Goal: Information Seeking & Learning: Learn about a topic

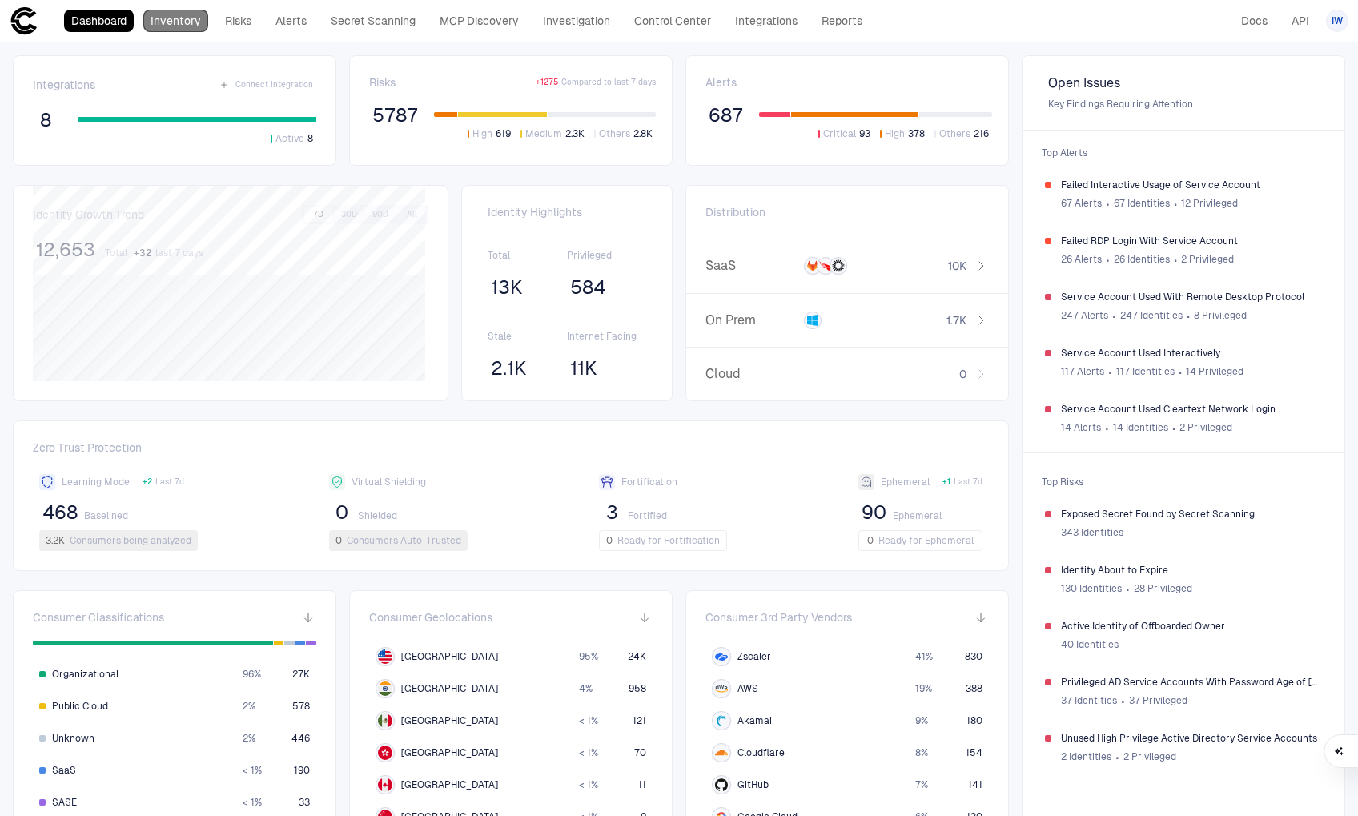
click at [183, 27] on link "Inventory" at bounding box center [175, 21] width 65 height 22
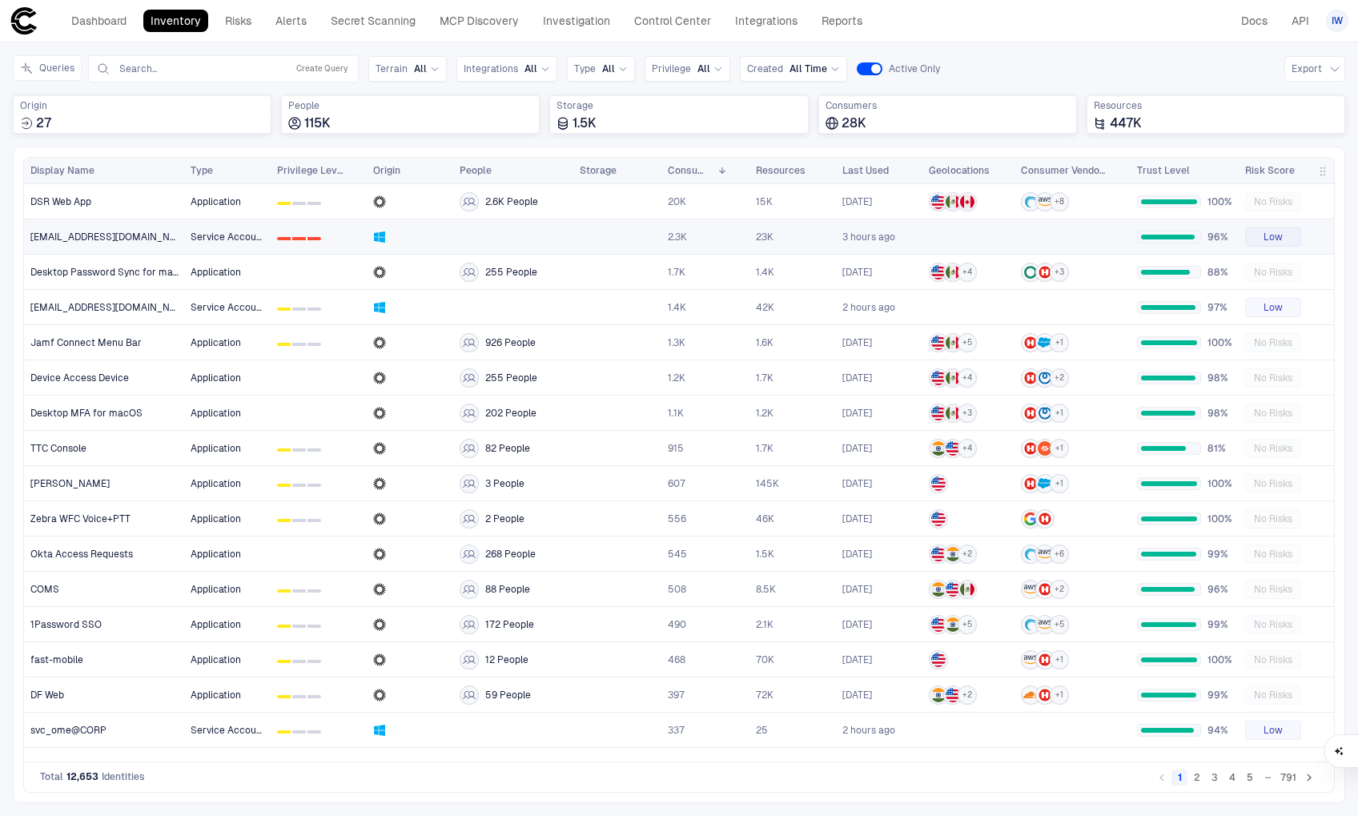
click at [103, 238] on span "[EMAIL_ADDRESS][DOMAIN_NAME]" at bounding box center [104, 237] width 148 height 13
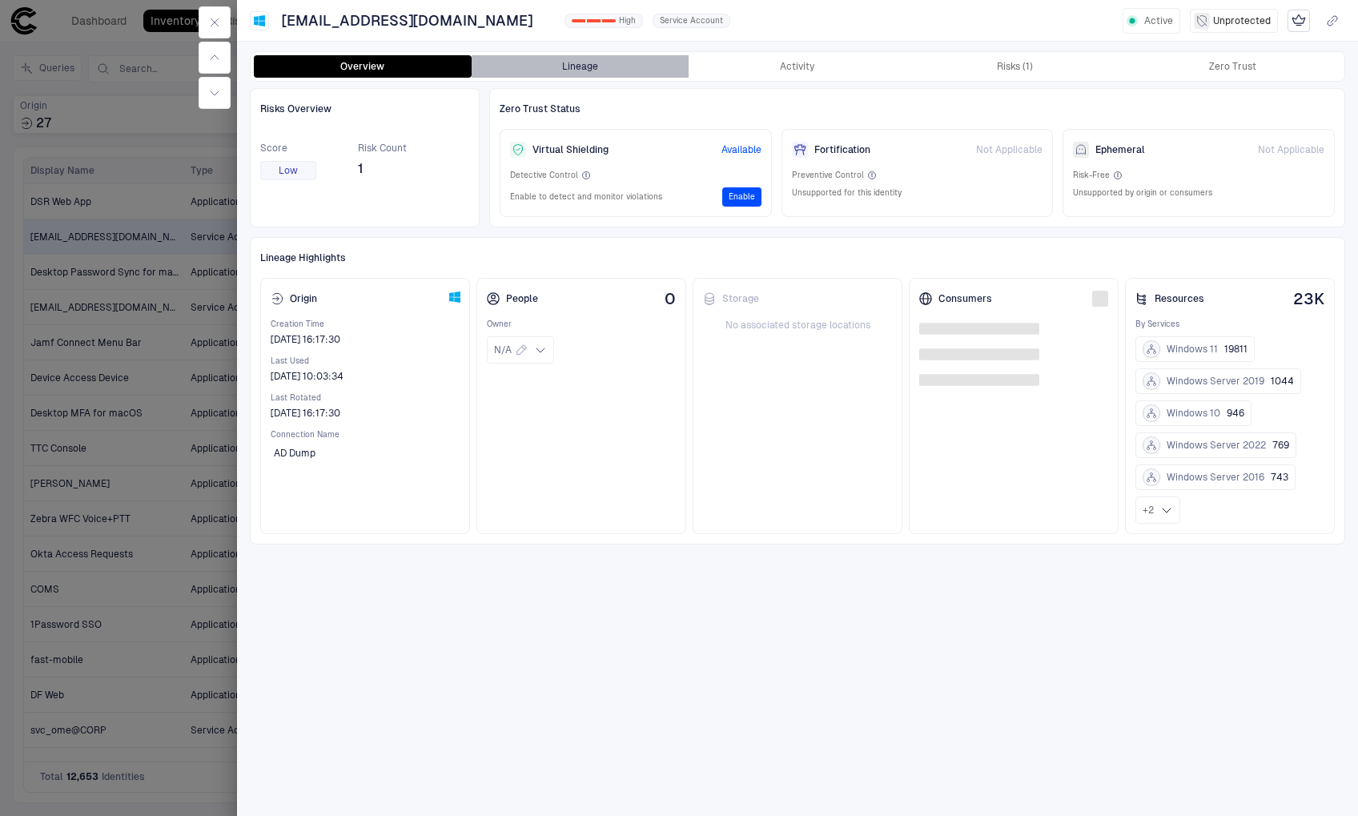
click at [582, 69] on button "Lineage" at bounding box center [581, 66] width 218 height 22
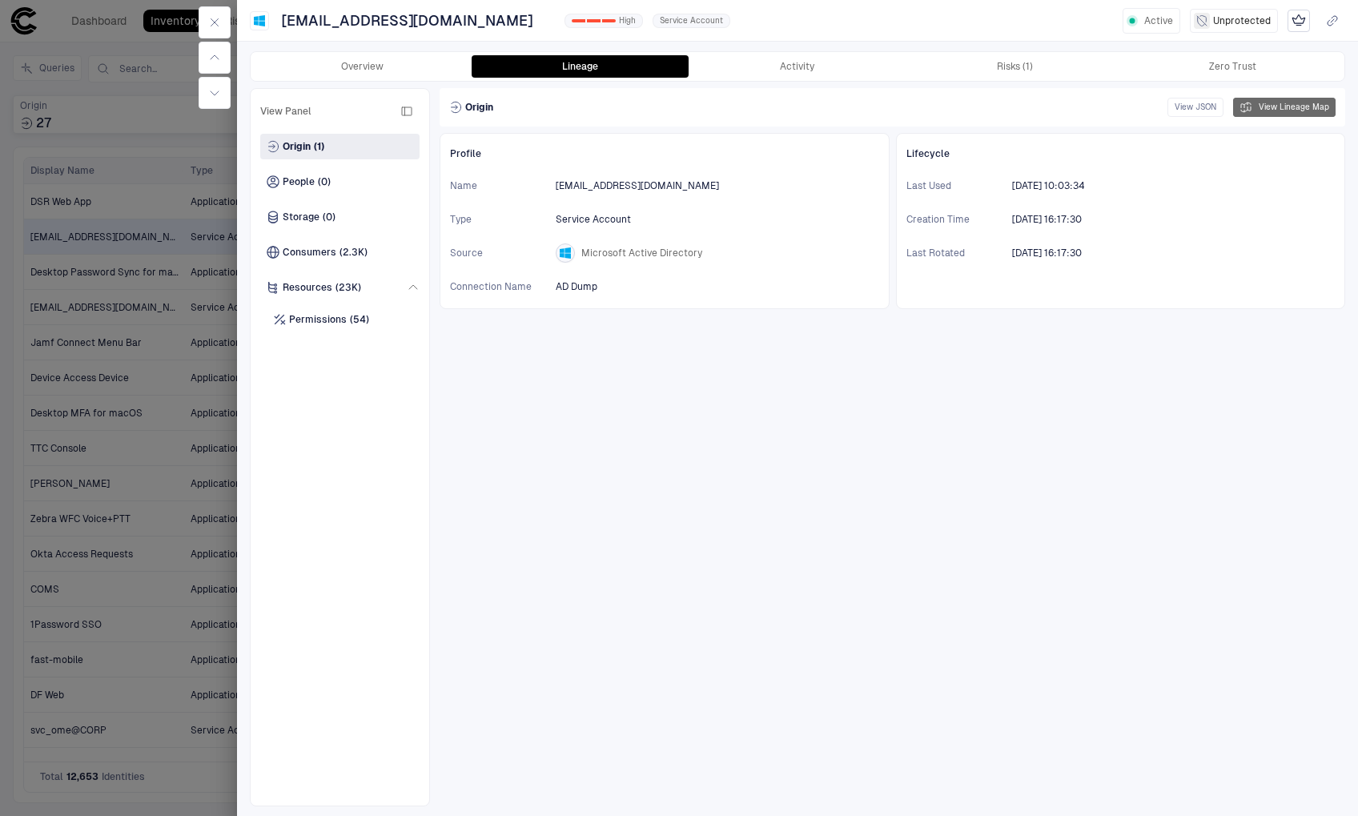
click at [1296, 109] on button "View Lineage Map" at bounding box center [1284, 107] width 103 height 19
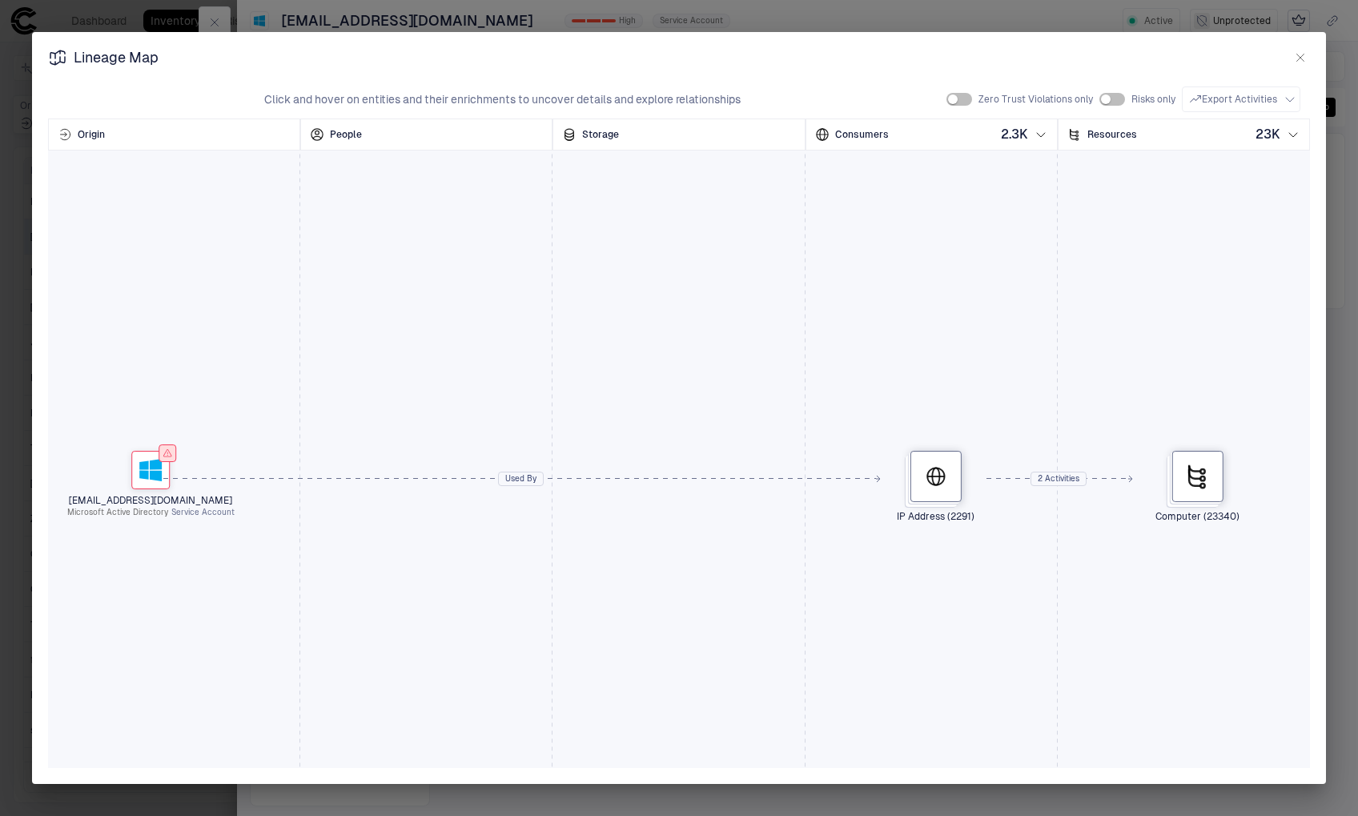
click at [1295, 59] on icon "button" at bounding box center [1300, 57] width 13 height 13
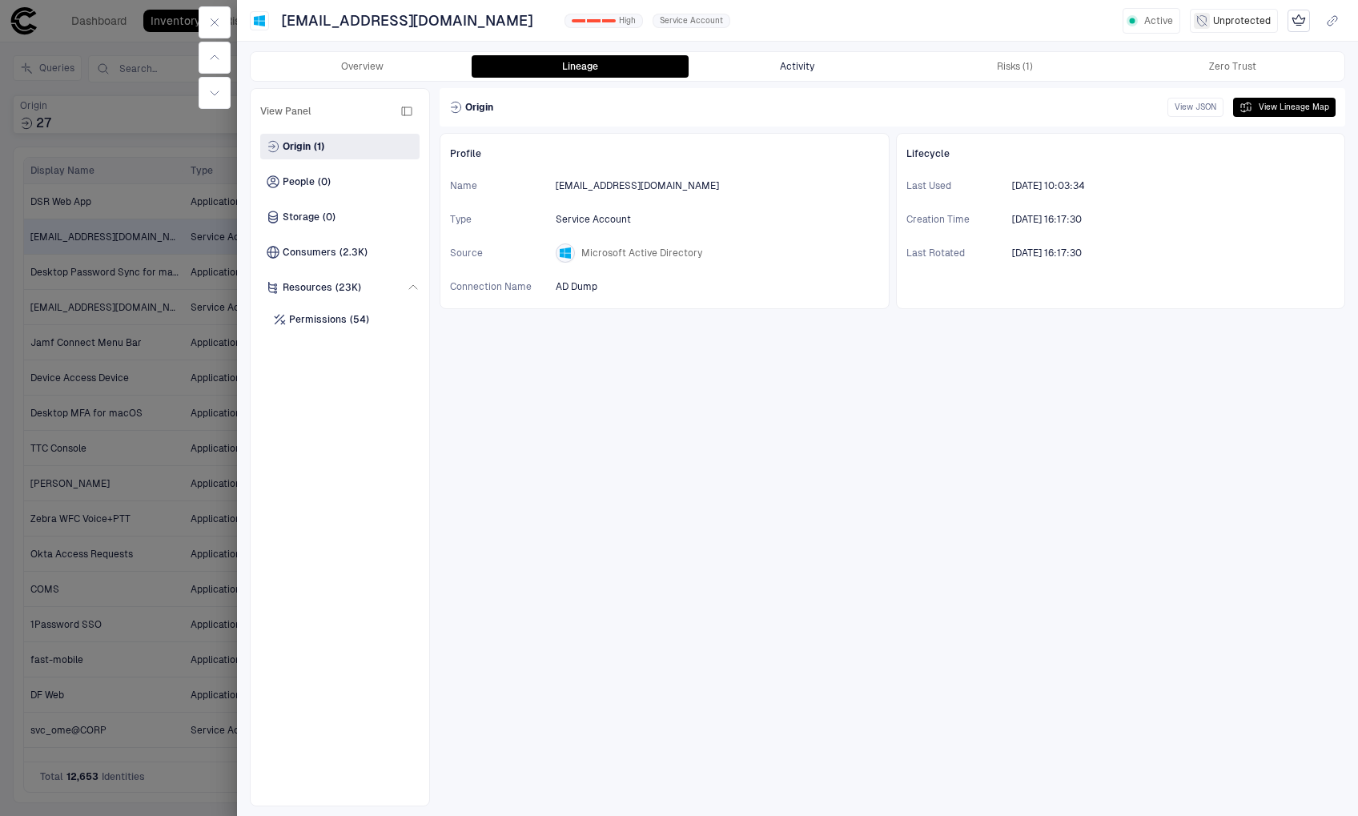
click at [802, 70] on button "Activity" at bounding box center [798, 66] width 218 height 22
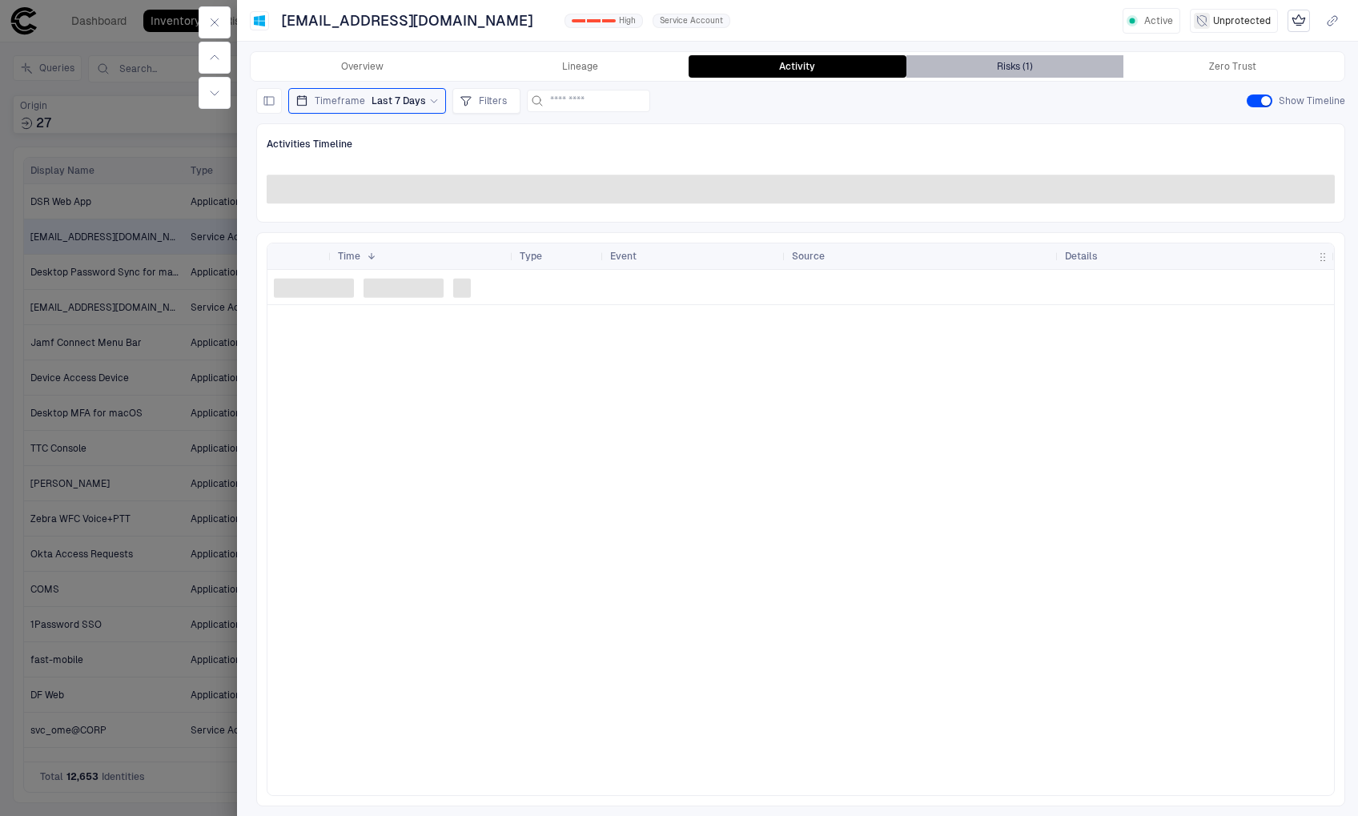
click at [1020, 67] on div "Risks (1)" at bounding box center [1015, 66] width 36 height 13
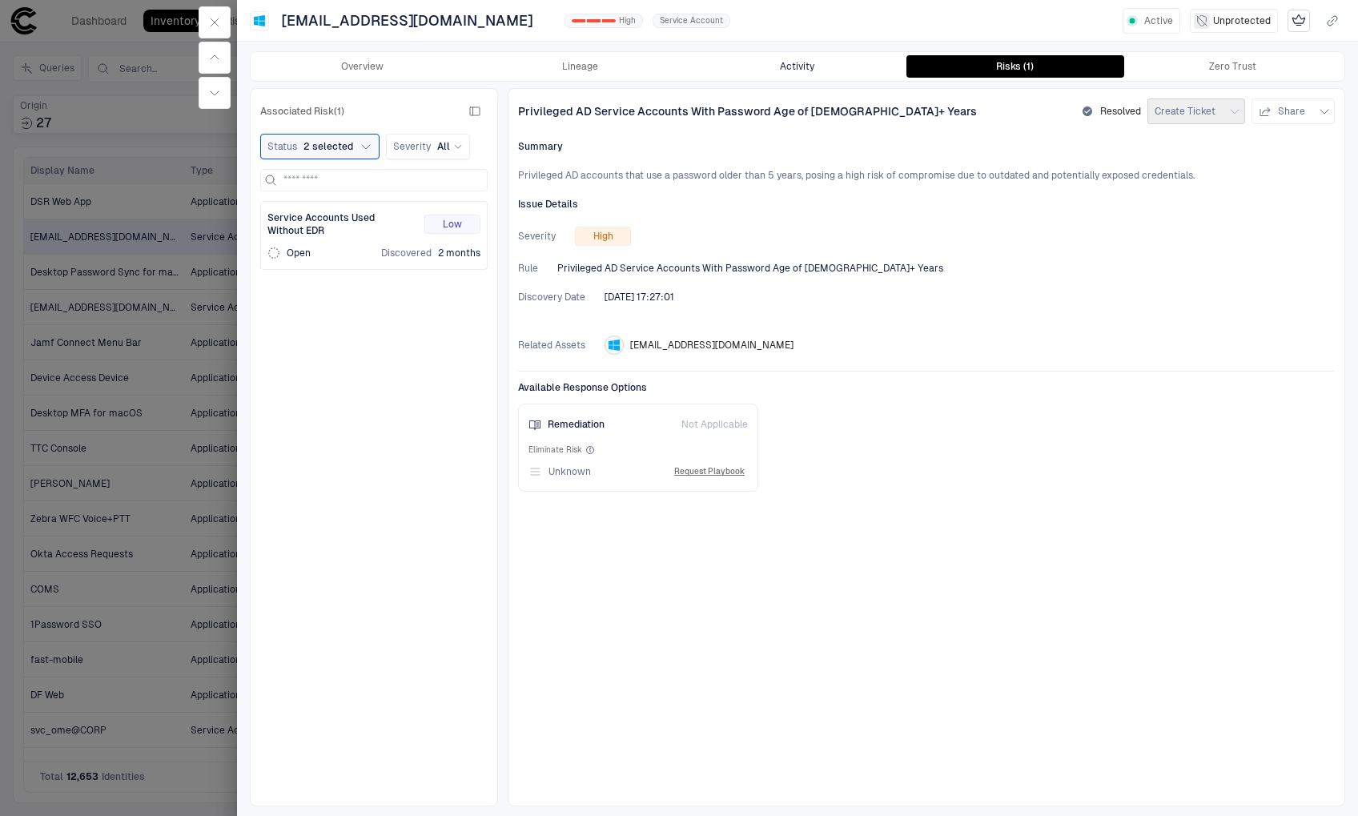
click at [855, 60] on button "Activity" at bounding box center [798, 66] width 218 height 22
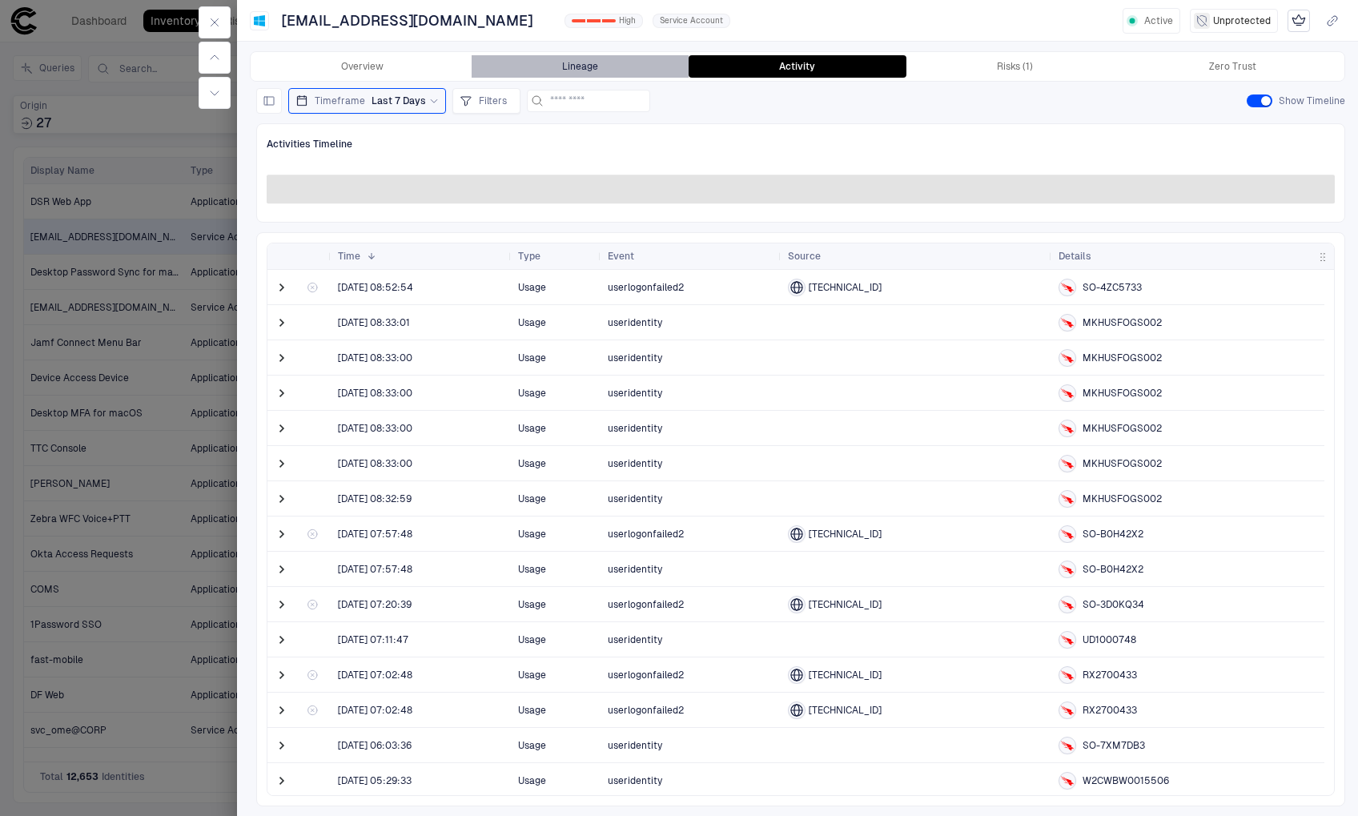
click at [607, 69] on button "Lineage" at bounding box center [581, 66] width 218 height 22
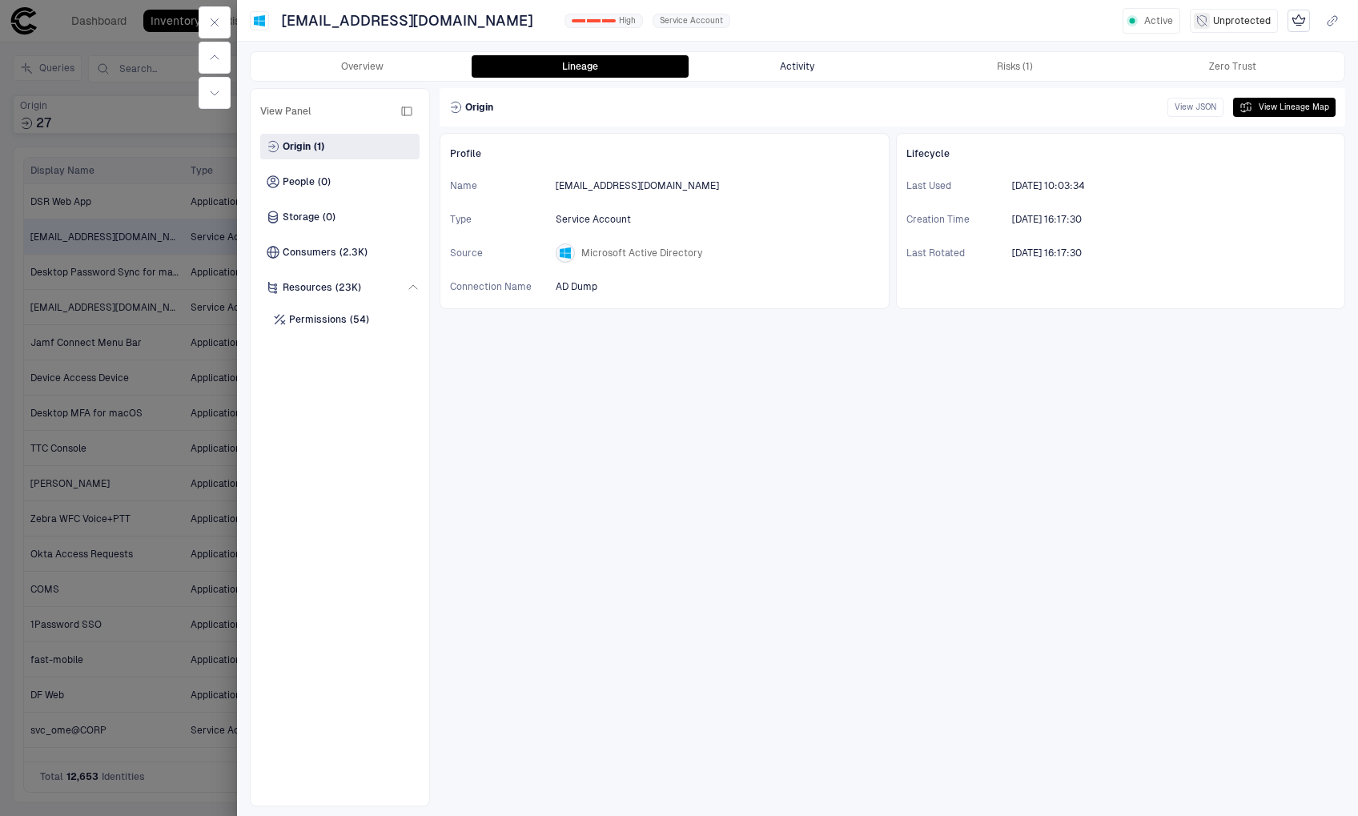
click at [778, 71] on button "Activity" at bounding box center [798, 66] width 218 height 22
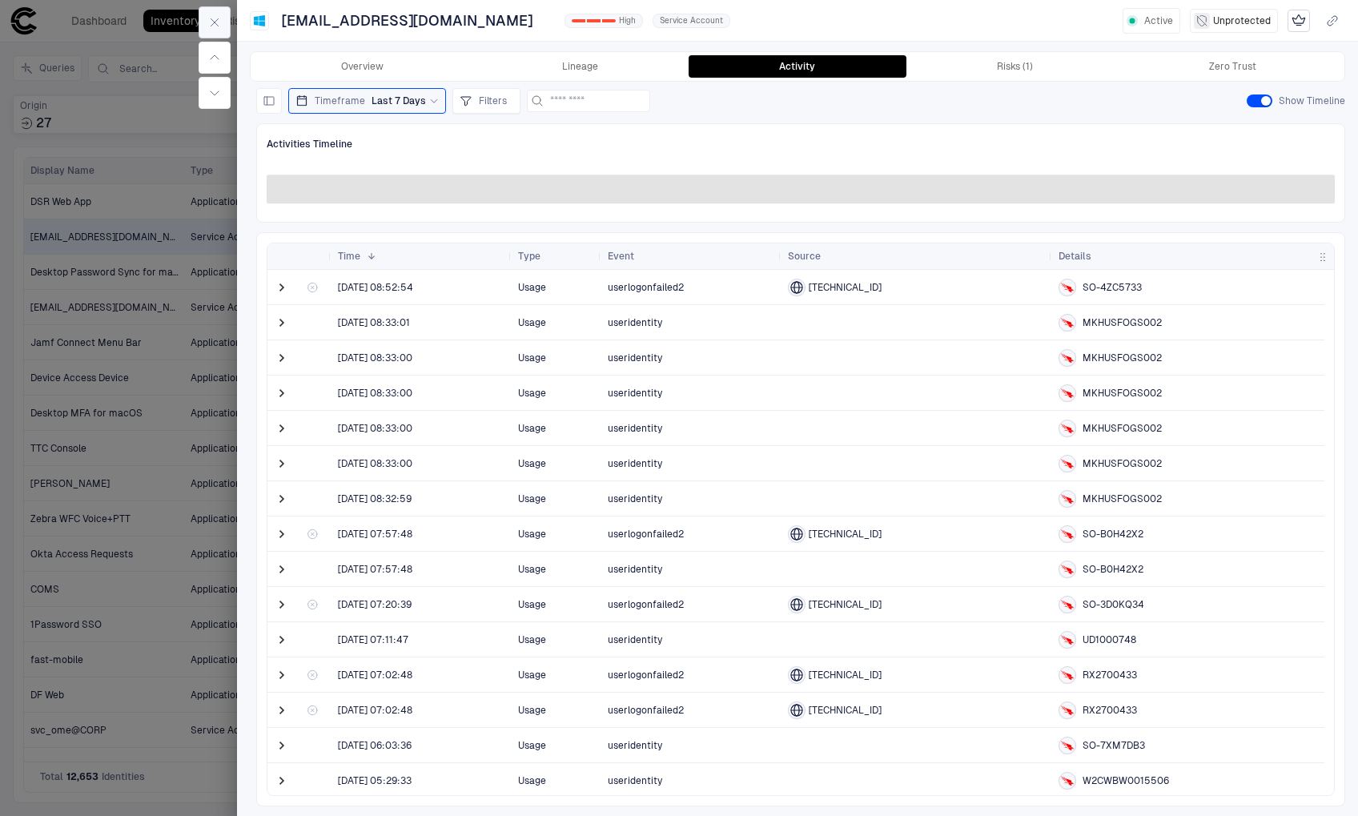
click at [199, 20] on button "button" at bounding box center [215, 22] width 32 height 32
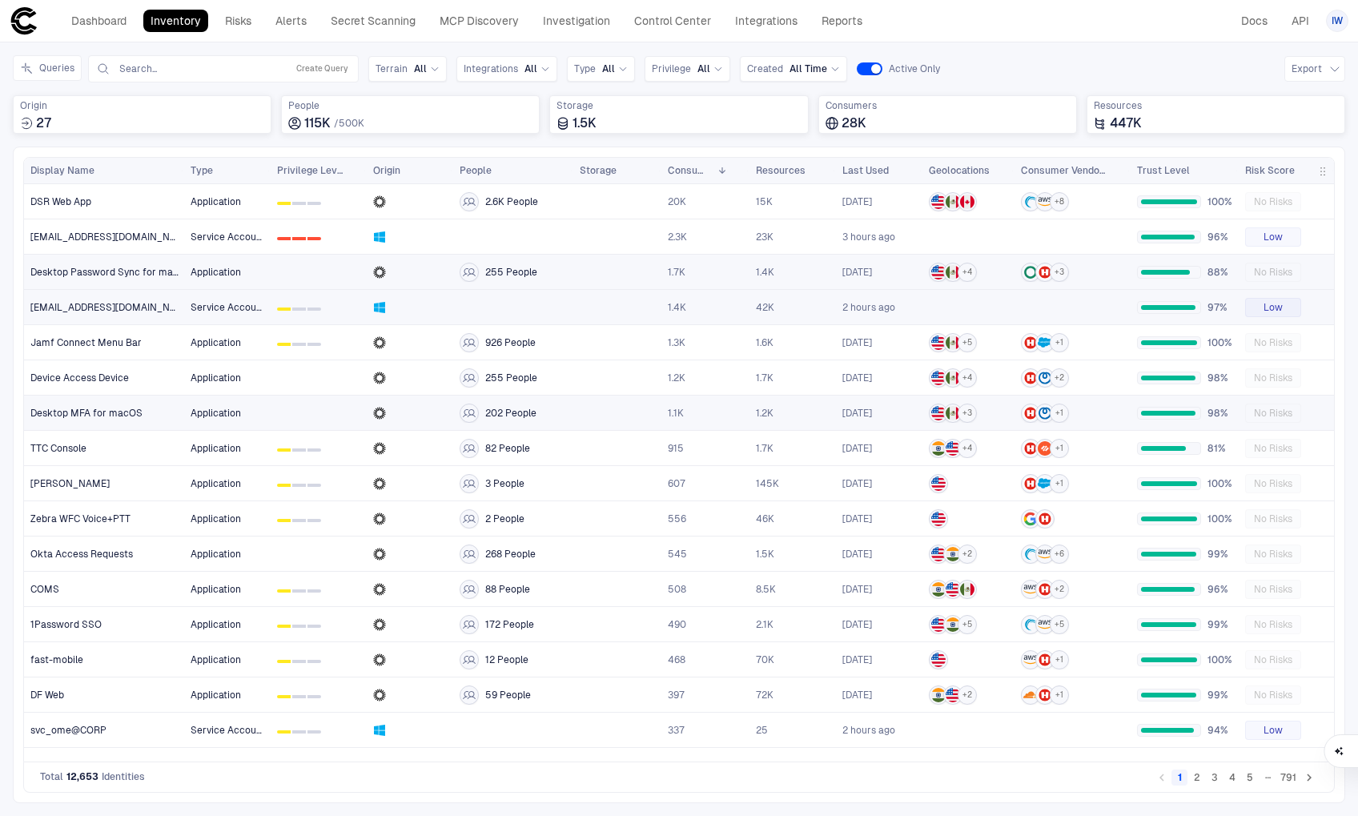
click at [92, 415] on span "Desktop MFA for macOS" at bounding box center [86, 413] width 112 height 13
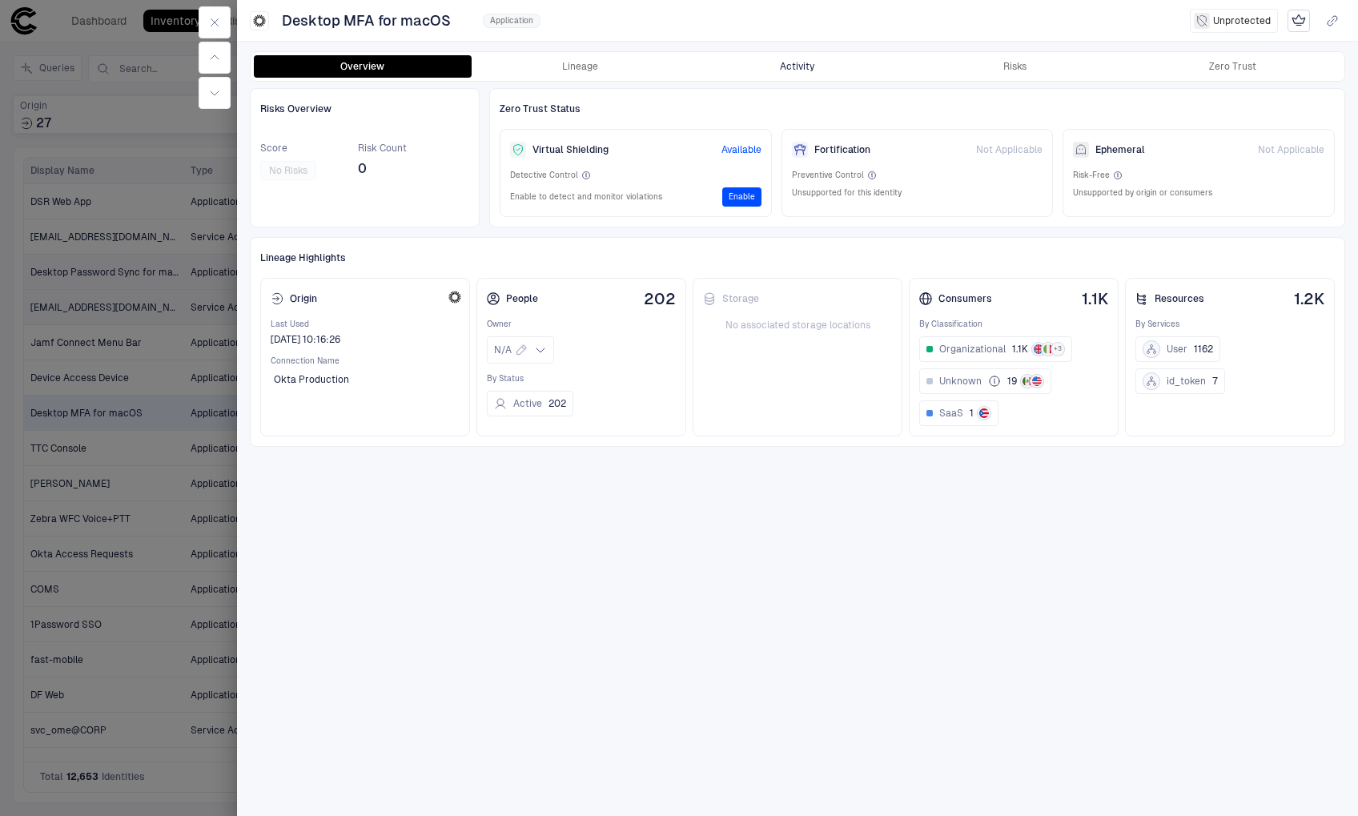
click at [776, 69] on button "Activity" at bounding box center [798, 66] width 218 height 22
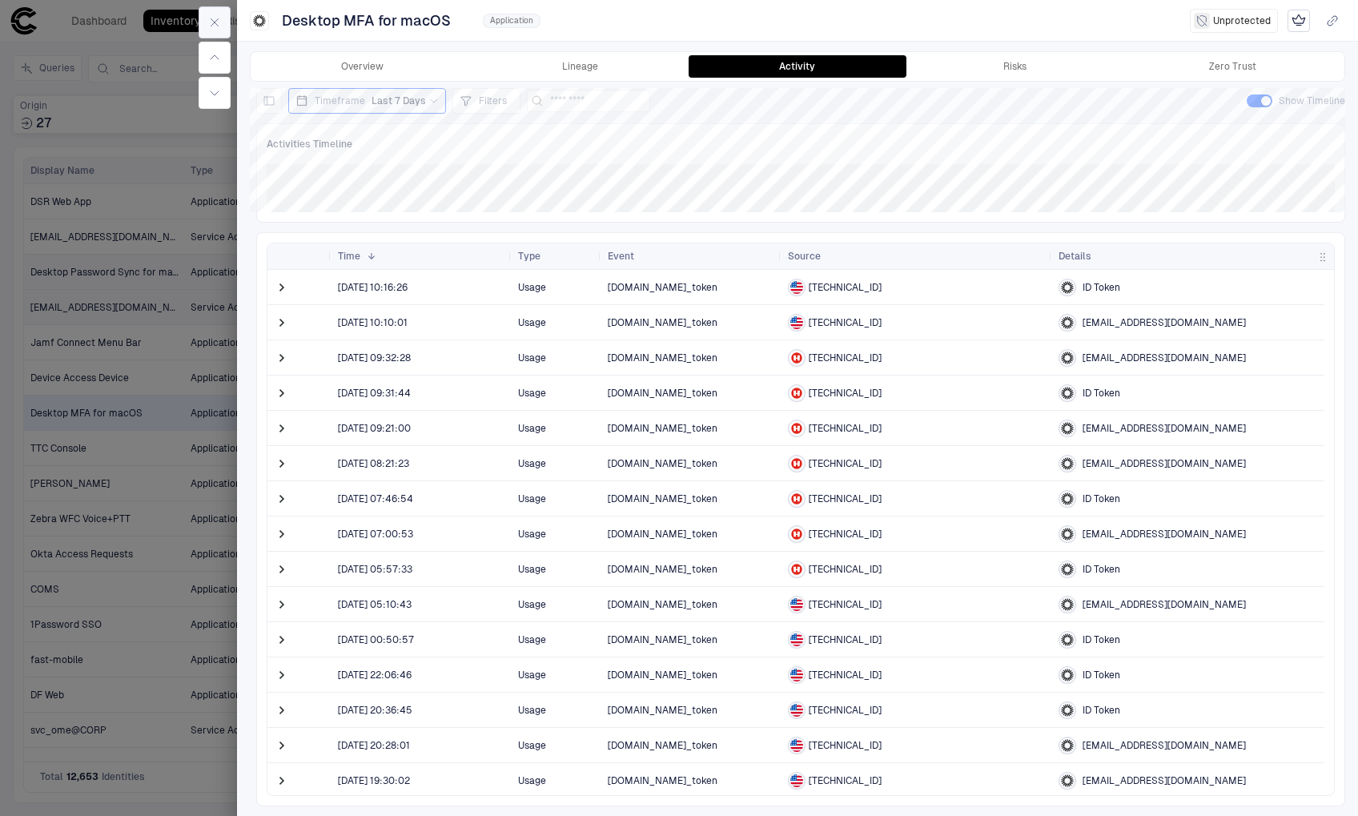
click at [209, 22] on icon "button" at bounding box center [214, 22] width 13 height 13
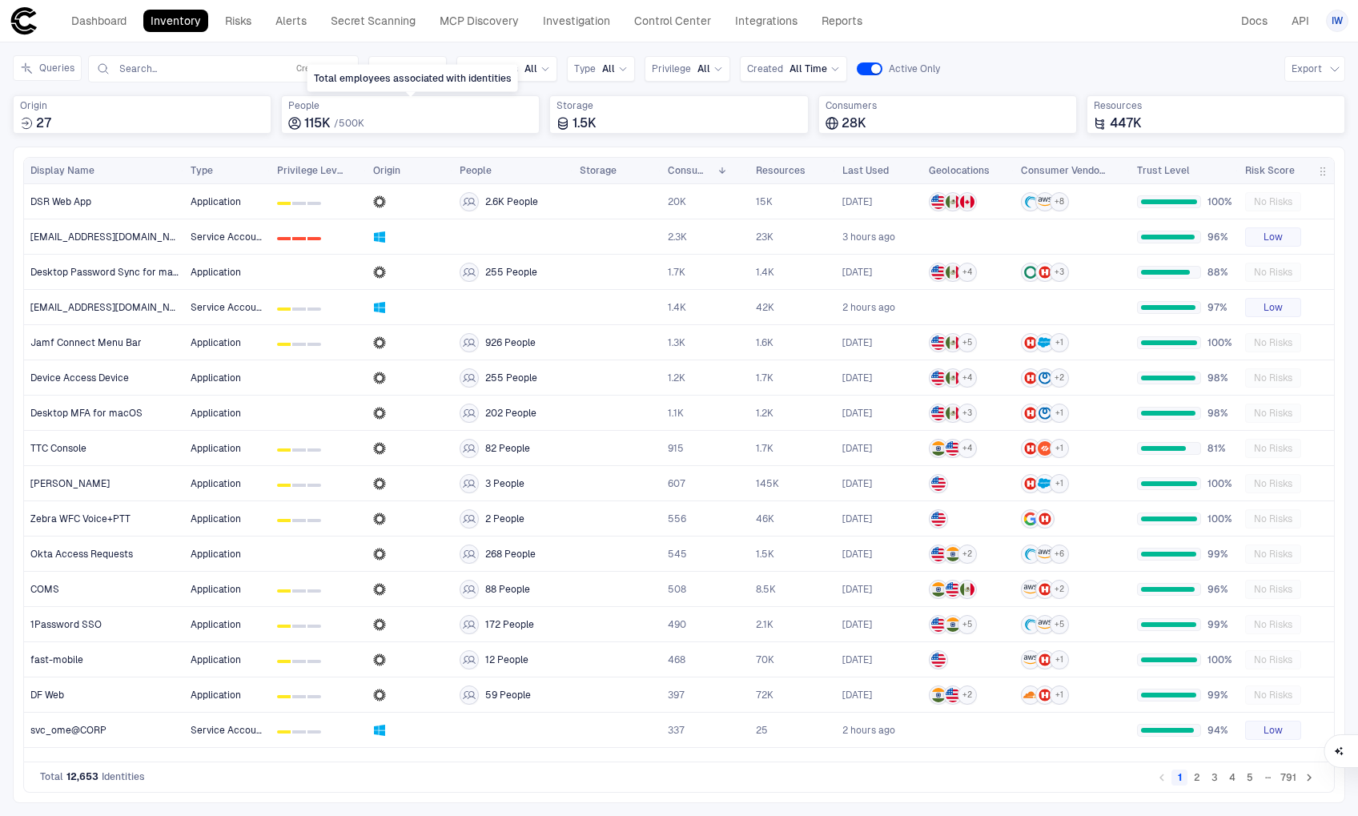
click at [508, 72] on div "Total employees associated with identities" at bounding box center [413, 78] width 211 height 27
click at [525, 71] on span "All" at bounding box center [531, 68] width 13 height 13
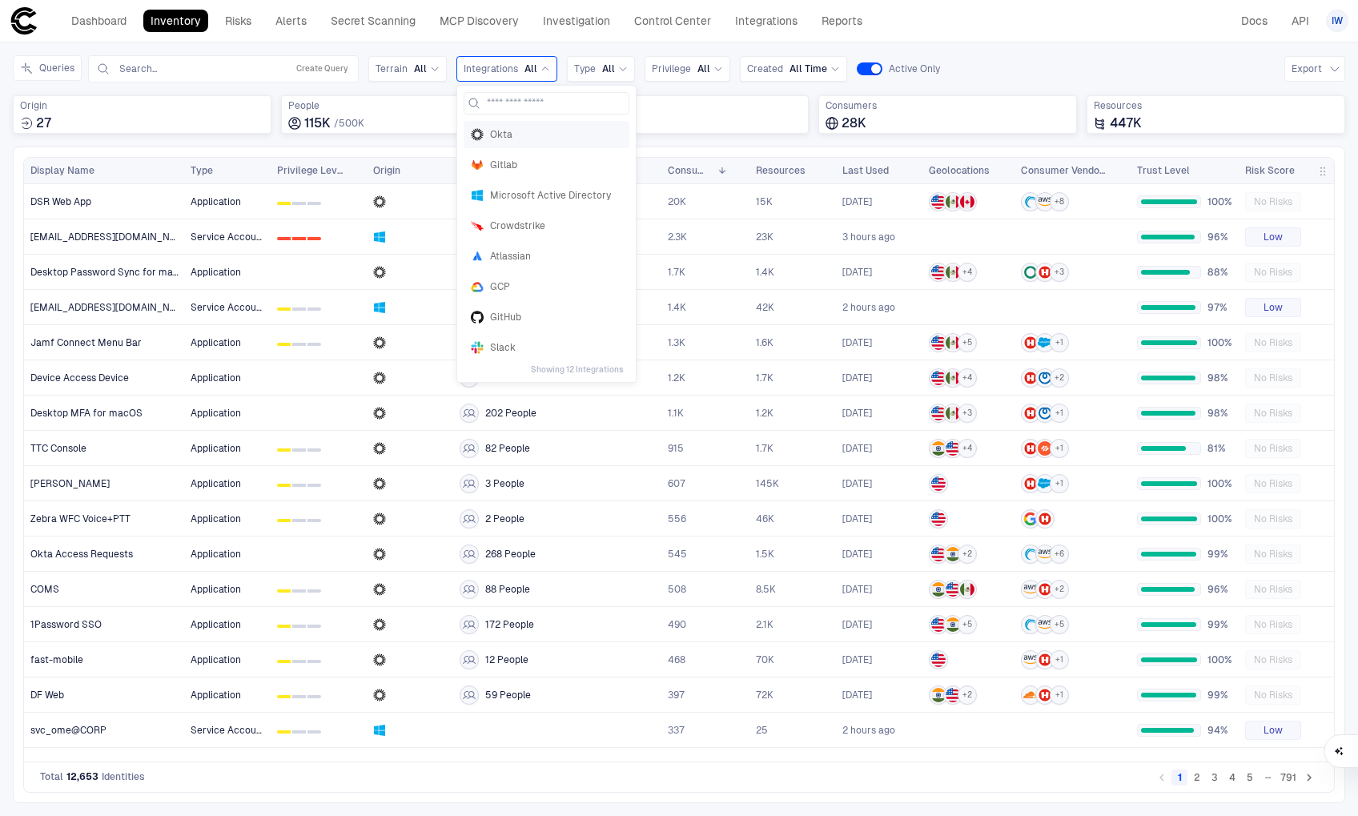
click at [519, 131] on span "Okta" at bounding box center [556, 134] width 132 height 13
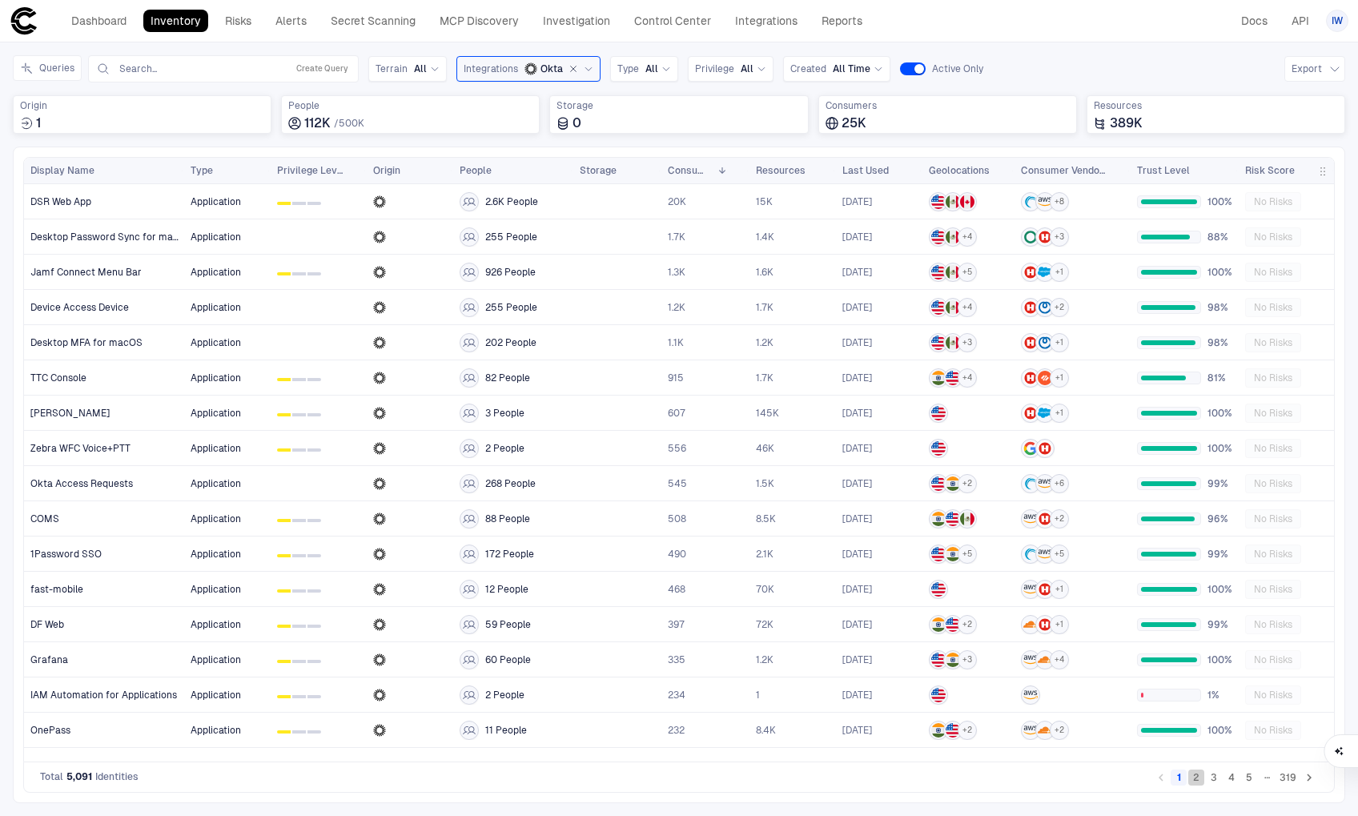
click at [1195, 779] on button "2" at bounding box center [1196, 778] width 16 height 16
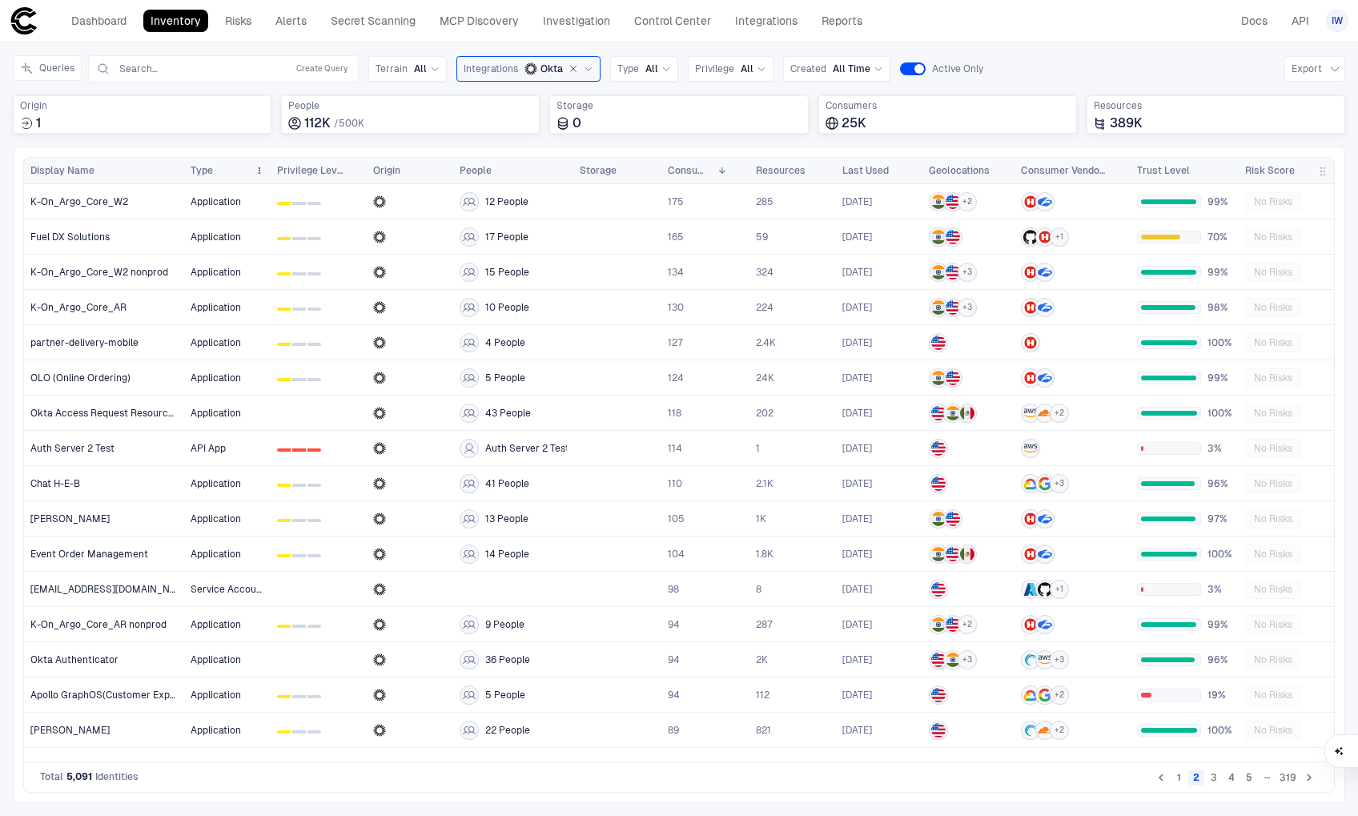
click at [241, 164] on div "Type" at bounding box center [220, 171] width 58 height 18
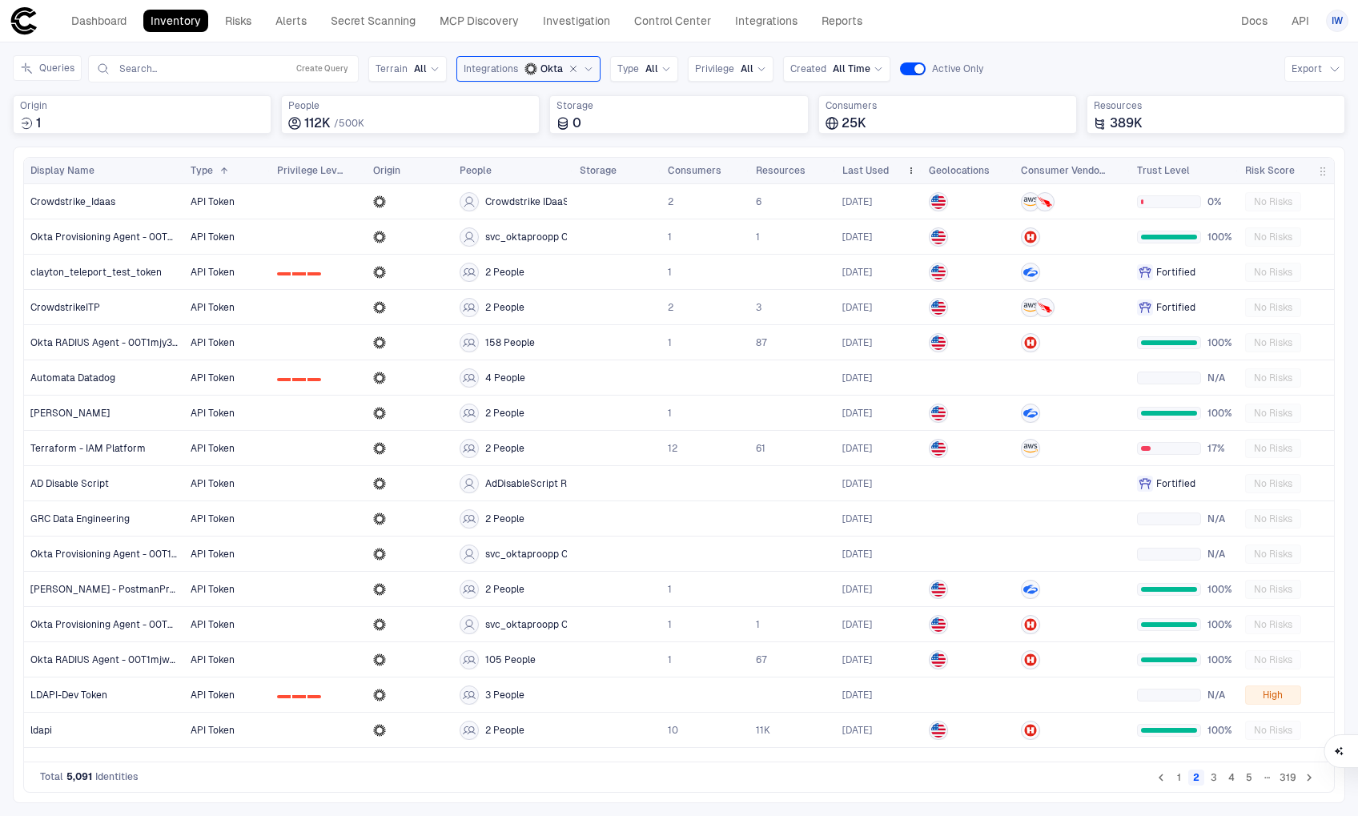
click at [868, 165] on span "Last Used" at bounding box center [865, 170] width 46 height 13
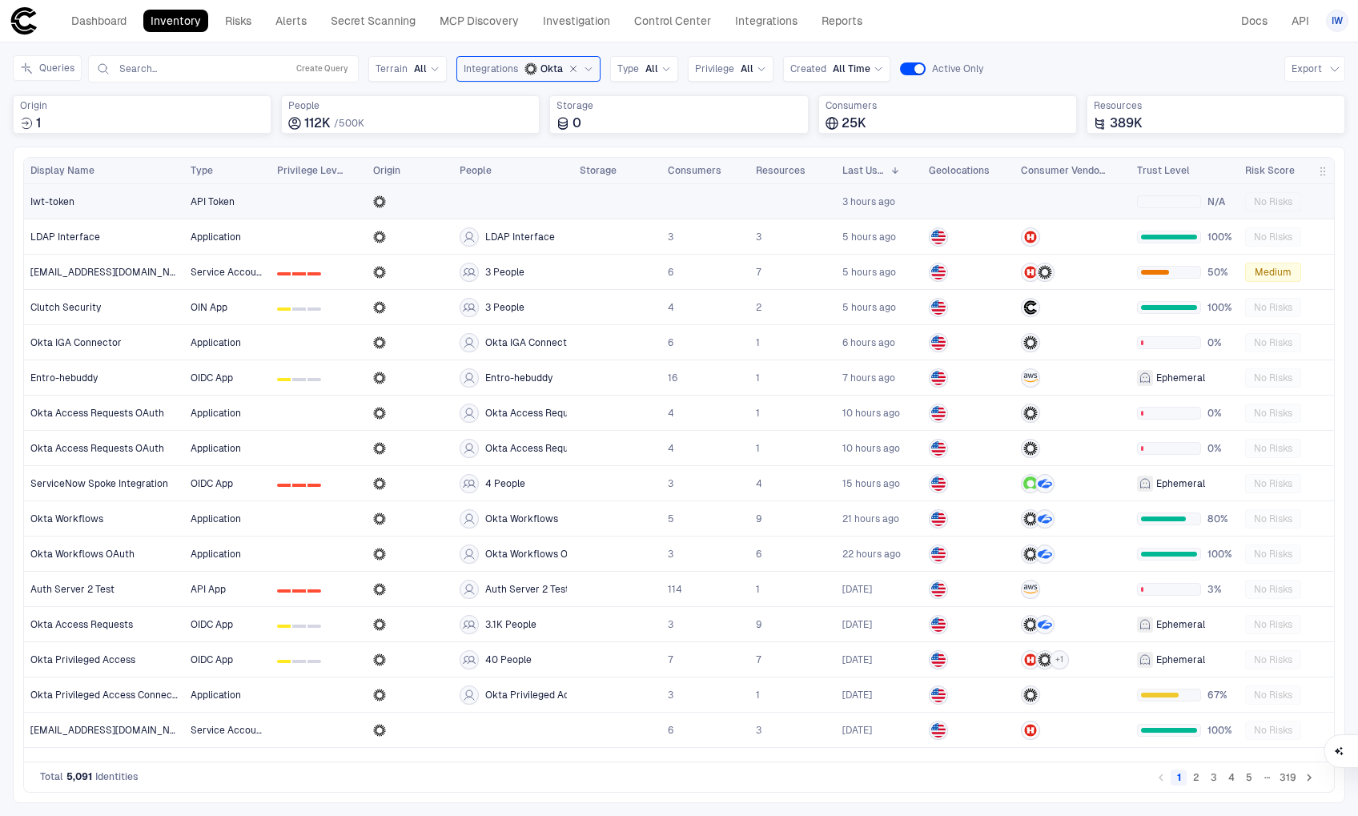
click at [70, 203] on span "Iwt-token" at bounding box center [52, 201] width 44 height 13
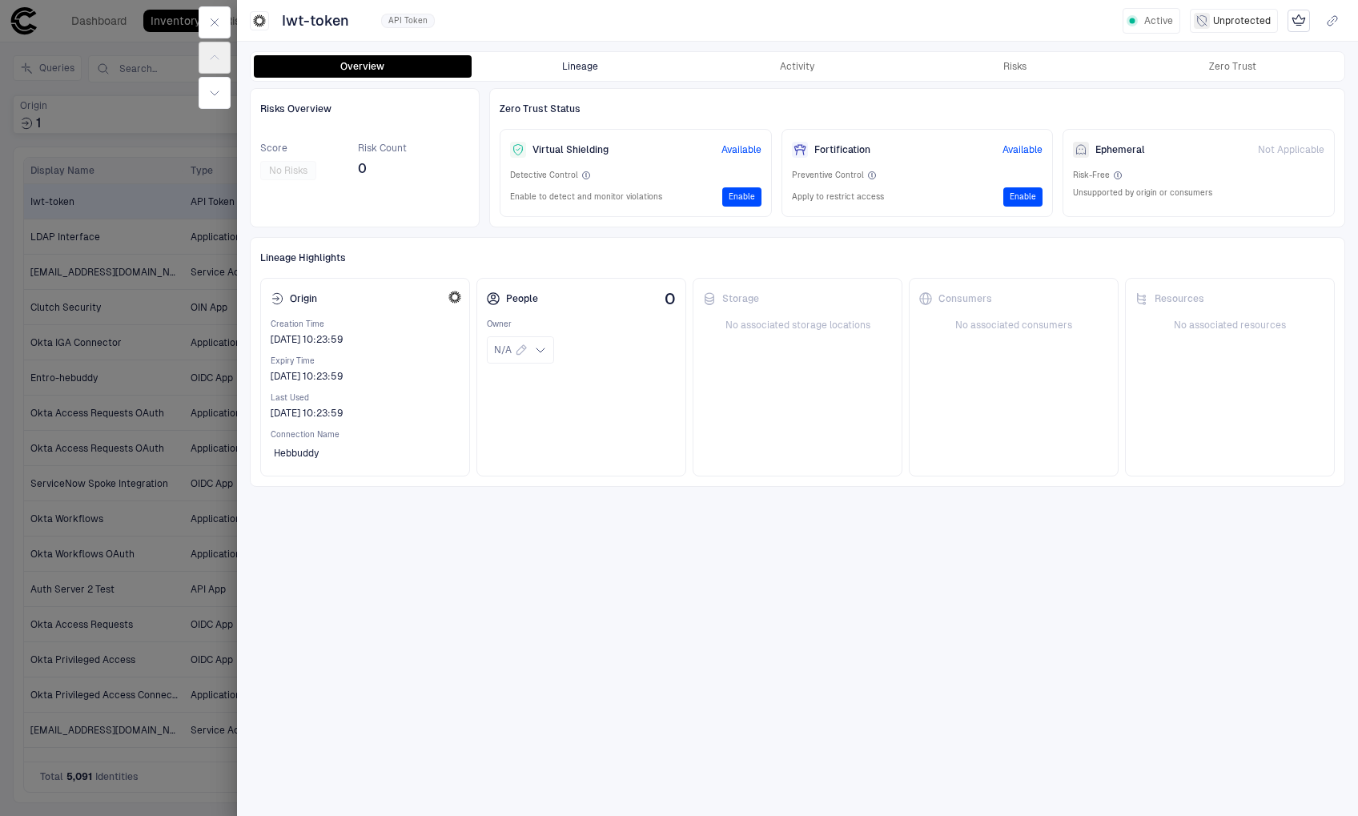
click at [596, 71] on button "Lineage" at bounding box center [581, 66] width 218 height 22
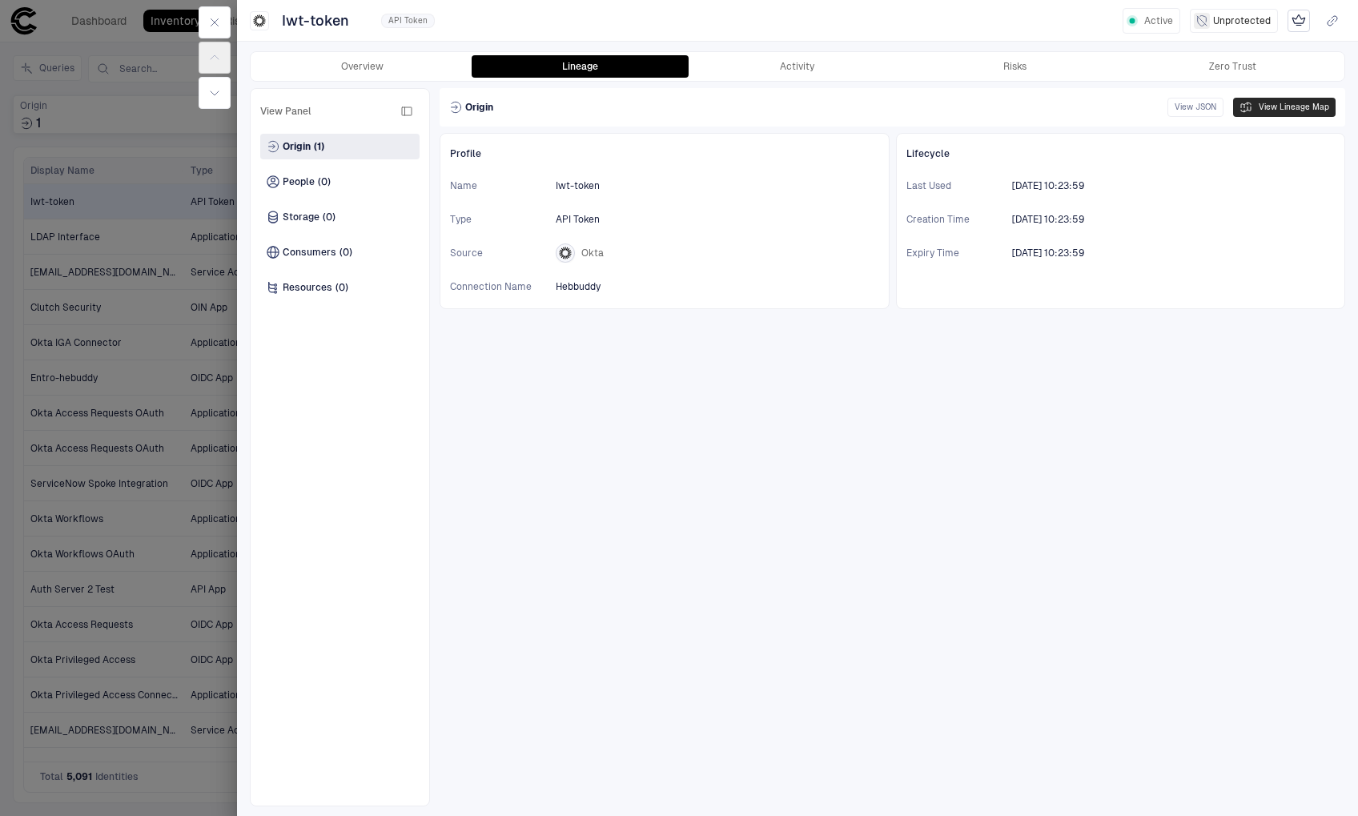
click at [1288, 101] on button "View Lineage Map" at bounding box center [1284, 107] width 103 height 19
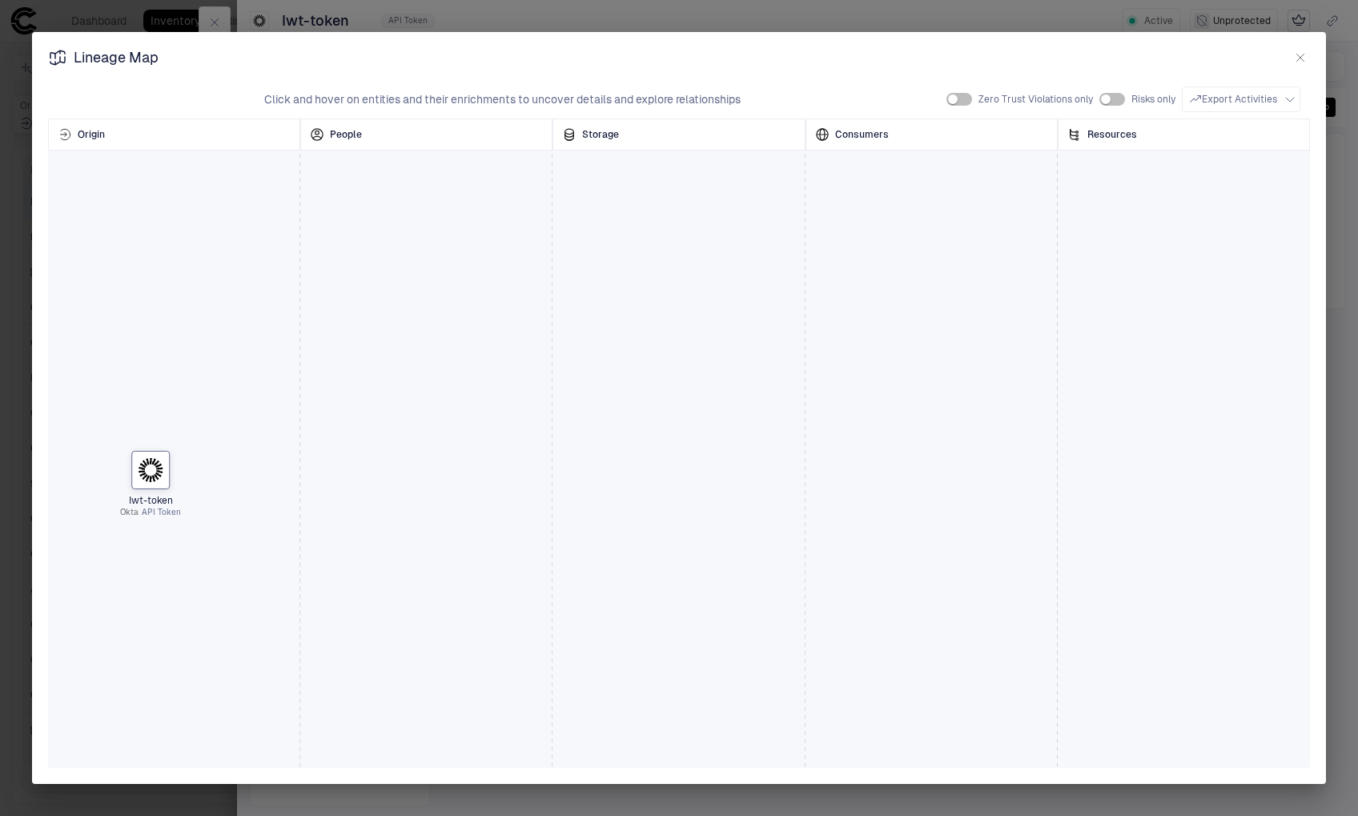
click at [1295, 58] on icon "button" at bounding box center [1300, 57] width 13 height 13
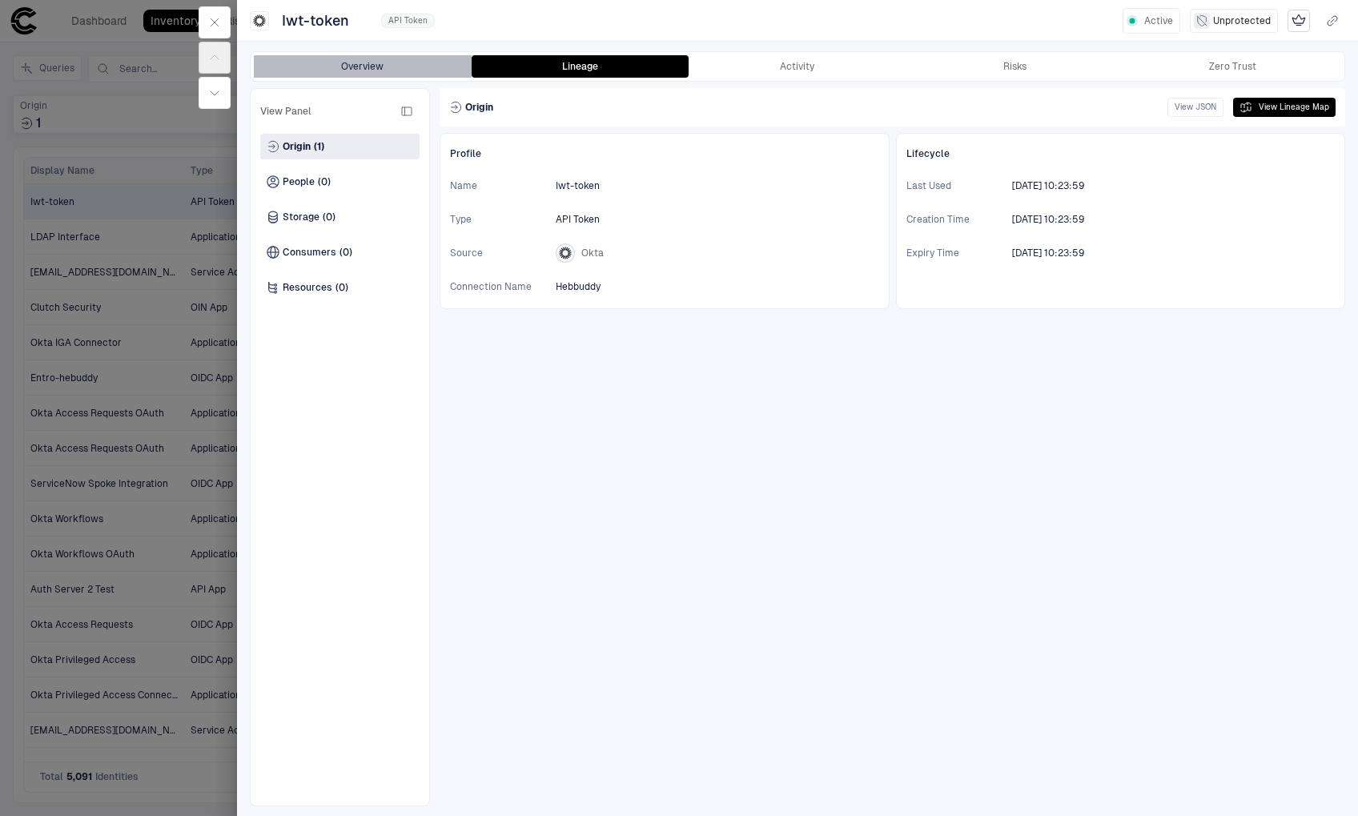
click at [368, 58] on button "Overview" at bounding box center [363, 66] width 218 height 22
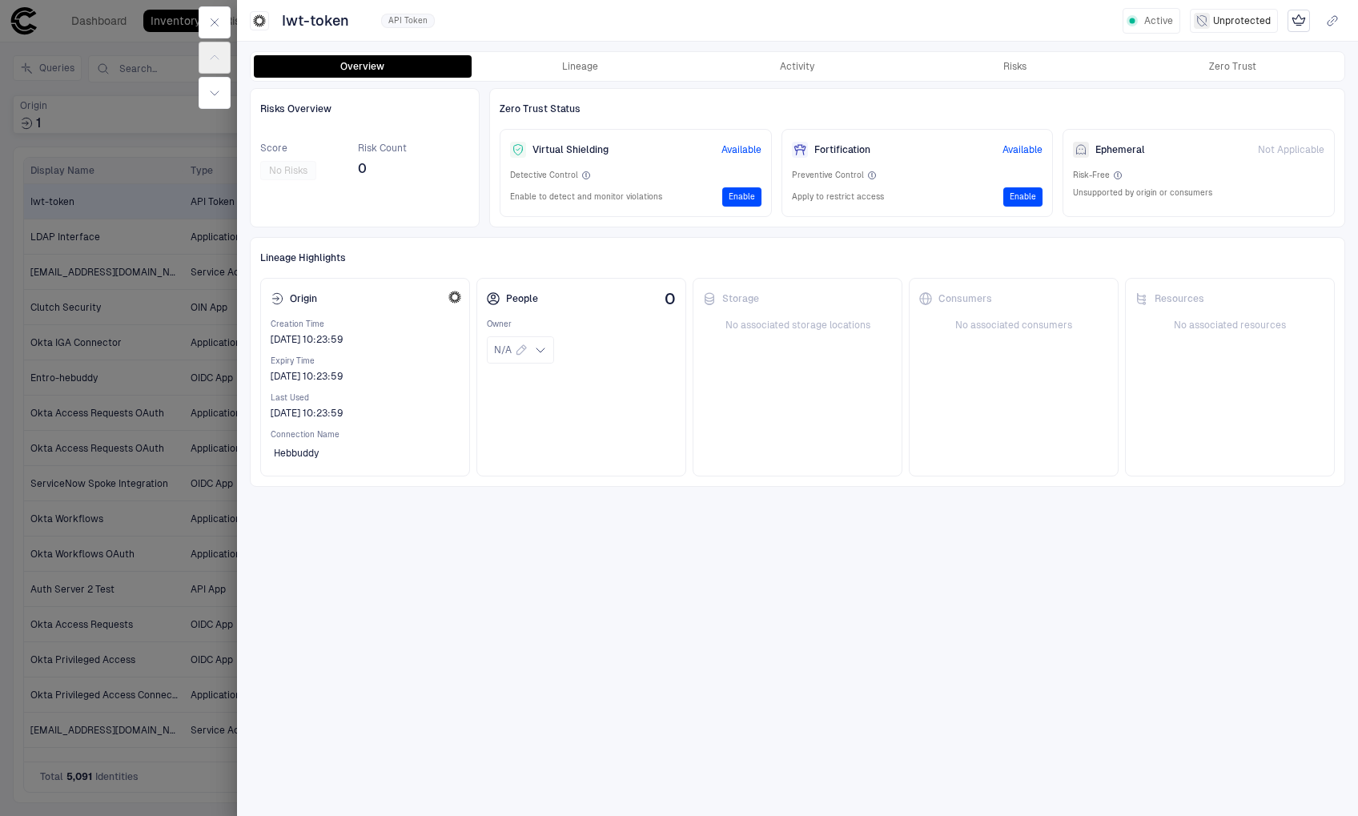
click at [630, 156] on div "Virtual Shielding Available" at bounding box center [635, 149] width 251 height 21
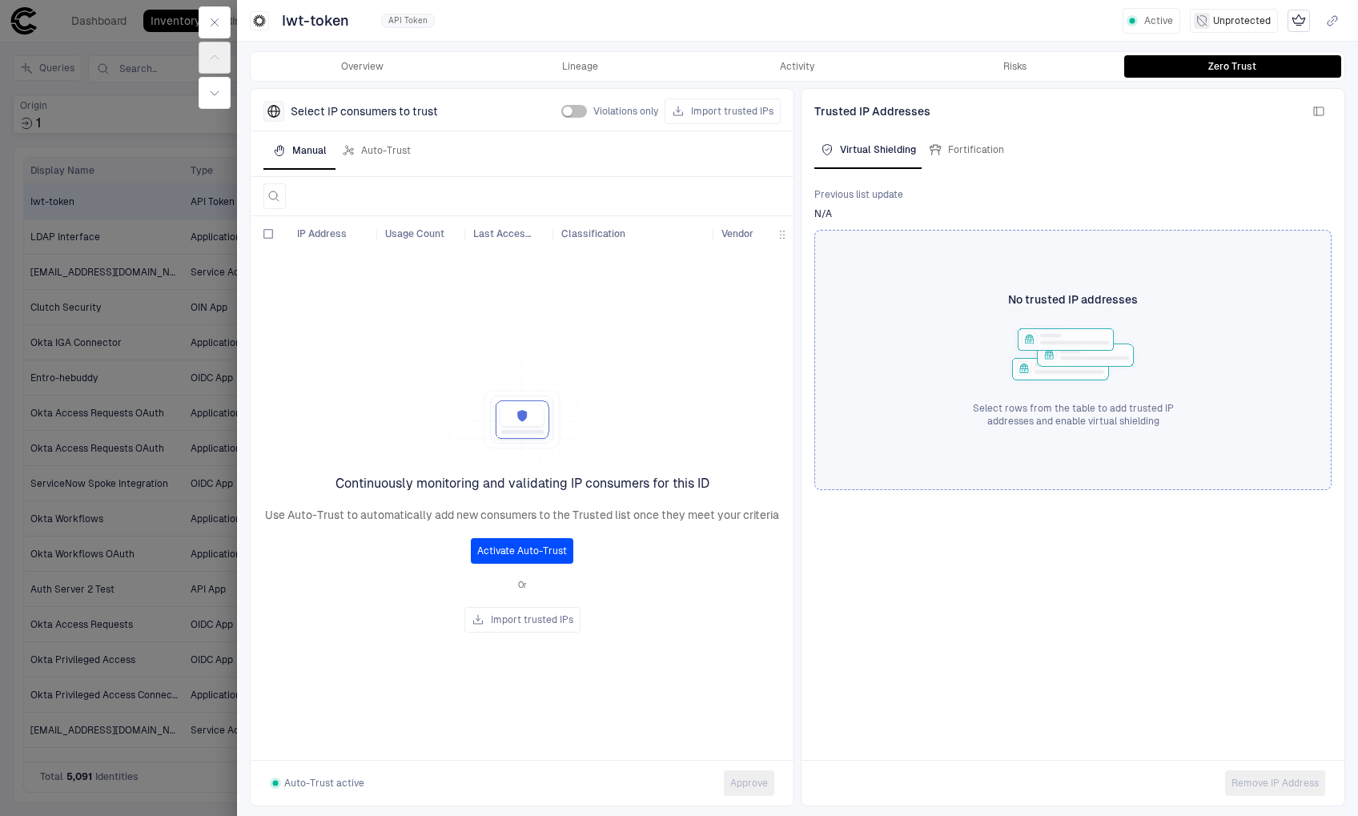
click at [945, 658] on div "Previous list update N/A No trusted IP addresses Select rows from the table to …" at bounding box center [1073, 464] width 543 height 591
click at [223, 25] on button "button" at bounding box center [215, 22] width 32 height 32
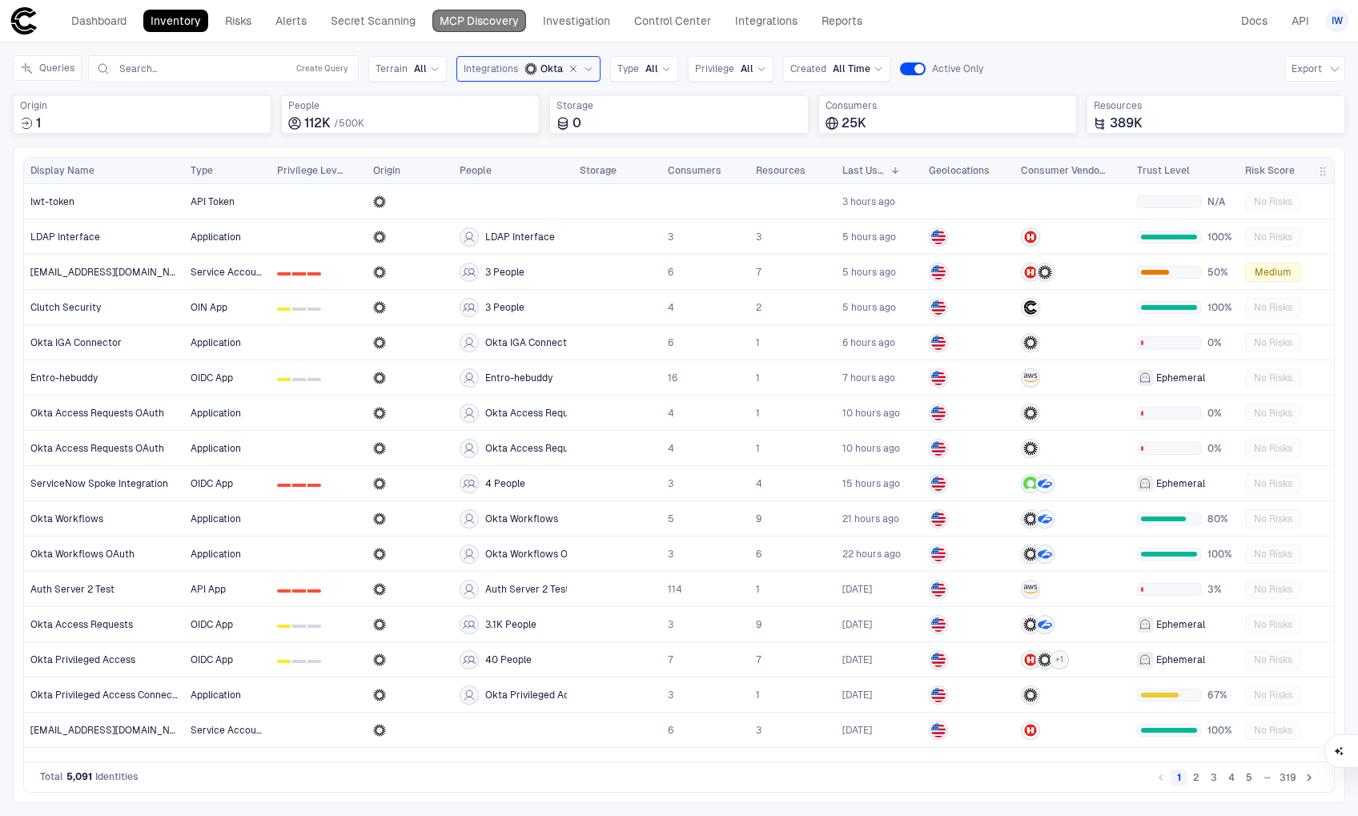
click at [499, 16] on link "MCP Discovery" at bounding box center [479, 21] width 94 height 22
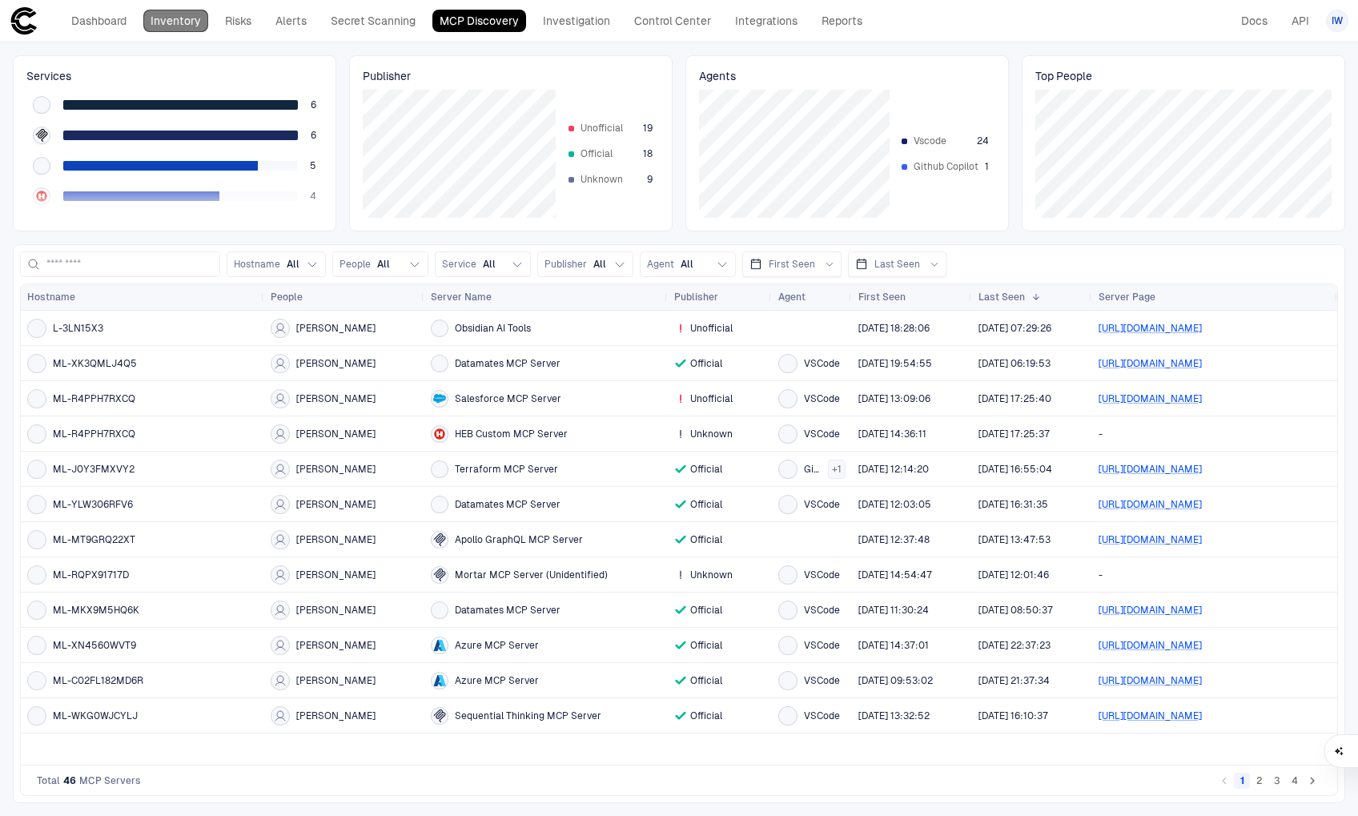
click at [190, 18] on link "Inventory" at bounding box center [175, 21] width 65 height 22
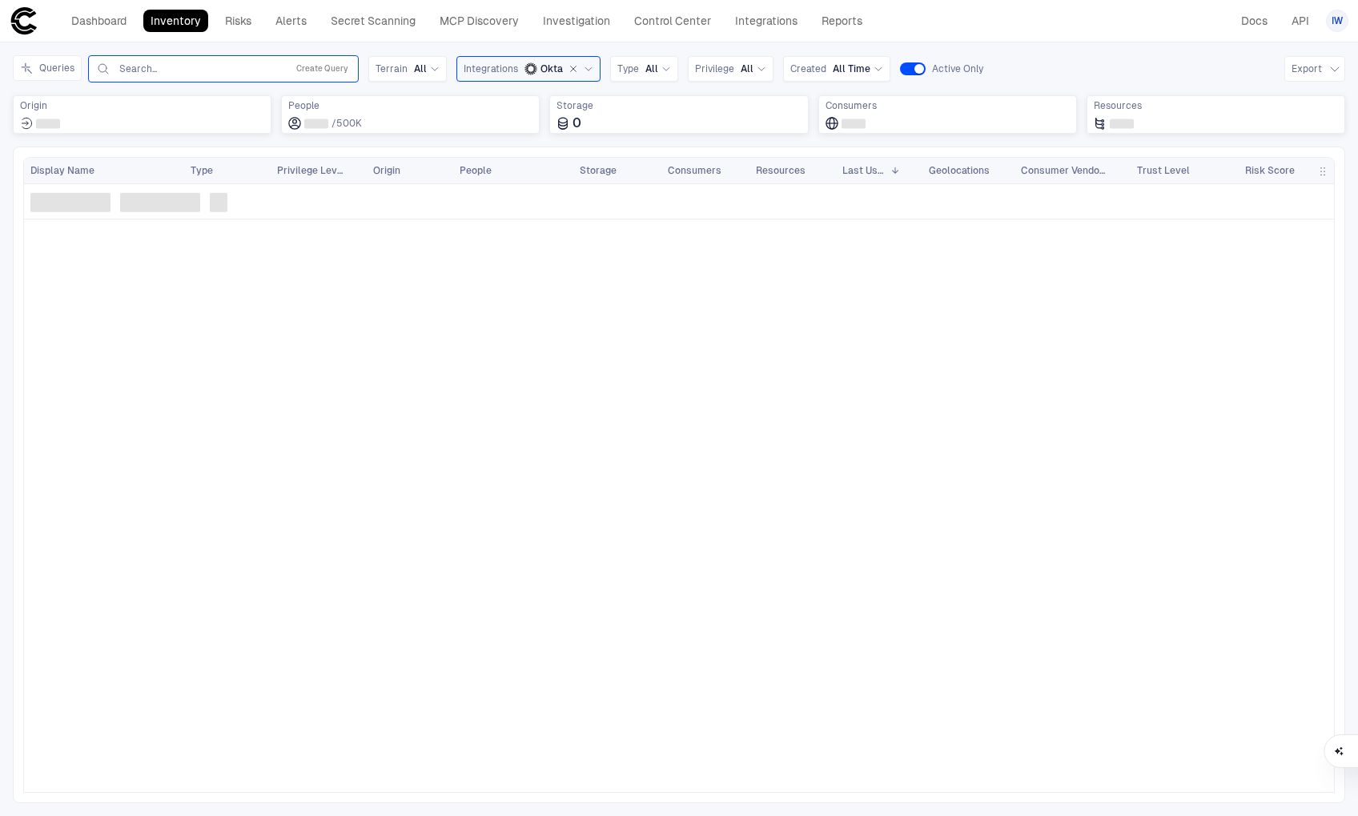
click at [190, 68] on input "text" at bounding box center [199, 68] width 163 height 13
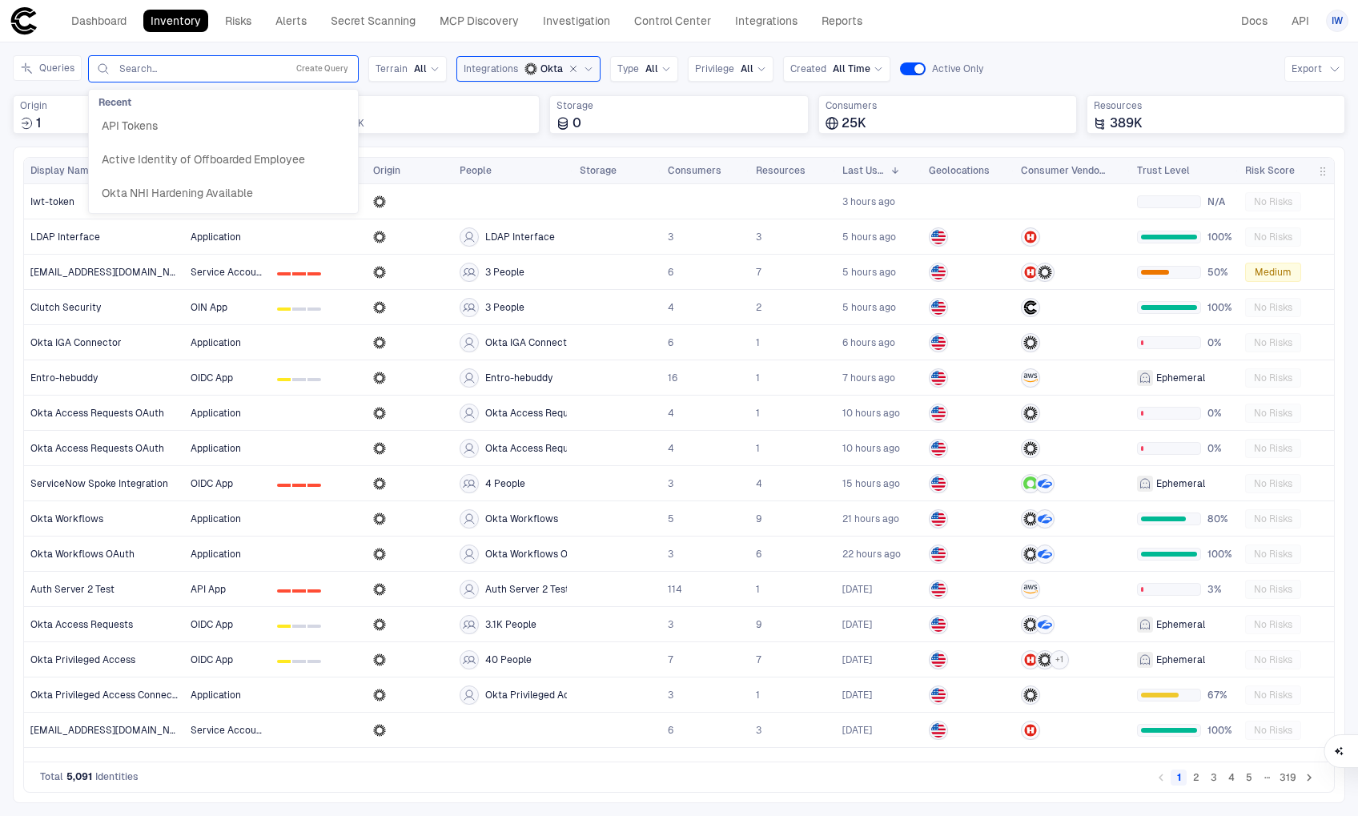
paste input "**********"
type input "**********"
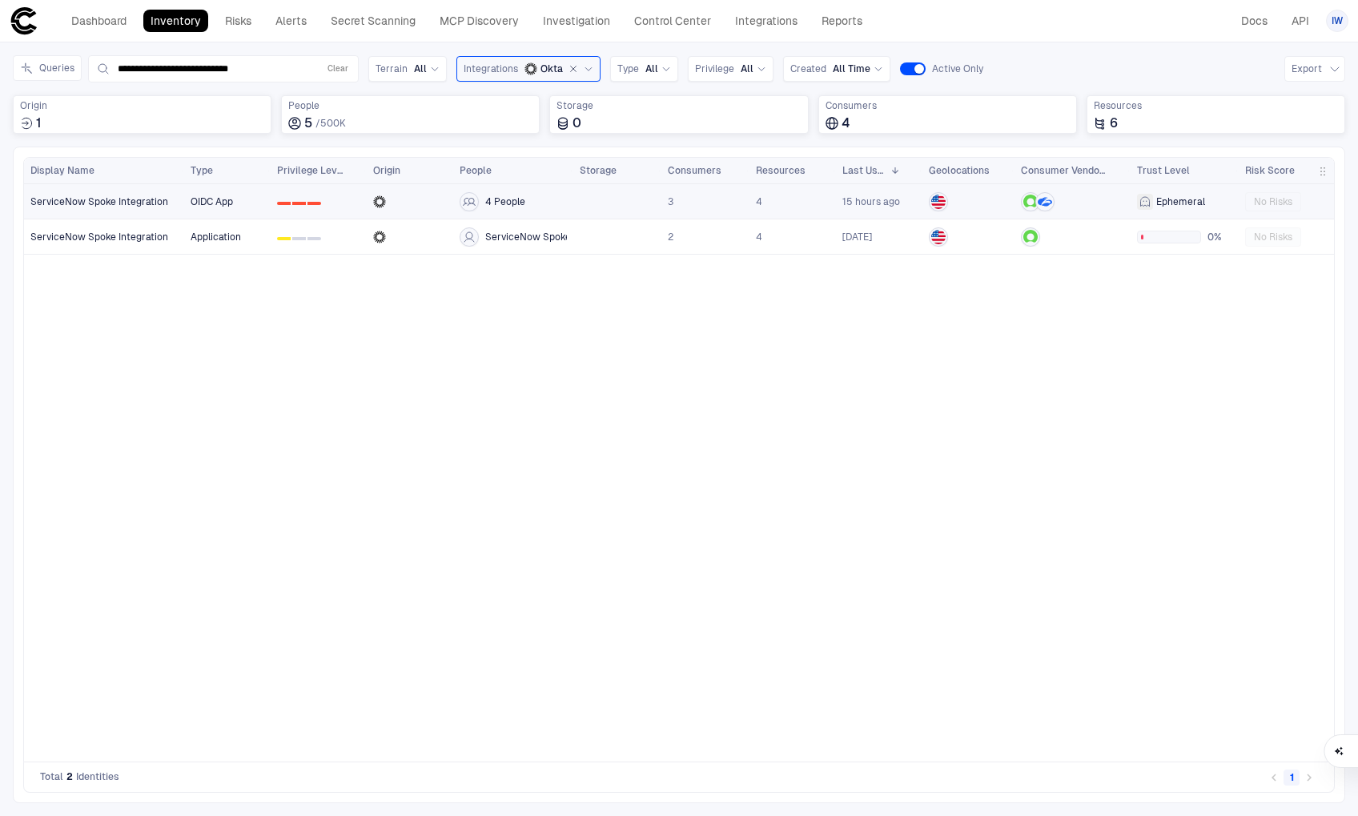
click at [110, 196] on span "ServiceNow Spoke Integration" at bounding box center [99, 201] width 138 height 13
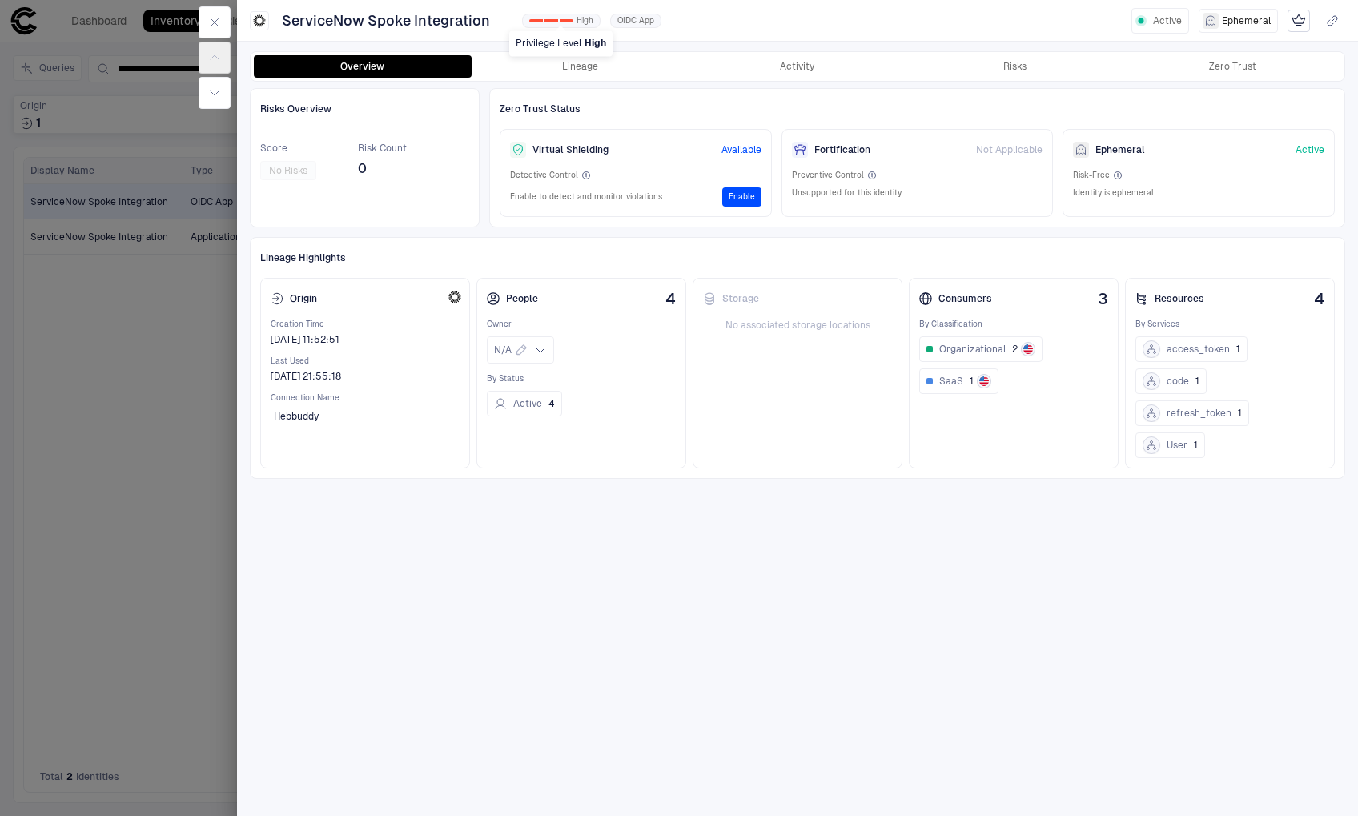
click at [573, 20] on div "0 1 2 High" at bounding box center [561, 21] width 78 height 14
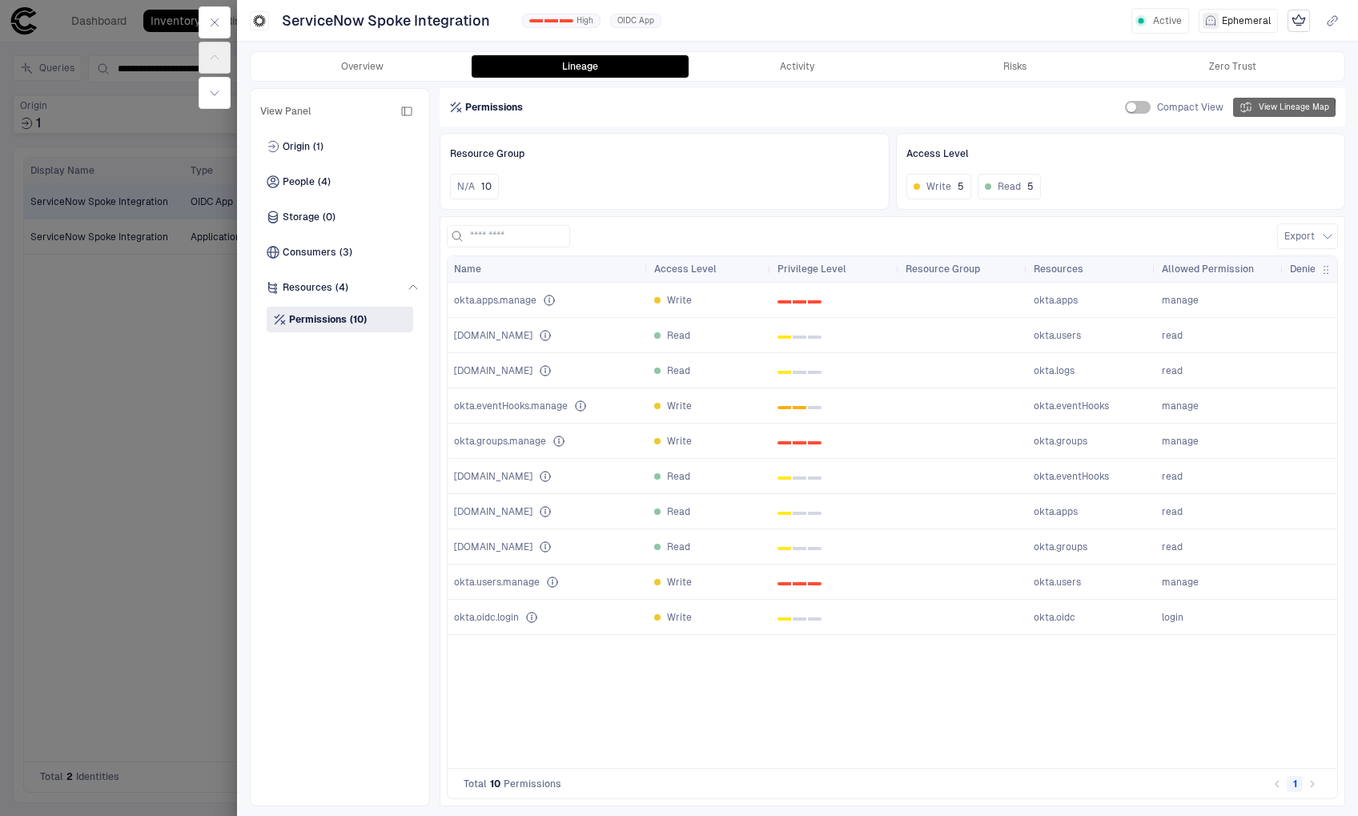
click at [1277, 110] on button "View Lineage Map" at bounding box center [1284, 107] width 103 height 19
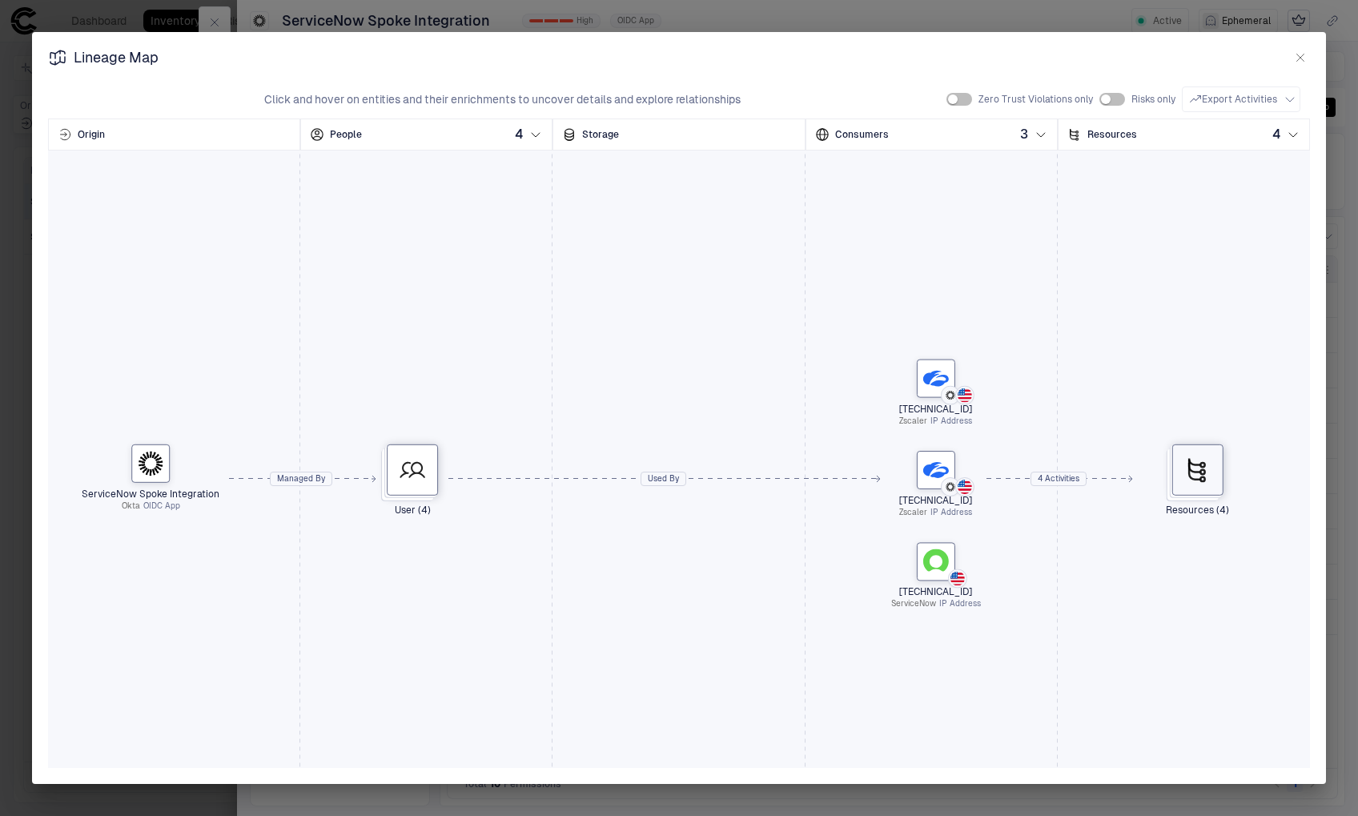
click at [1192, 458] on icon at bounding box center [1198, 469] width 26 height 26
click at [1157, 339] on div "ServiceNow Spoke Integration Okta OIDC App User (4) [TECHNICAL_ID] Zscaler IP A…" at bounding box center [679, 479] width 1262 height 641
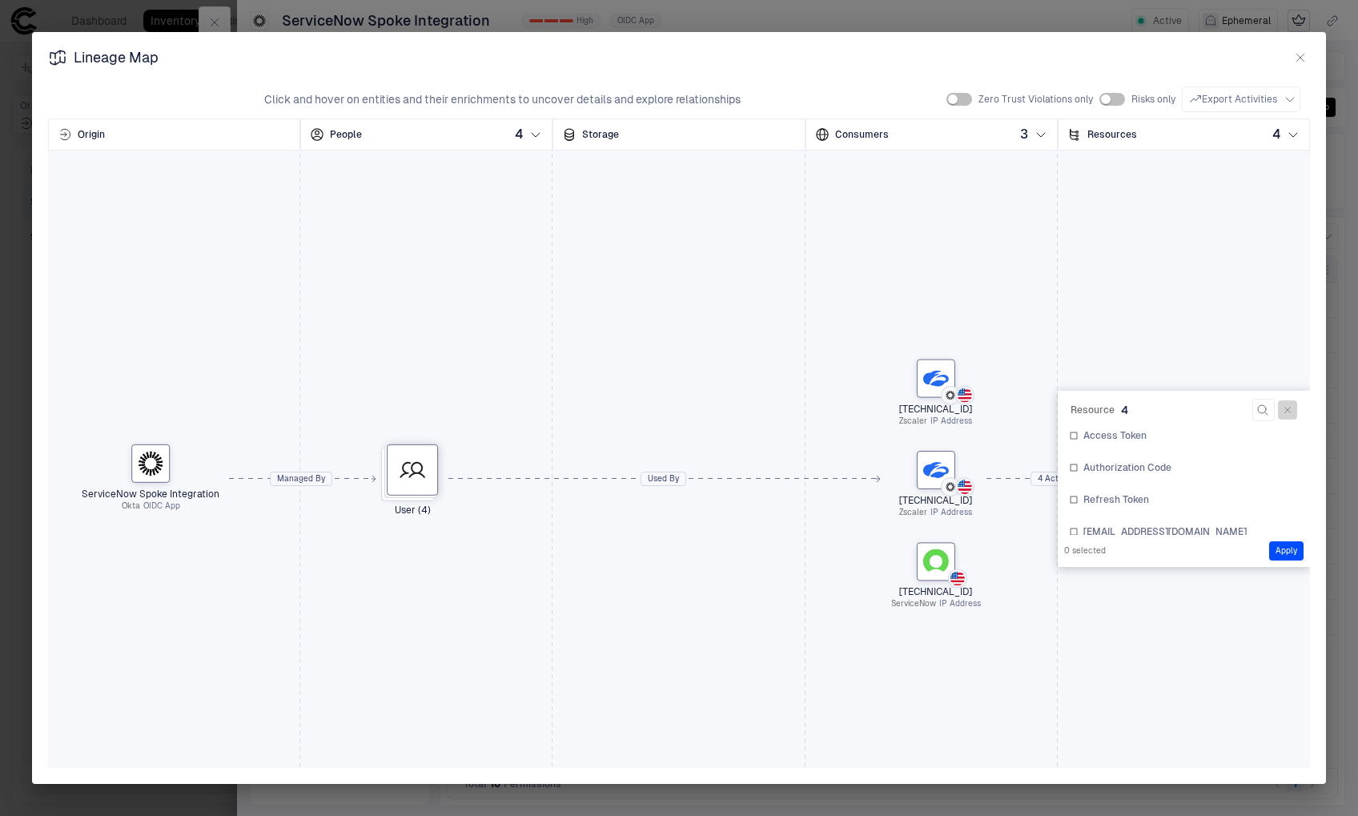
click at [1285, 411] on icon "button" at bounding box center [1288, 410] width 6 height 6
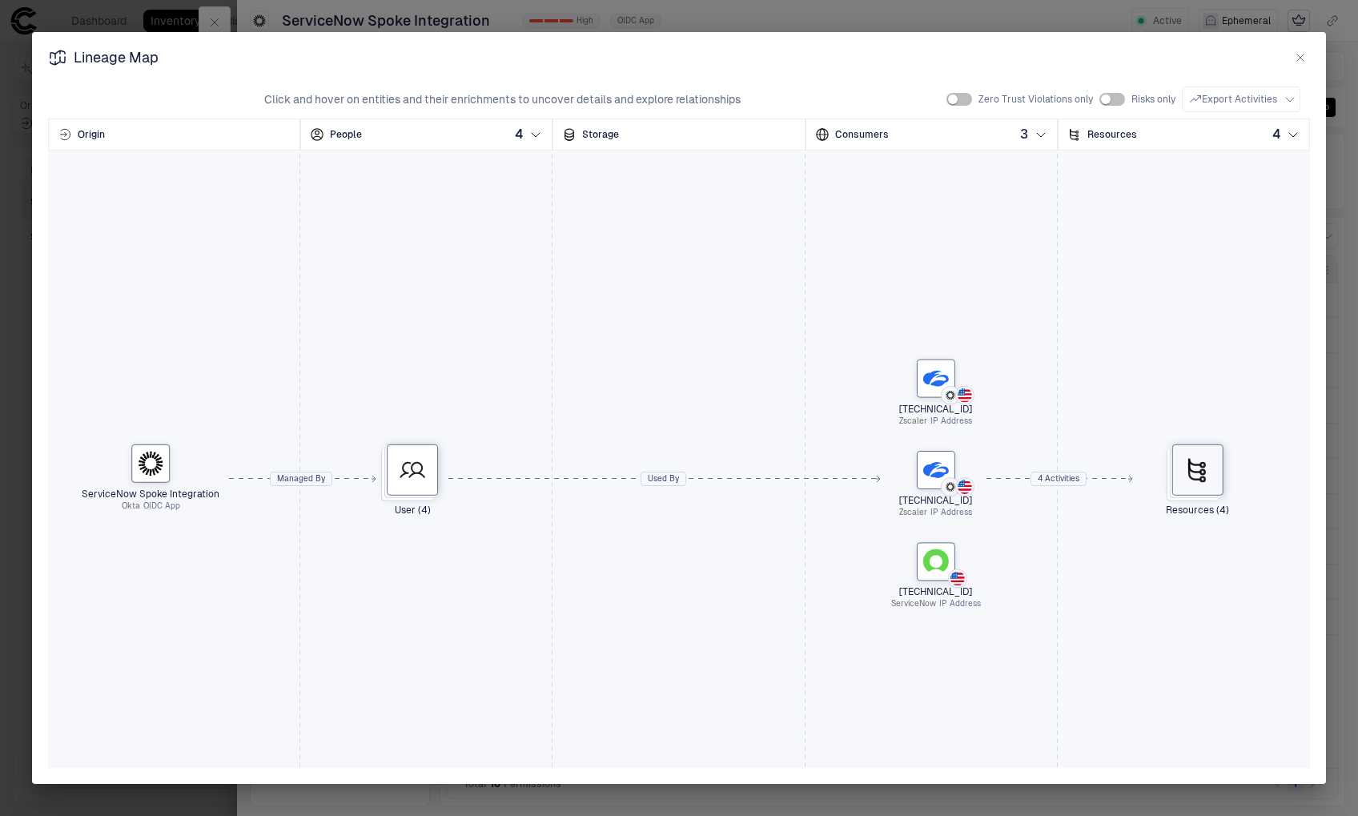
click at [1191, 461] on icon at bounding box center [1194, 461] width 11 height 6
click at [1157, 521] on div "[EMAIL_ADDRESS][DOMAIN_NAME]" at bounding box center [1183, 516] width 238 height 26
click at [1129, 483] on span "Refresh Token" at bounding box center [1116, 483] width 66 height 13
click at [1129, 450] on span "Authorization Code" at bounding box center [1127, 451] width 88 height 13
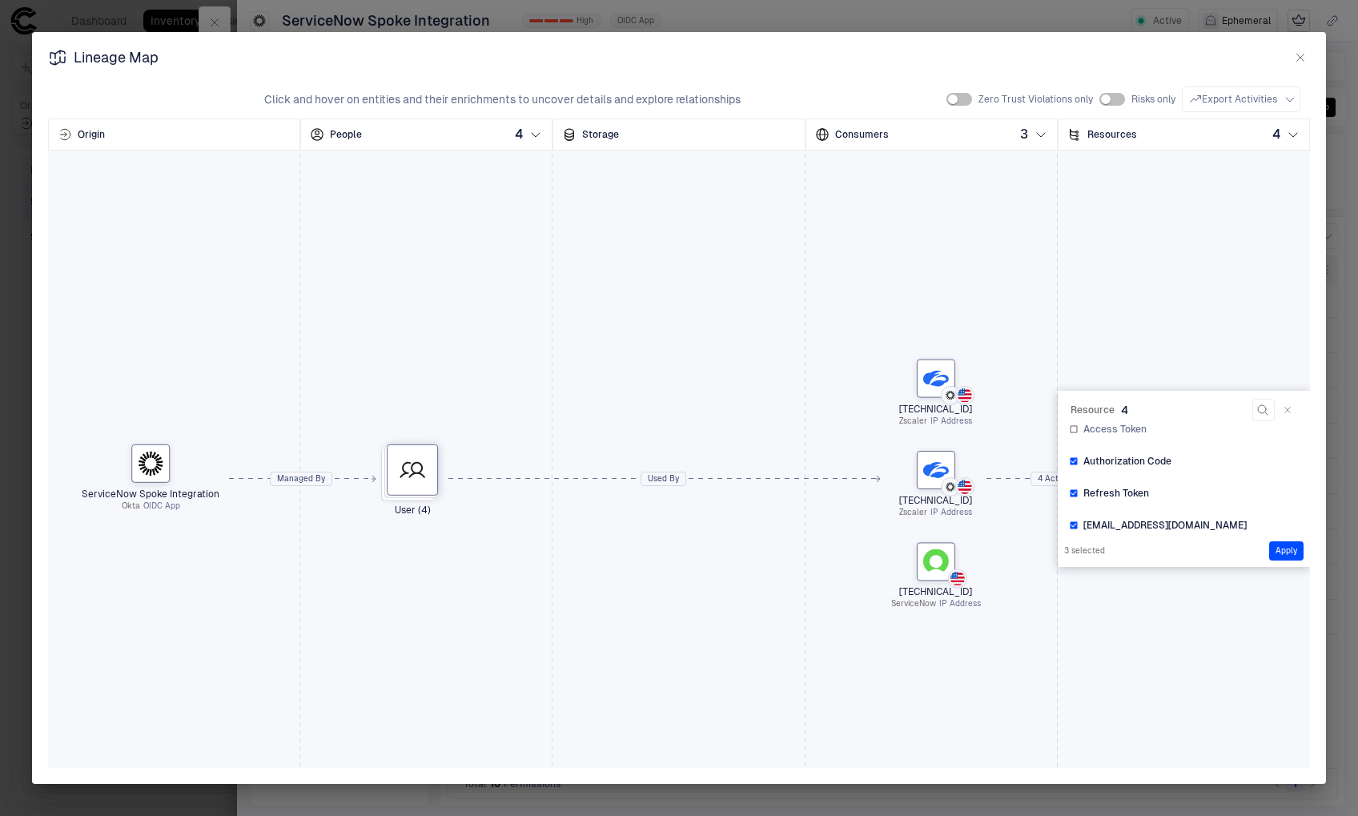
scroll to position [0, 0]
click at [1130, 435] on span "Access Token" at bounding box center [1114, 435] width 63 height 13
click at [1272, 550] on button "Apply" at bounding box center [1286, 550] width 34 height 19
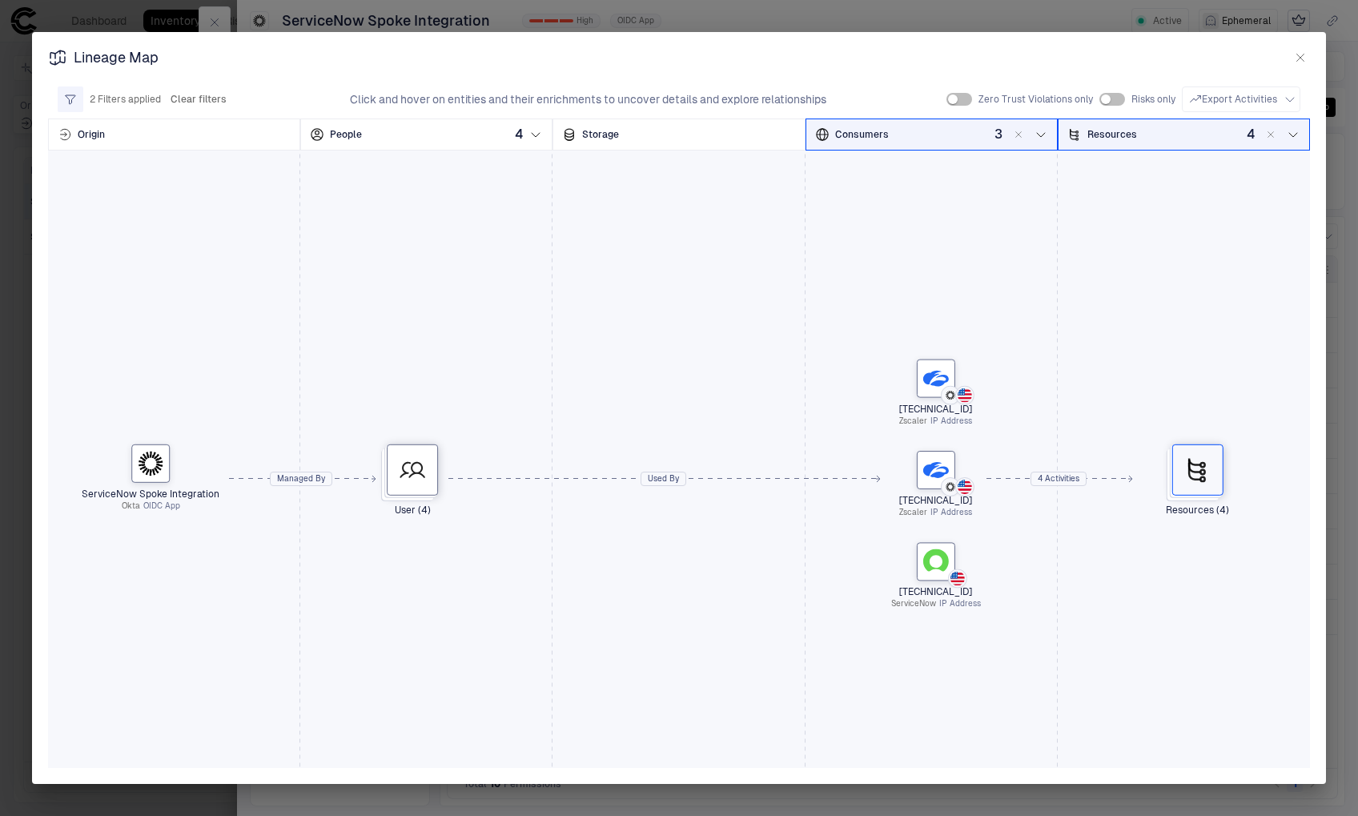
click at [1200, 473] on circle at bounding box center [1202, 471] width 4 height 4
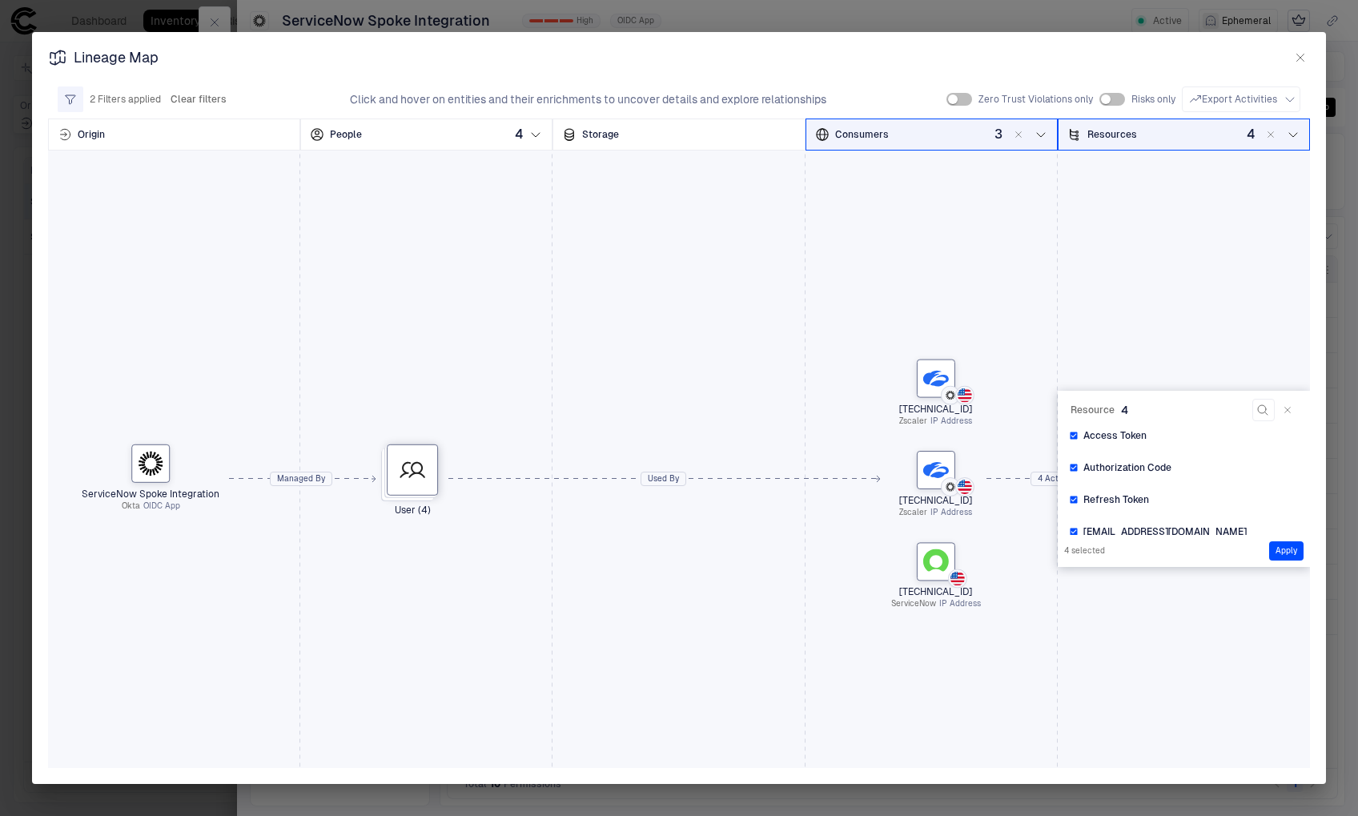
click at [1104, 612] on div "ServiceNow Spoke Integration Okta OIDC App User (4) [TECHNICAL_ID] Zscaler IP A…" at bounding box center [679, 479] width 1262 height 641
click at [1116, 312] on div "ServiceNow Spoke Integration Okta OIDC App User (4) [TECHNICAL_ID] Zscaler IP A…" at bounding box center [679, 479] width 1262 height 641
click at [1283, 410] on icon "button" at bounding box center [1288, 410] width 10 height 10
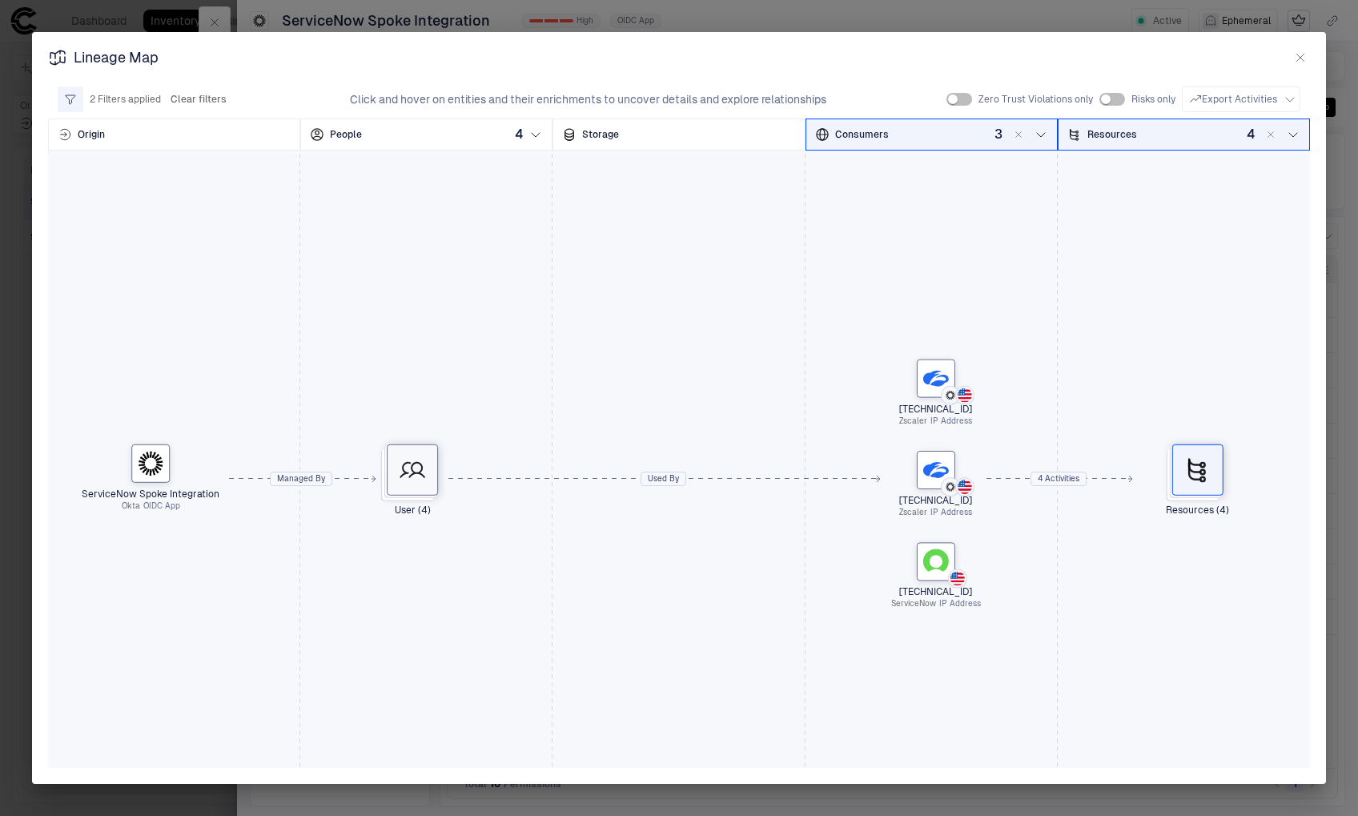
click at [422, 467] on icon at bounding box center [412, 469] width 25 height 16
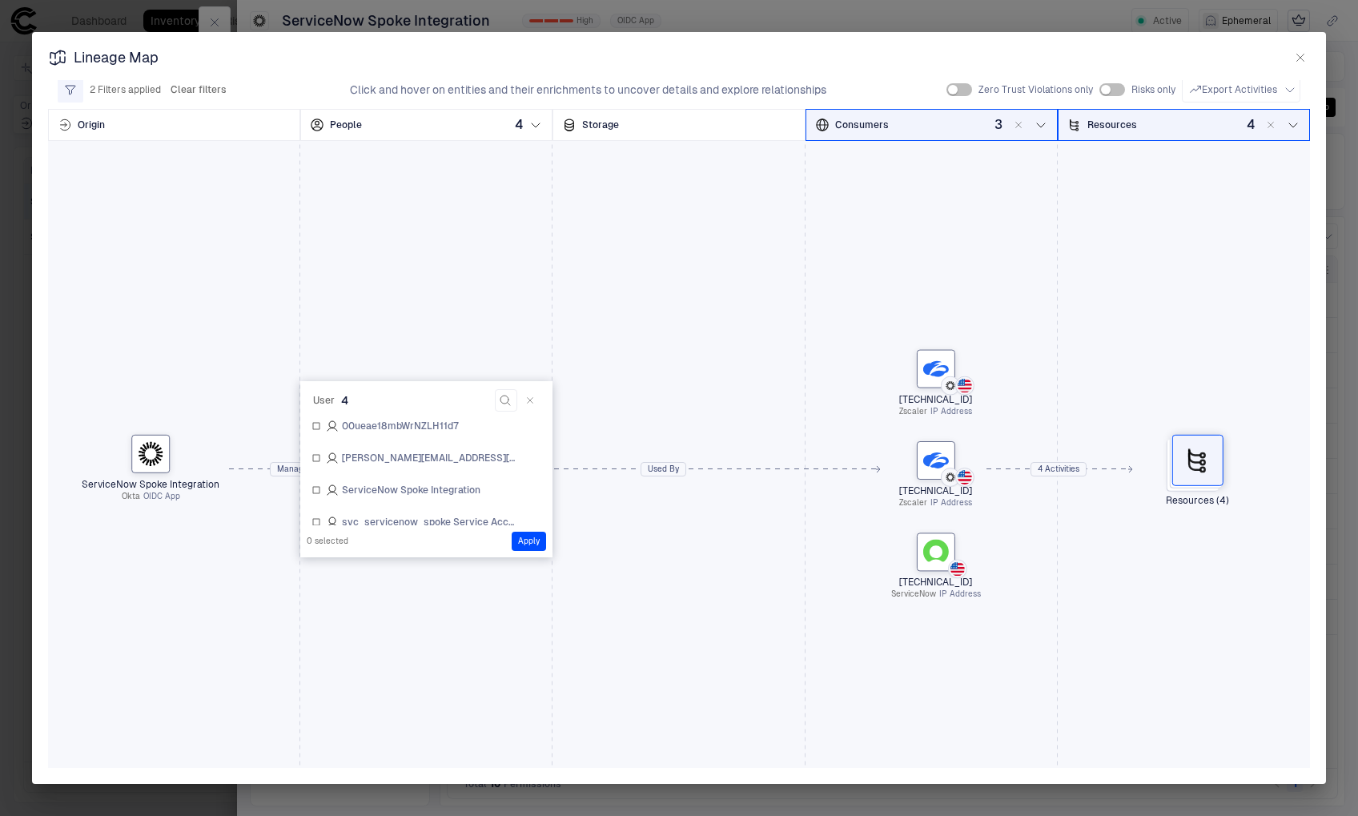
click at [461, 602] on div "ServiceNow Spoke Integration Okta OIDC App User (4) [TECHNICAL_ID] Zscaler IP A…" at bounding box center [679, 469] width 1262 height 641
click at [525, 403] on icon "button" at bounding box center [530, 401] width 10 height 10
click at [1188, 471] on icon at bounding box center [1198, 460] width 26 height 26
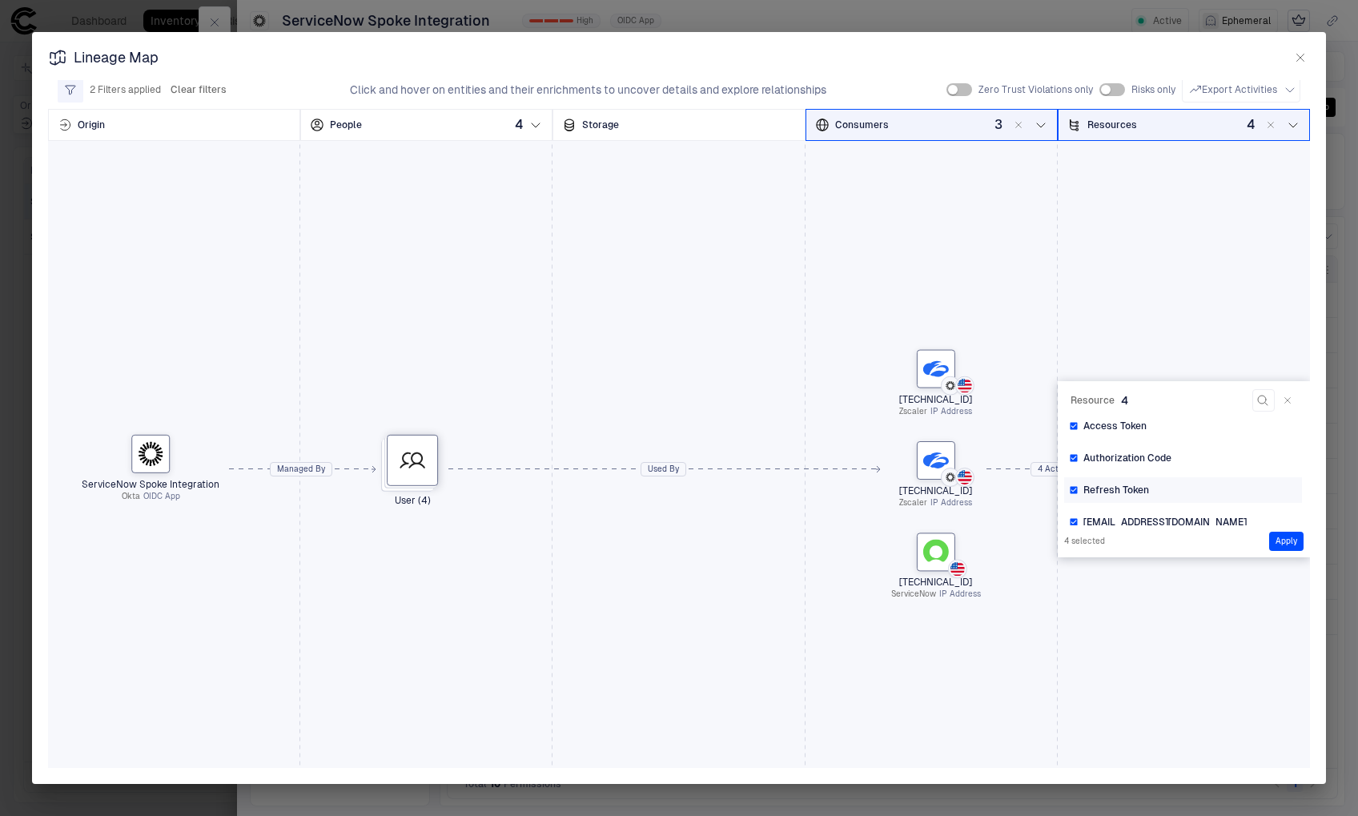
scroll to position [16, 0]
click at [1201, 605] on div "ServiceNow Spoke Integration Okta OIDC App User (4) [TECHNICAL_ID] Zscaler IP A…" at bounding box center [679, 469] width 1262 height 641
click at [1299, 51] on icon "button" at bounding box center [1300, 57] width 13 height 13
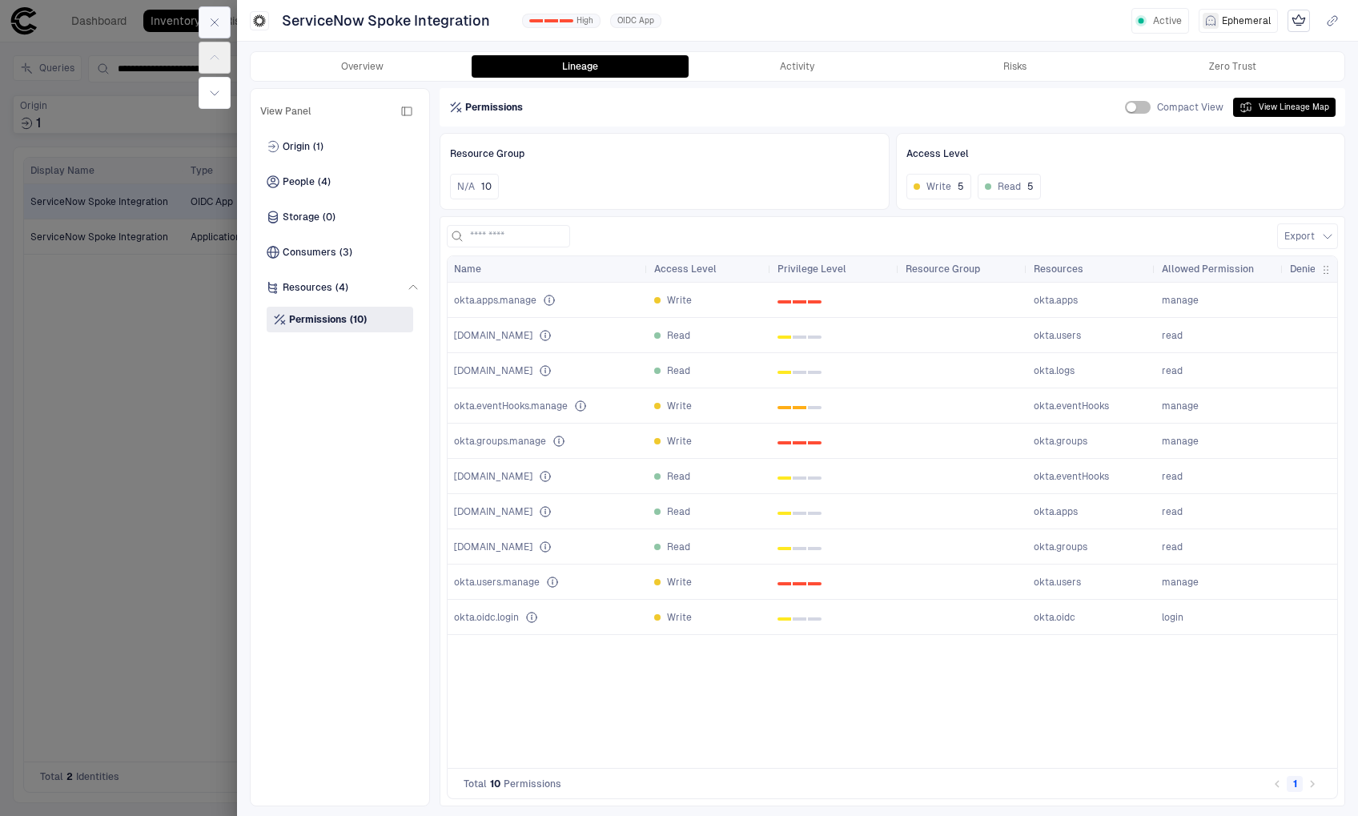
click at [218, 22] on icon "button" at bounding box center [214, 22] width 13 height 13
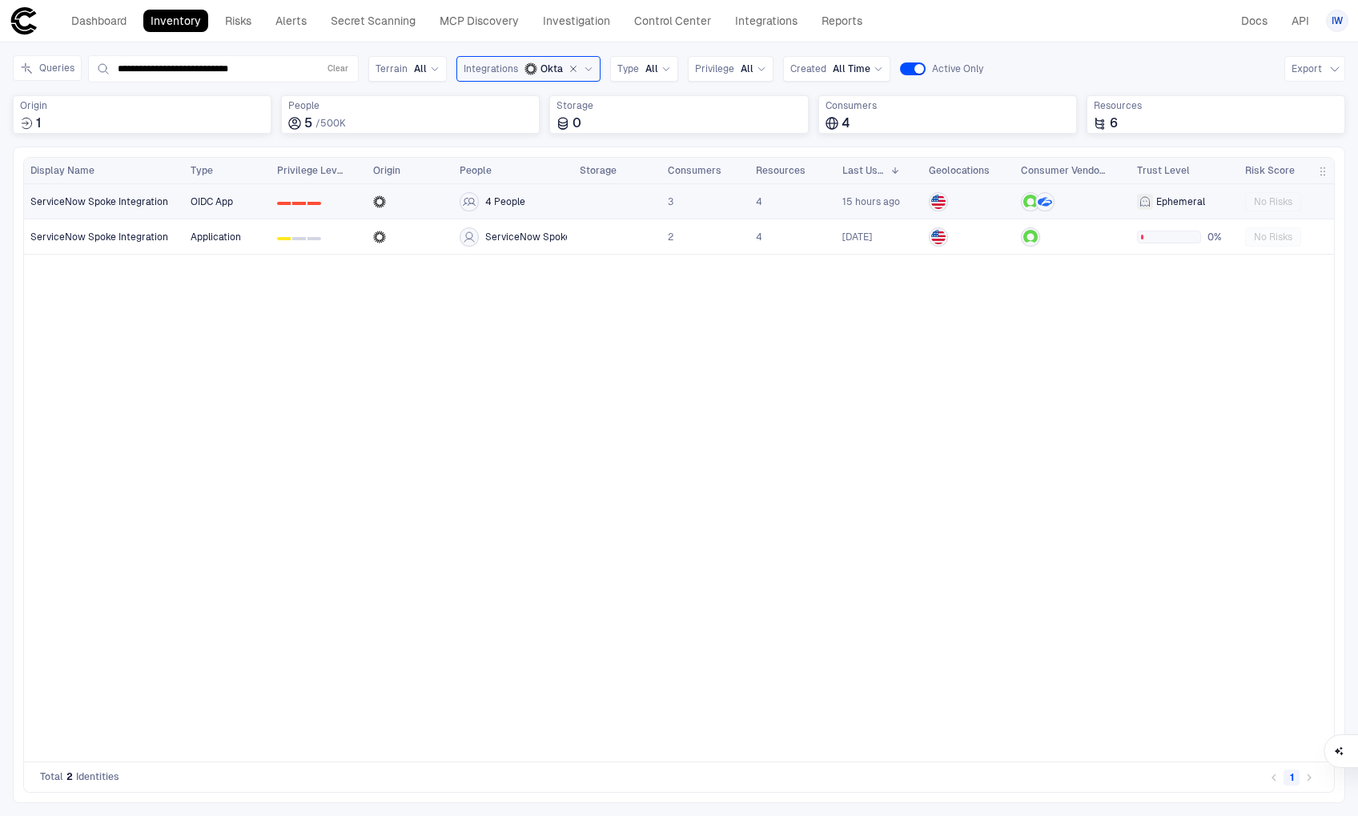
click at [62, 202] on span "ServiceNow Spoke Integration" at bounding box center [99, 201] width 138 height 13
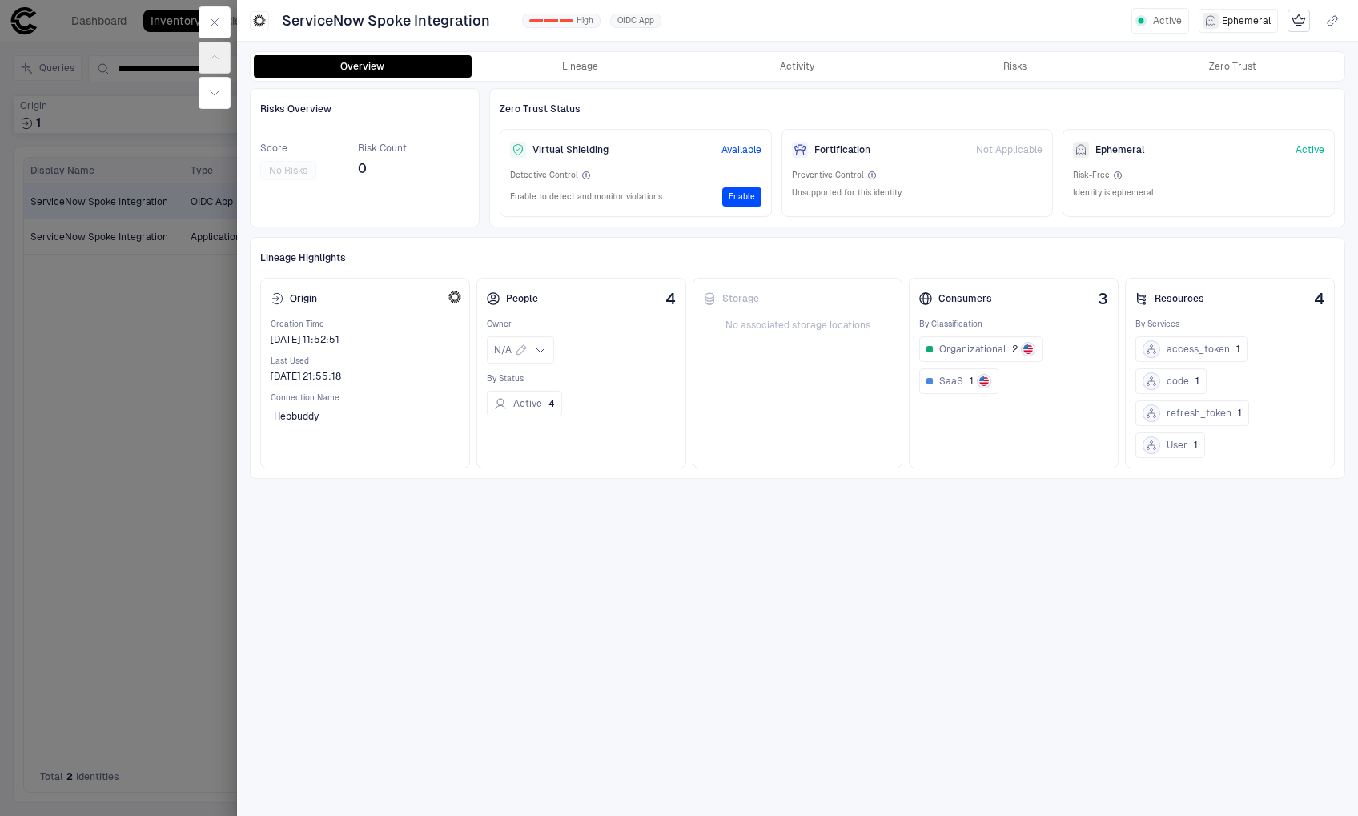
click at [628, 163] on div "Virtual Shielding Available Detective Control Enable to detect and monitor viol…" at bounding box center [636, 173] width 272 height 88
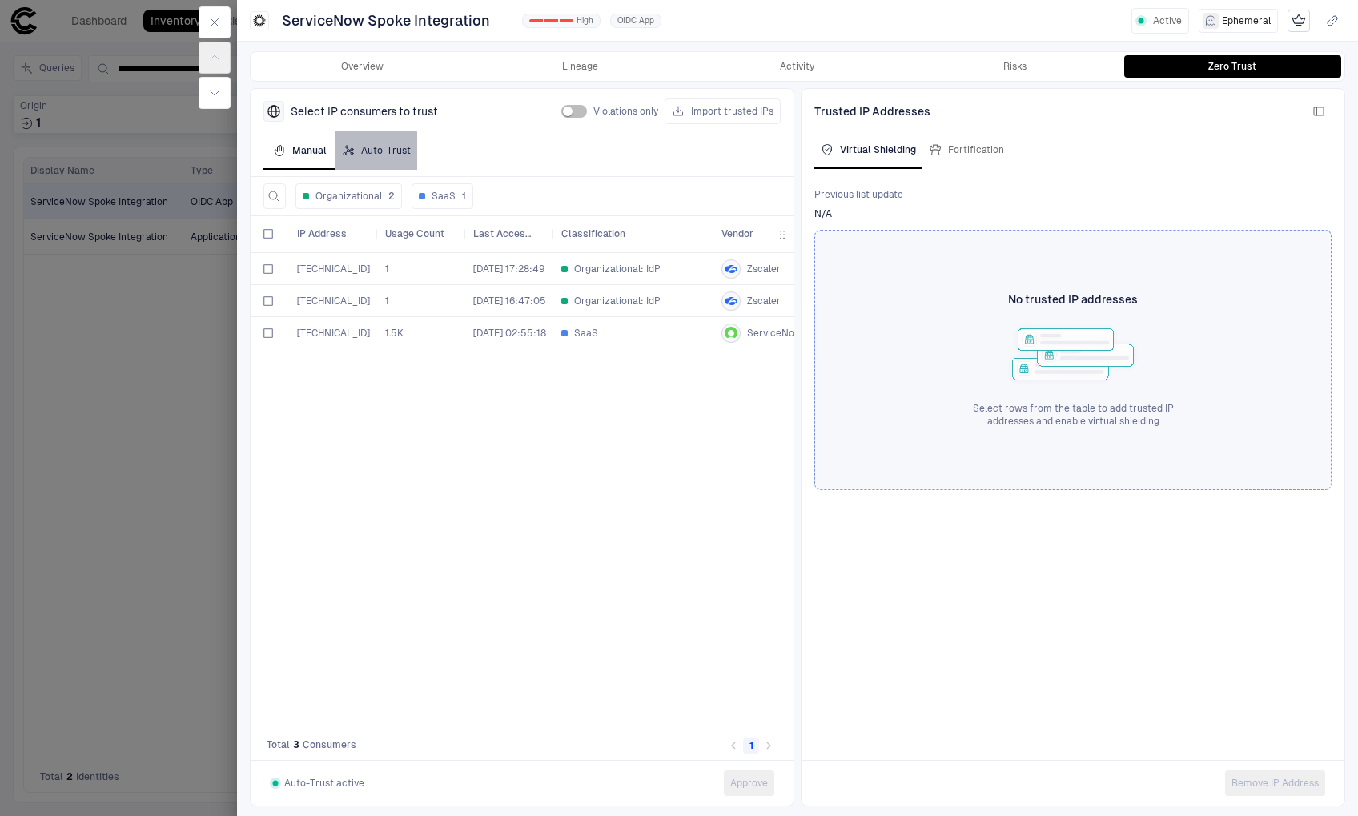
click at [360, 159] on button "Auto-Trust" at bounding box center [377, 150] width 82 height 38
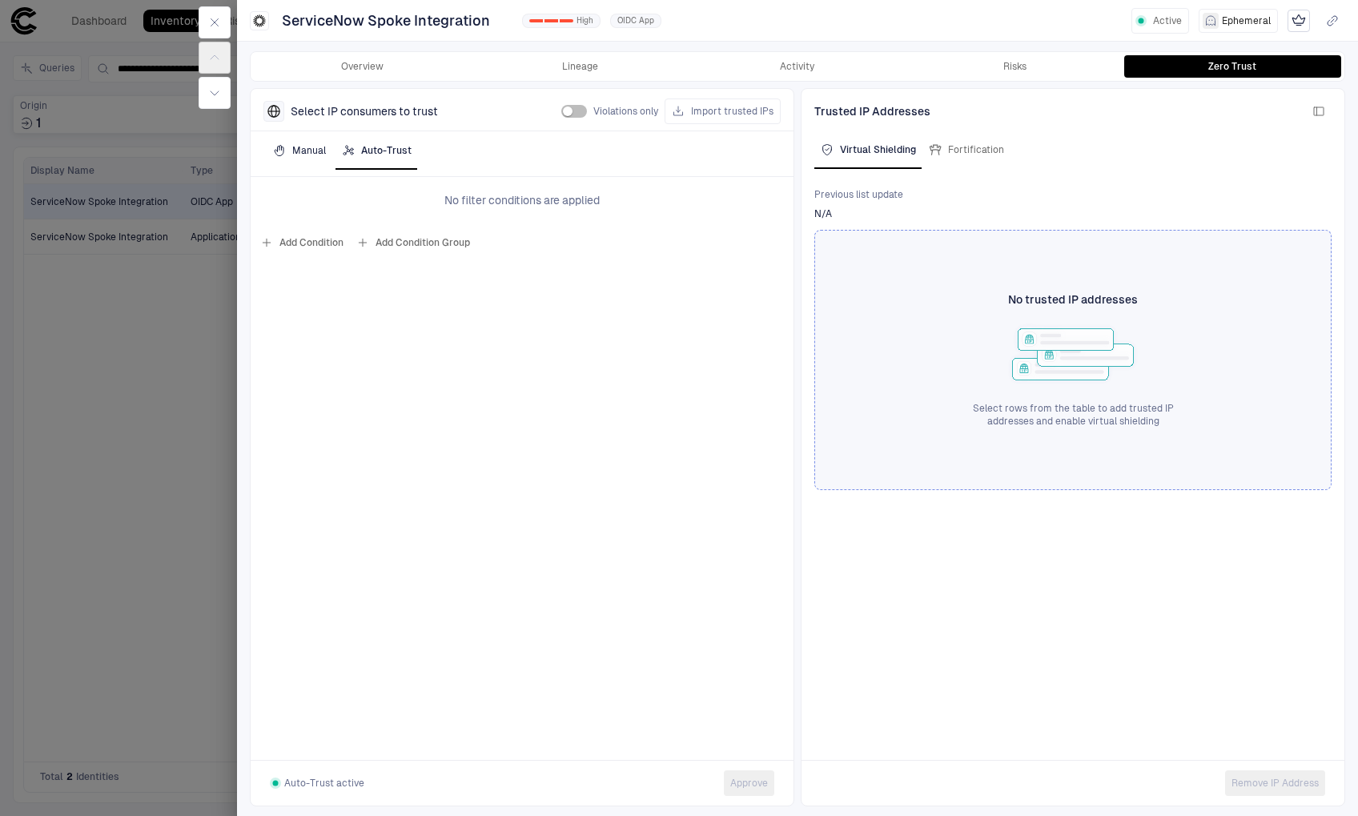
click at [300, 152] on div "Manual" at bounding box center [299, 150] width 53 height 13
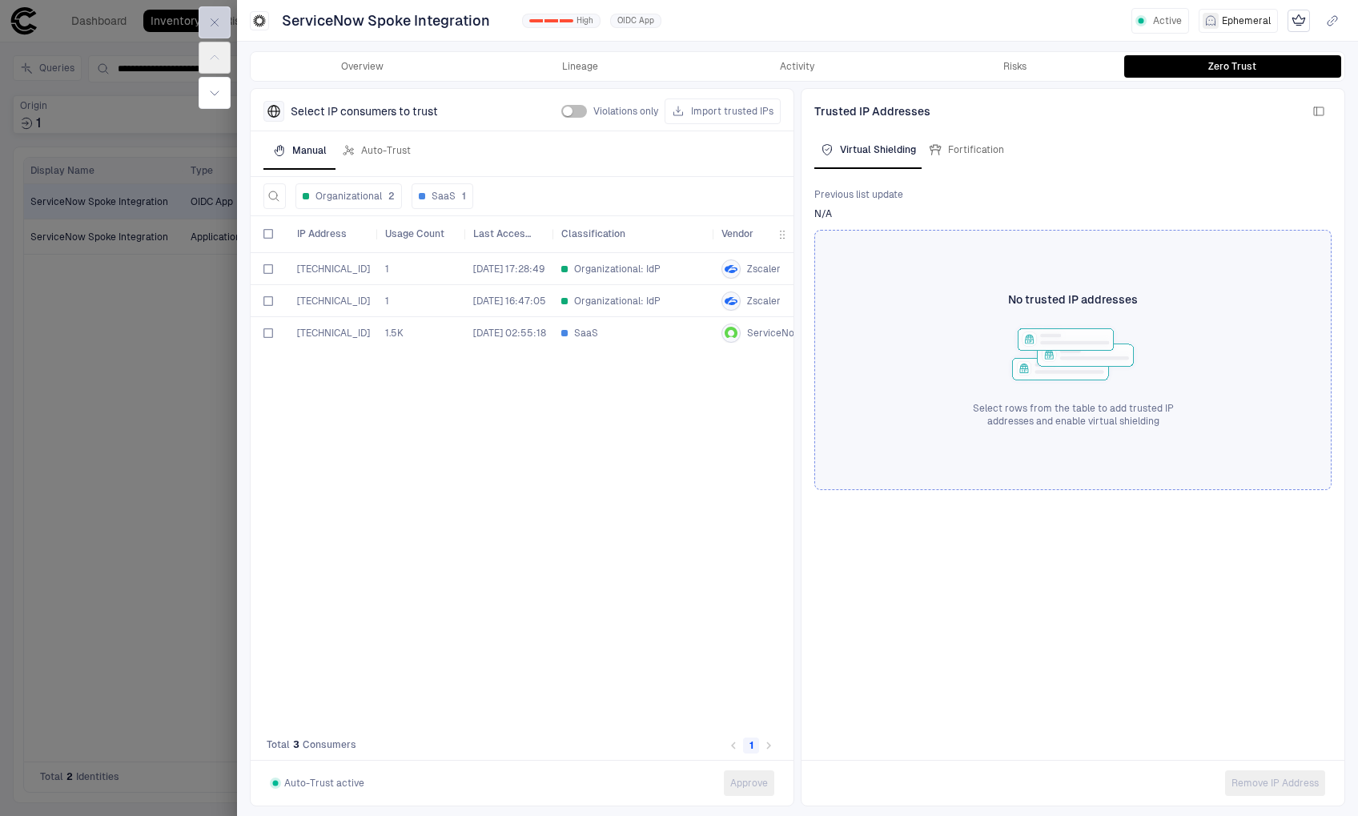
click at [225, 24] on button "button" at bounding box center [215, 22] width 32 height 32
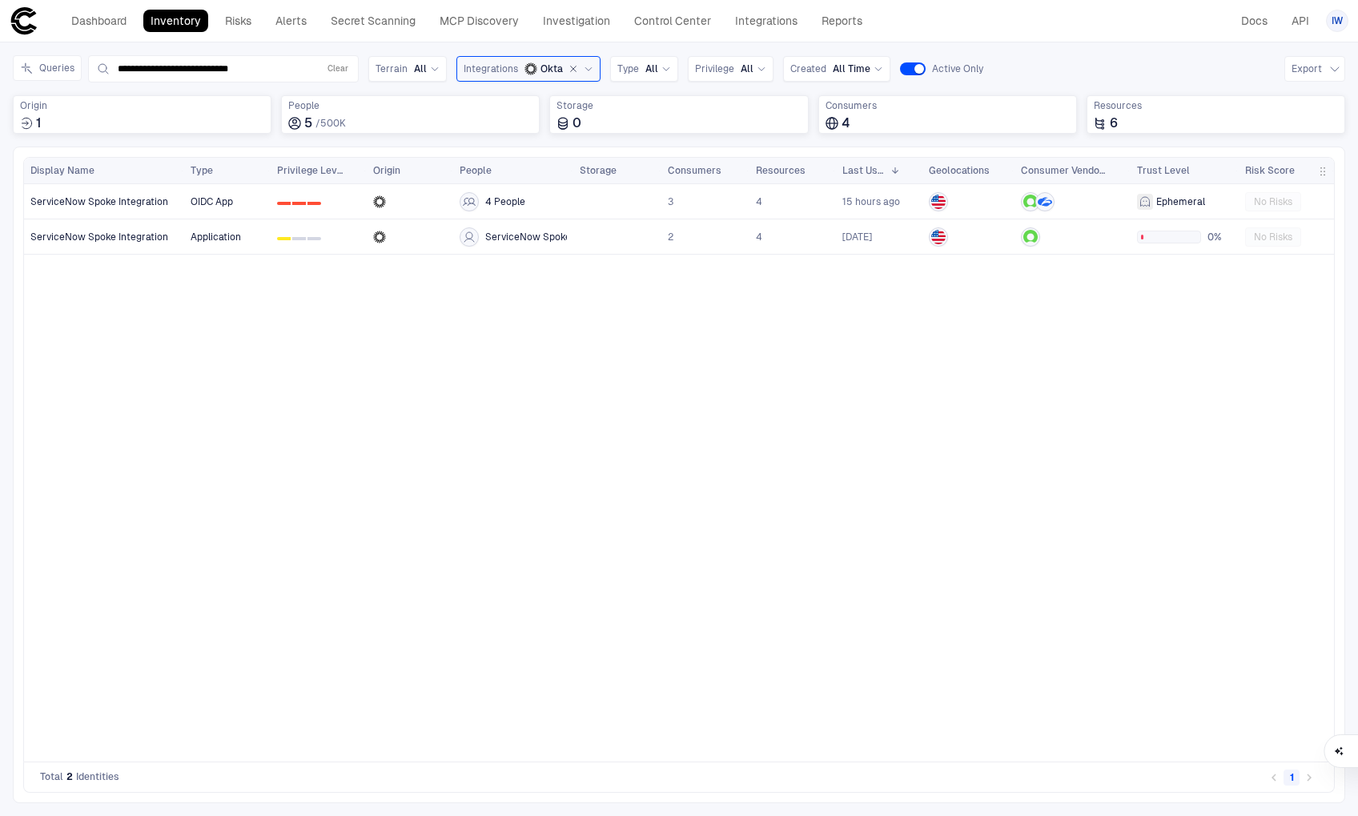
click at [739, 316] on div "OIDC App 0 1 2 4 People 3 4 15 hours ago Ephemeral No Risks Application 0 1 2 S…" at bounding box center [759, 472] width 1150 height 577
click at [1184, 204] on span "Ephemeral" at bounding box center [1180, 201] width 49 height 13
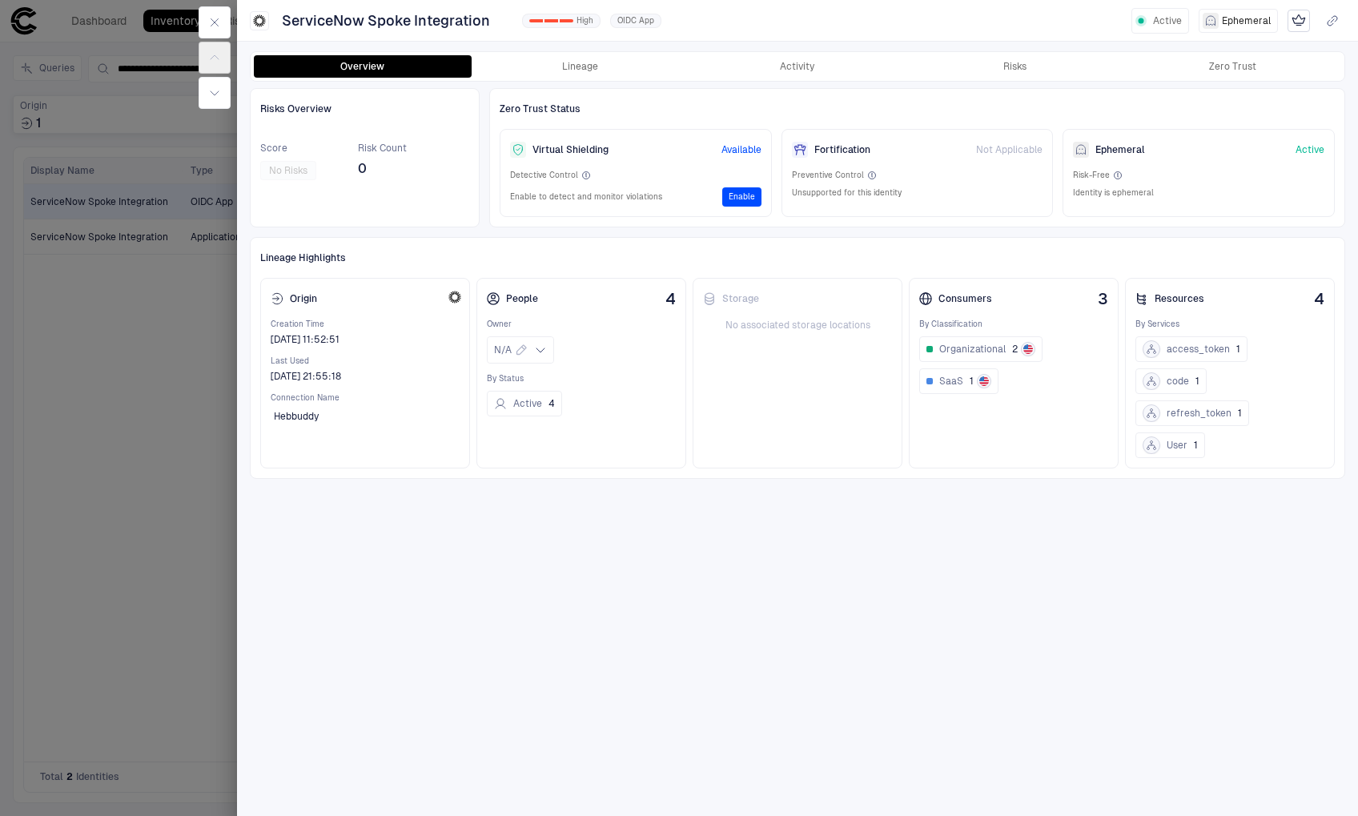
click at [1091, 147] on div "Ephemeral Active" at bounding box center [1198, 149] width 251 height 21
click at [1083, 150] on icon at bounding box center [1081, 149] width 13 height 13
click at [1224, 21] on span "Ephemeral" at bounding box center [1246, 20] width 49 height 13
click at [643, 22] on span "OIDC App" at bounding box center [635, 20] width 37 height 11
click at [635, 20] on span "OIDC App" at bounding box center [635, 20] width 37 height 11
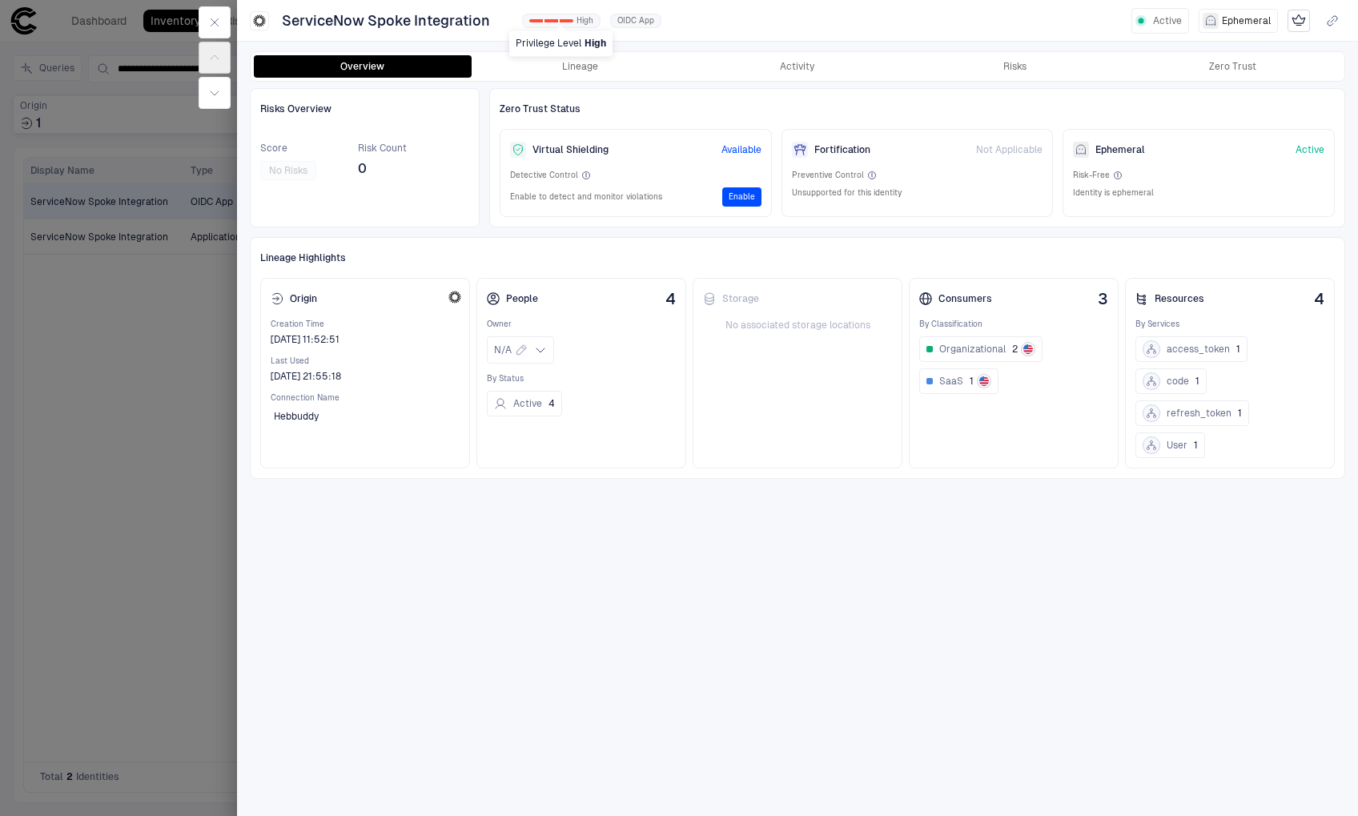
click at [574, 20] on div "0 1 2 High" at bounding box center [561, 21] width 78 height 14
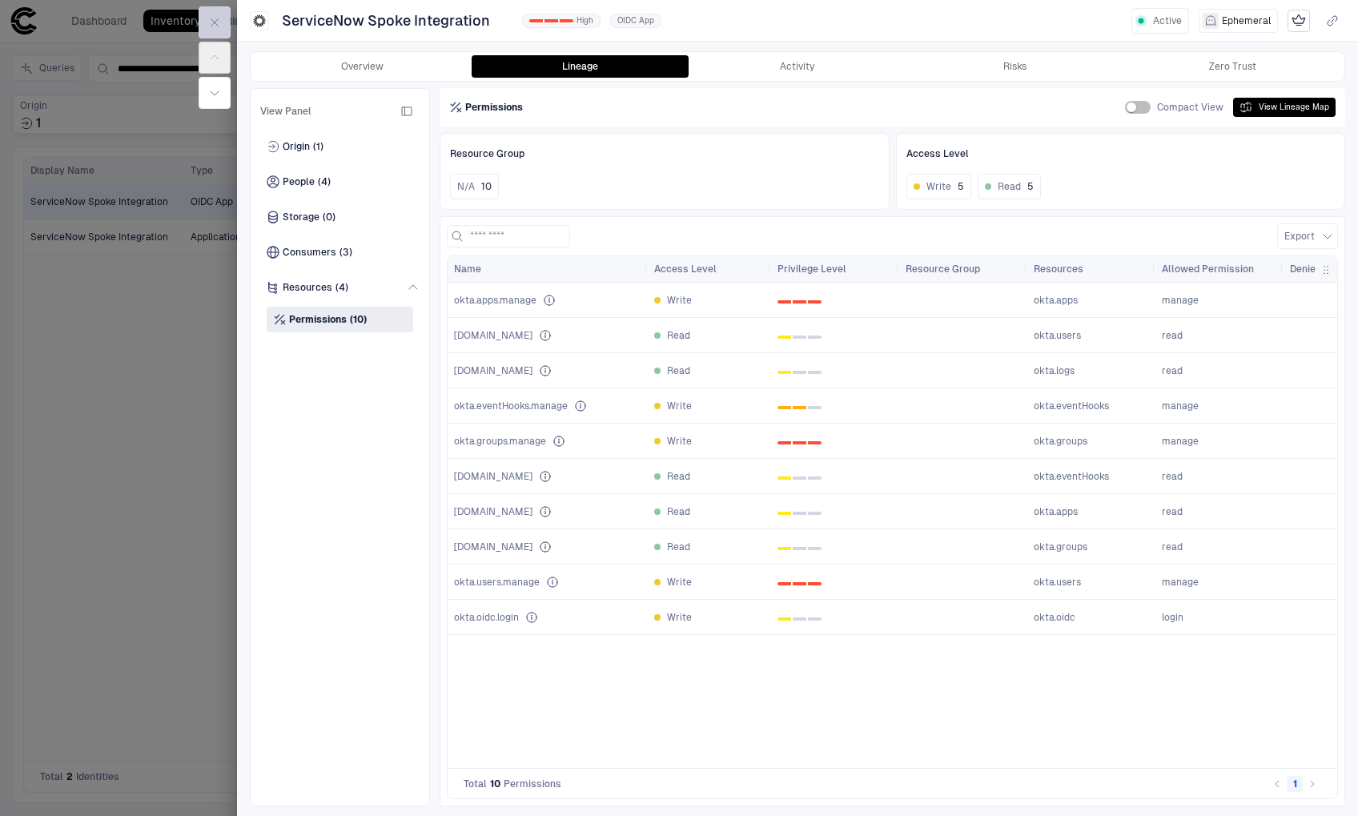
click at [211, 15] on button "button" at bounding box center [215, 22] width 32 height 32
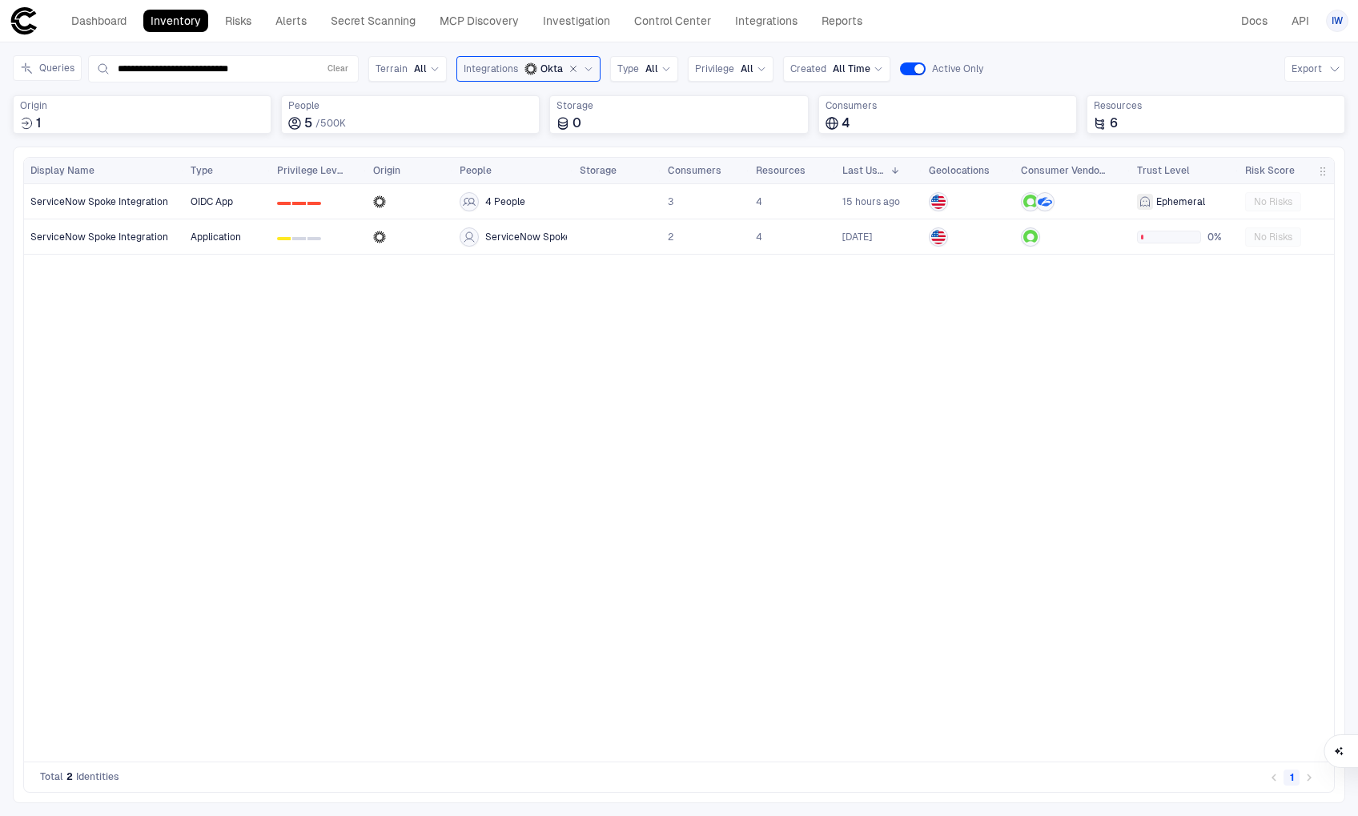
click at [321, 359] on div "OIDC App 0 1 2 4 People 3 4 15 hours ago Ephemeral No Risks Application 0 1 2 S…" at bounding box center [759, 472] width 1150 height 577
click at [125, 30] on link "Dashboard" at bounding box center [99, 21] width 70 height 22
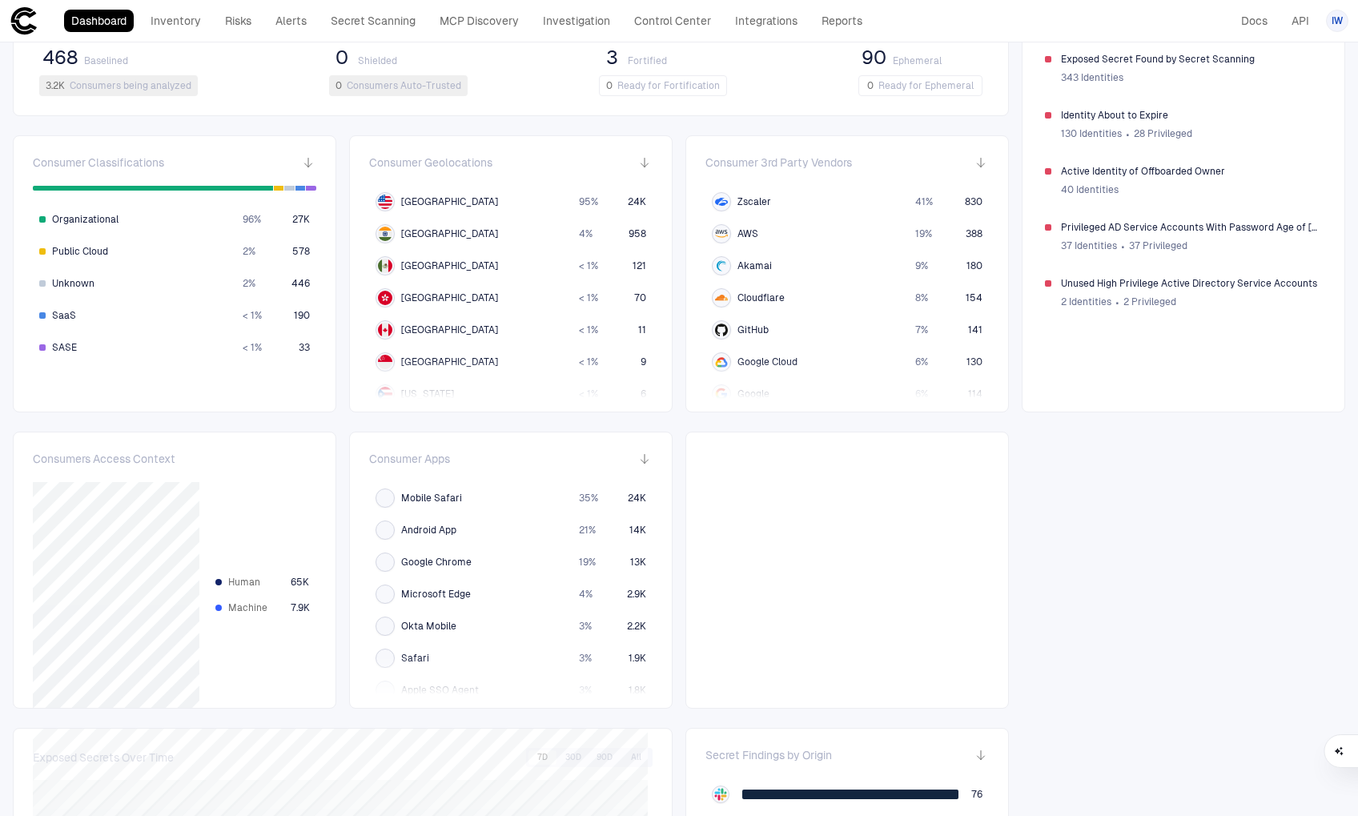
scroll to position [171, 0]
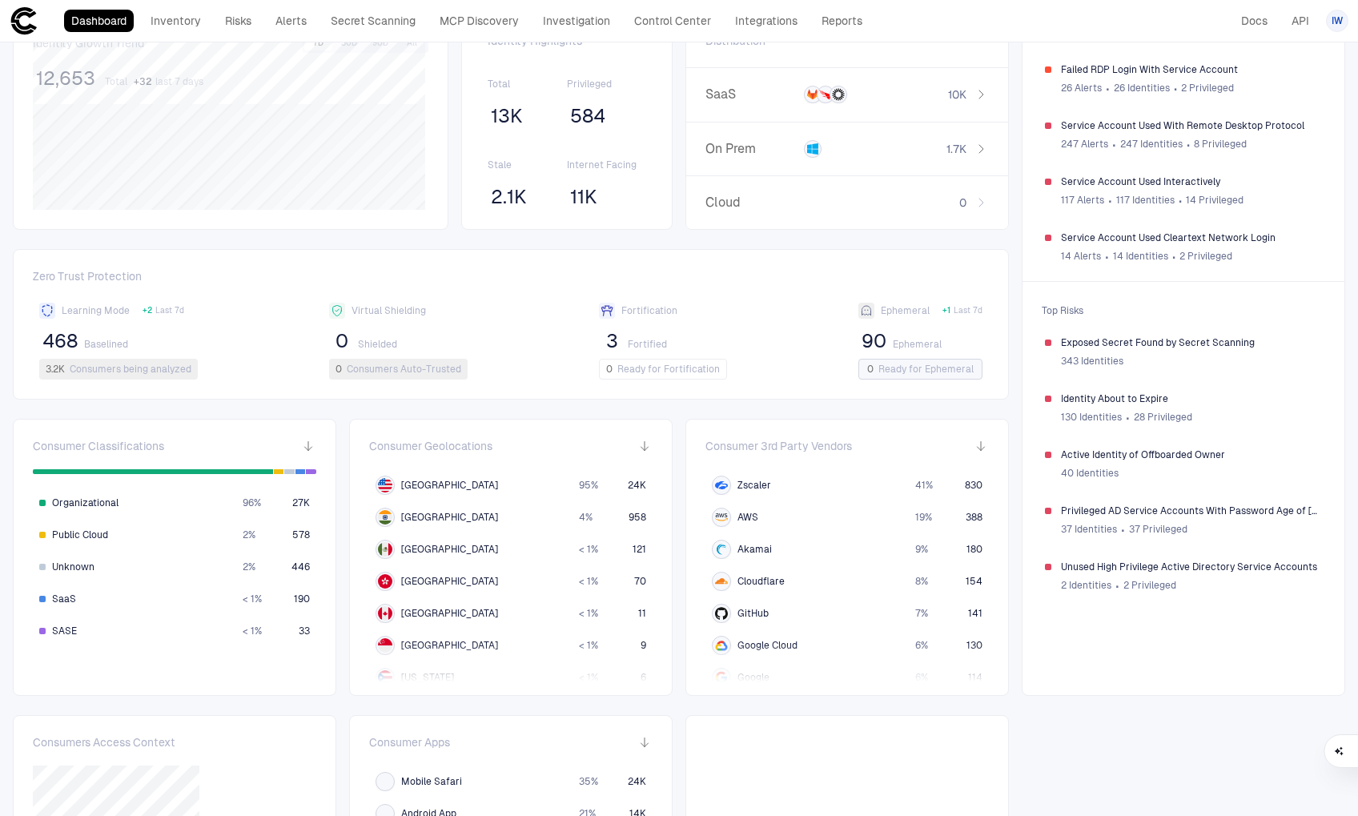
click at [915, 368] on span "Ready for Ephemeral" at bounding box center [925, 369] width 95 height 13
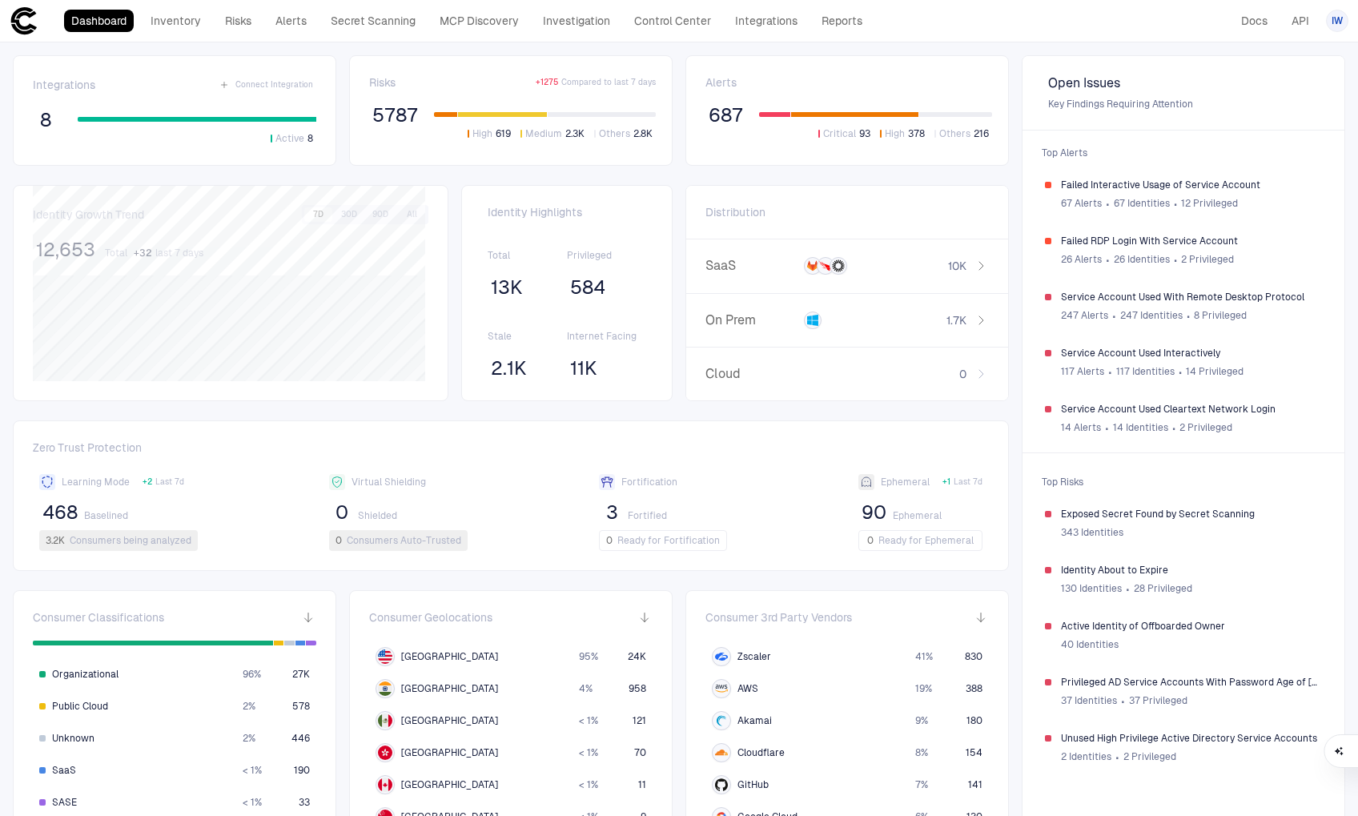
click at [63, 512] on span "468" at bounding box center [59, 512] width 35 height 24
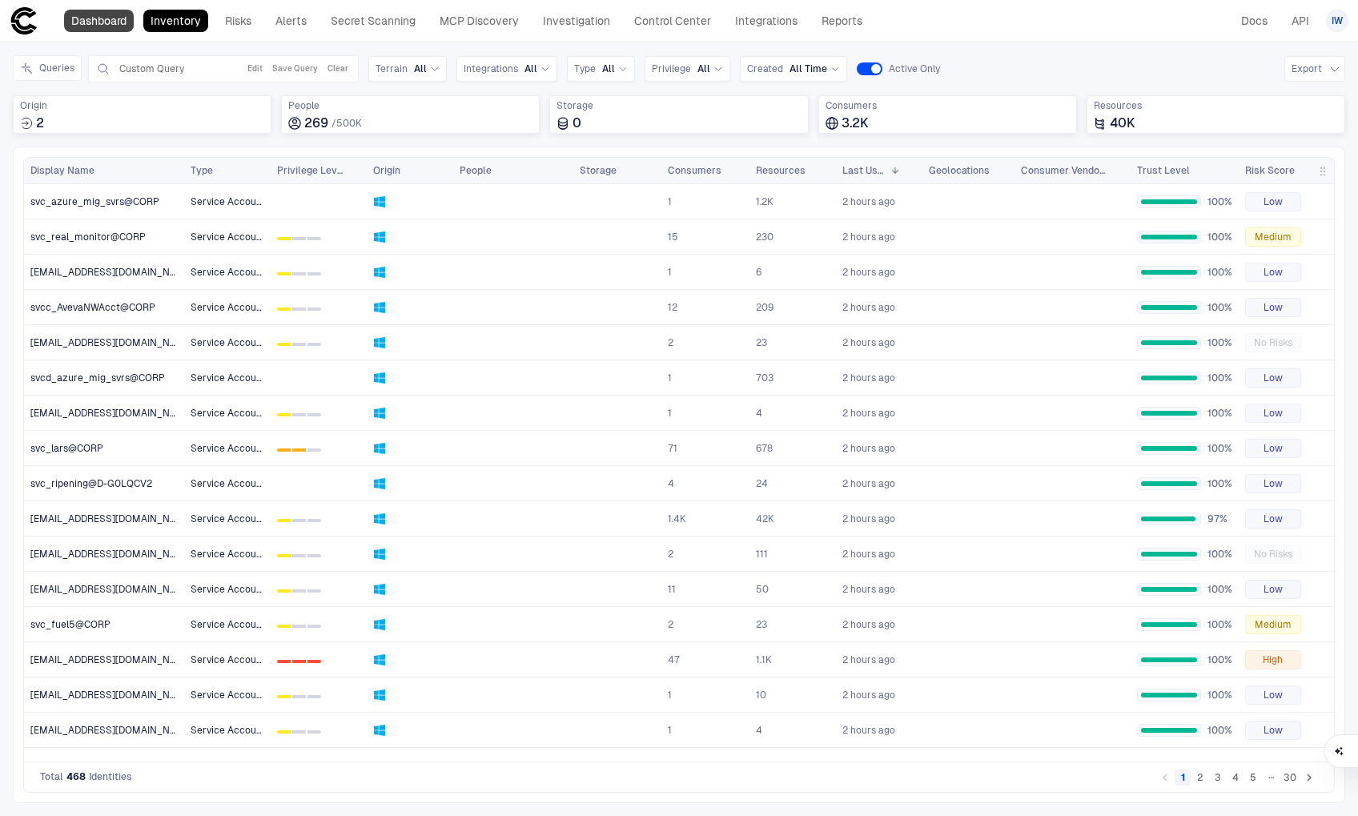
click at [119, 25] on link "Dashboard" at bounding box center [99, 21] width 70 height 22
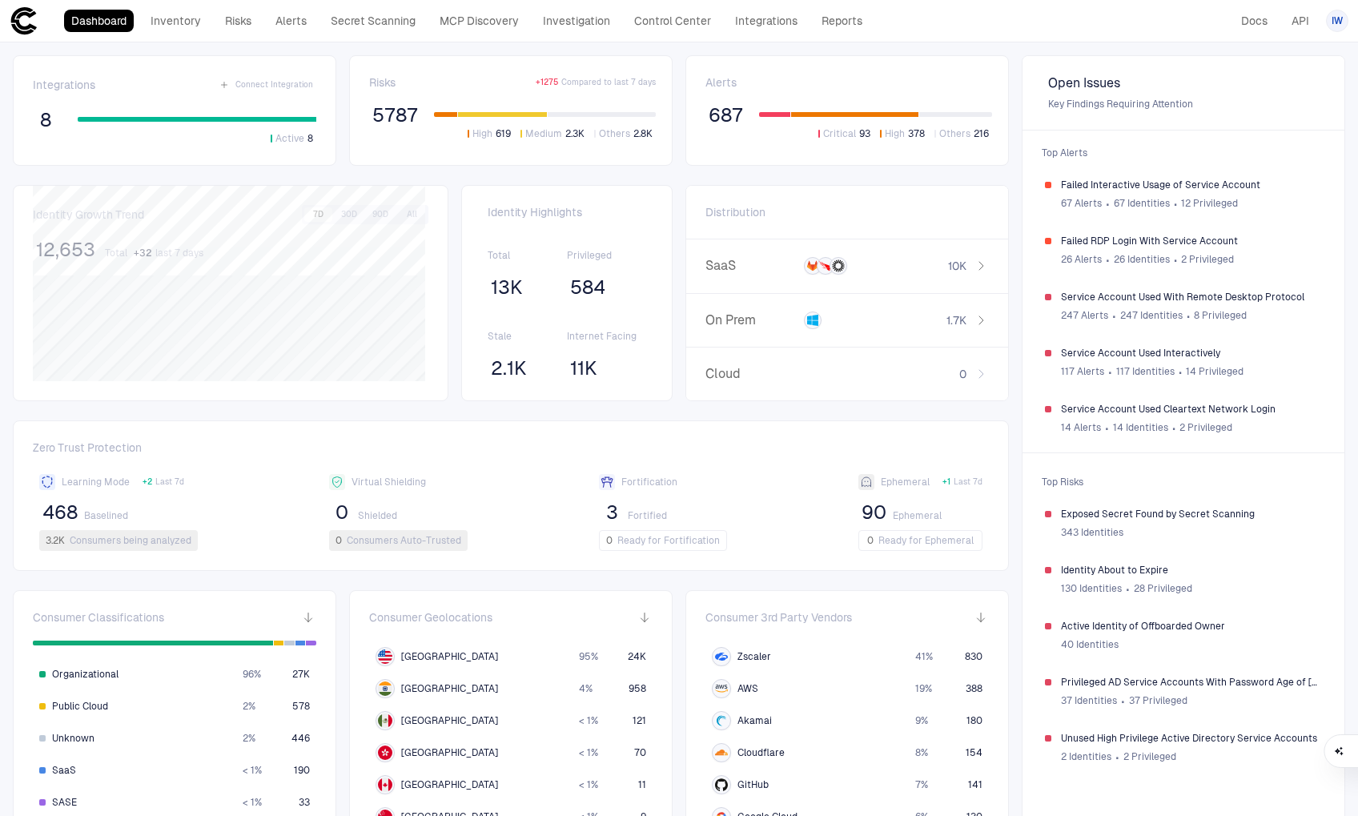
click at [581, 288] on span "584" at bounding box center [587, 287] width 35 height 24
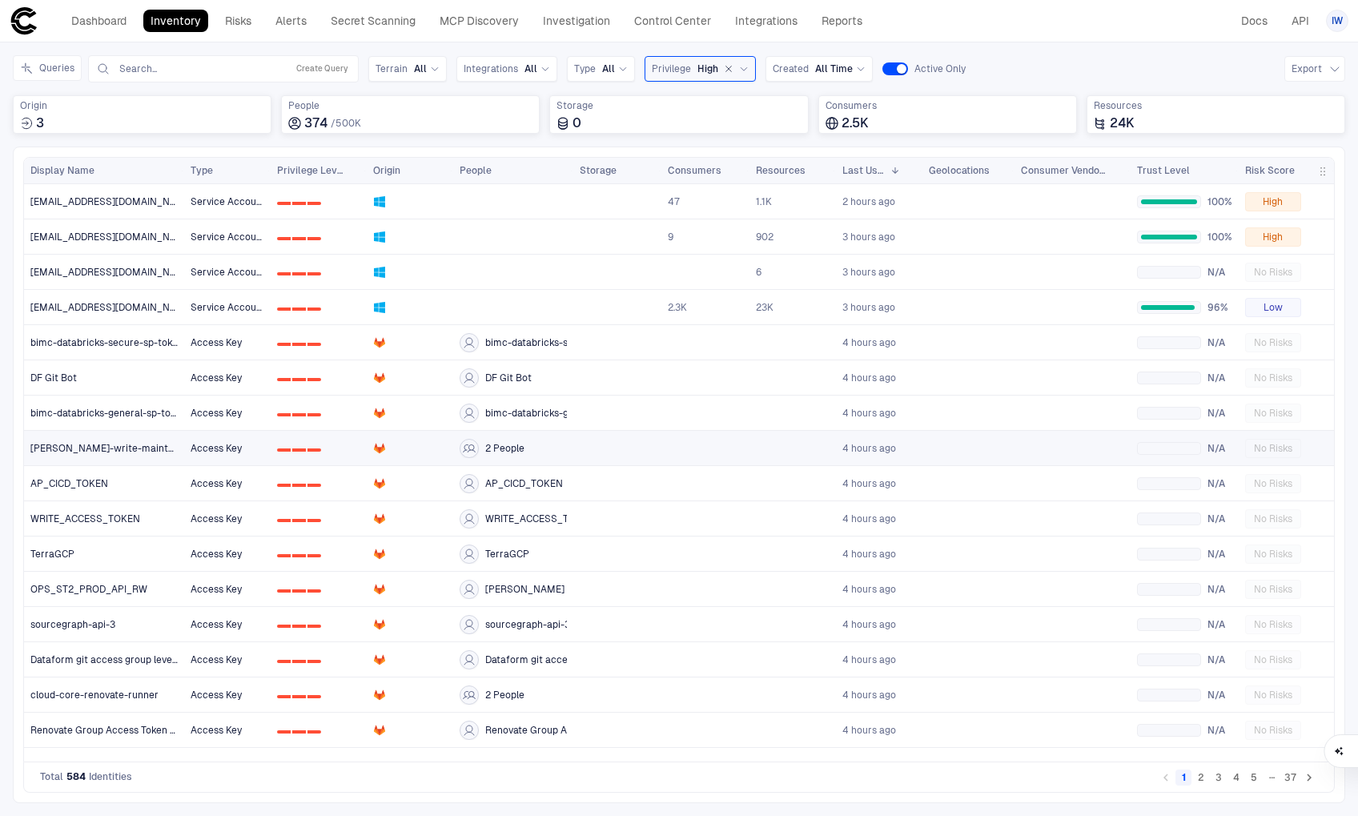
click at [66, 447] on span "[PERSON_NAME]-write-maintainer-token" at bounding box center [104, 448] width 148 height 13
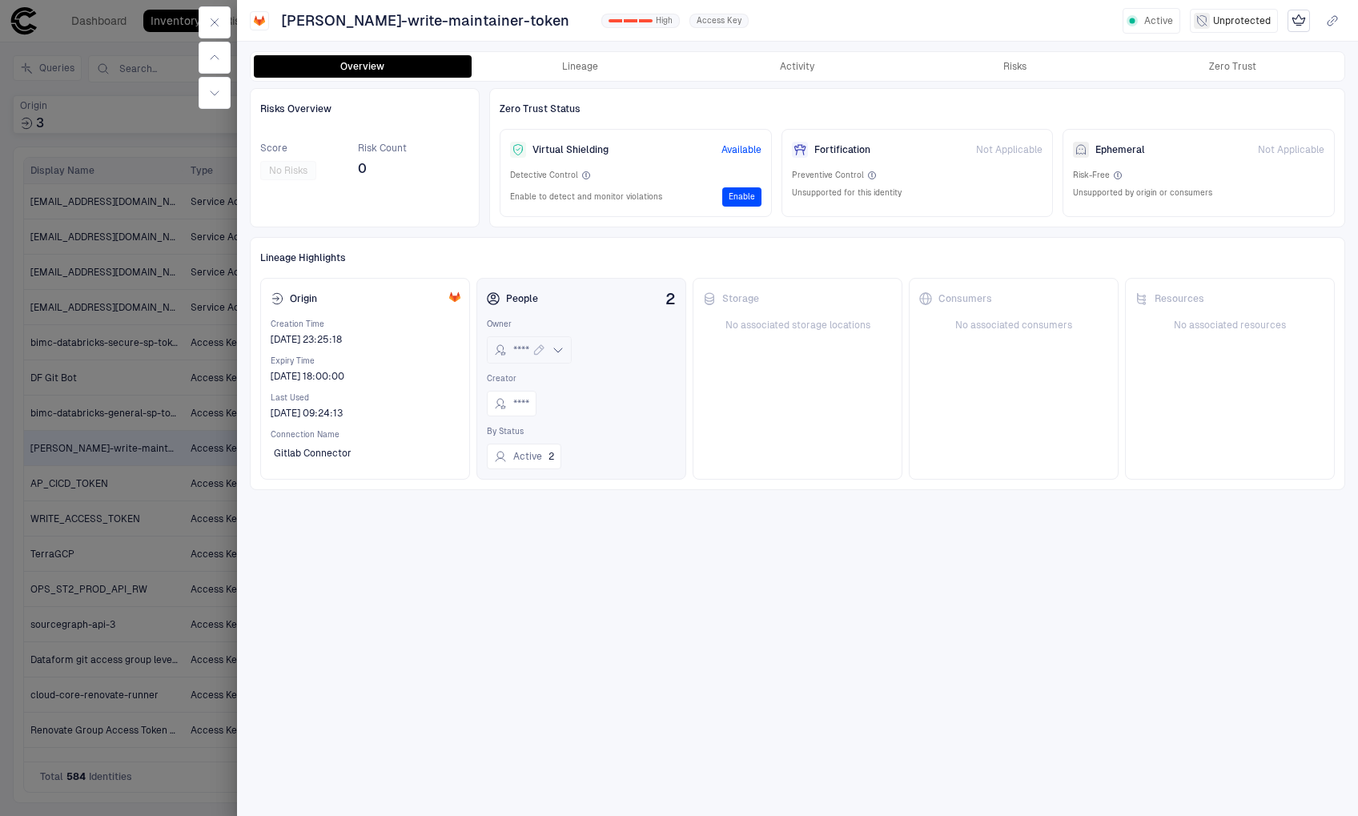
click at [520, 350] on span "****" at bounding box center [521, 350] width 16 height 13
click at [787, 385] on div "Storage No associated storage locations" at bounding box center [798, 379] width 210 height 202
click at [579, 62] on button "Lineage" at bounding box center [581, 66] width 218 height 22
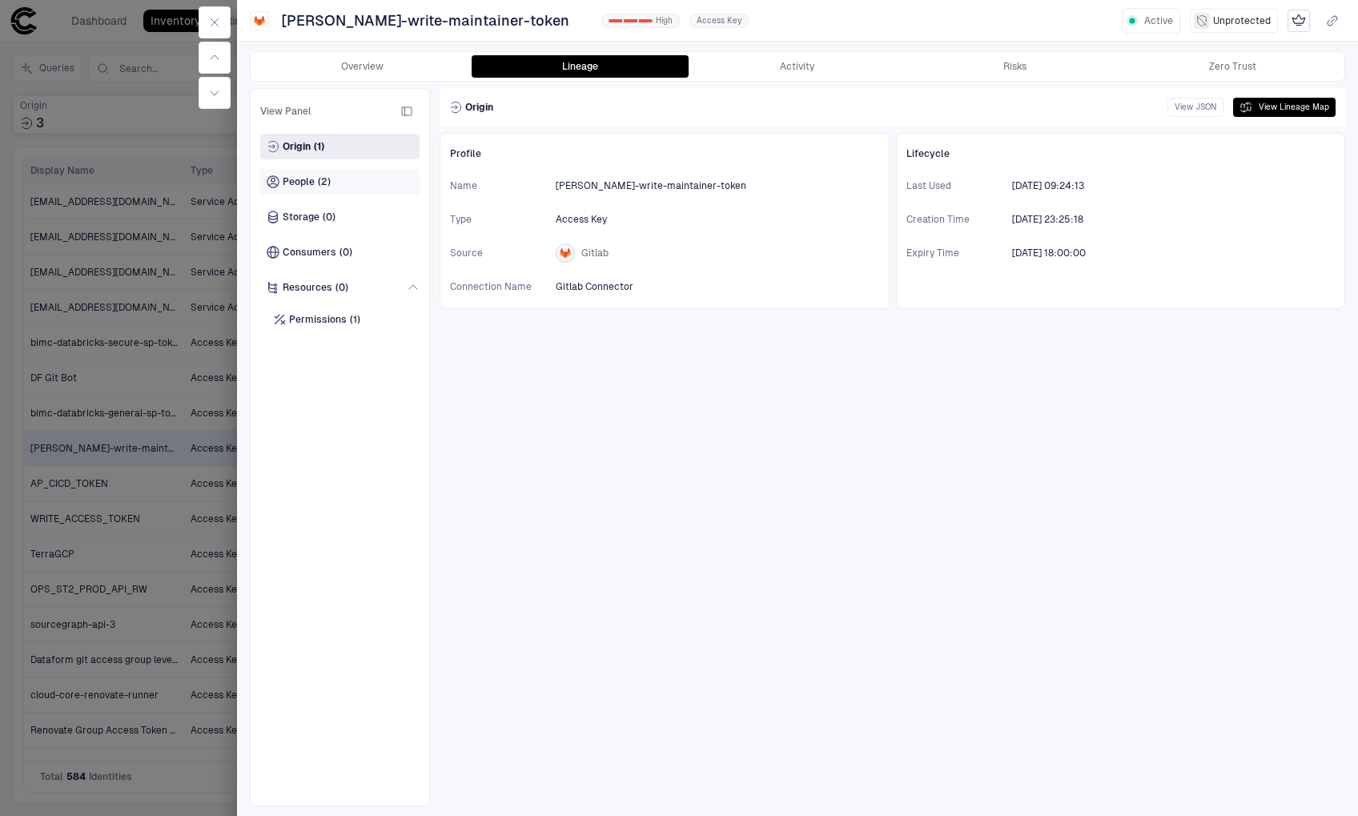
click at [338, 187] on div "People (2)" at bounding box center [339, 182] width 159 height 26
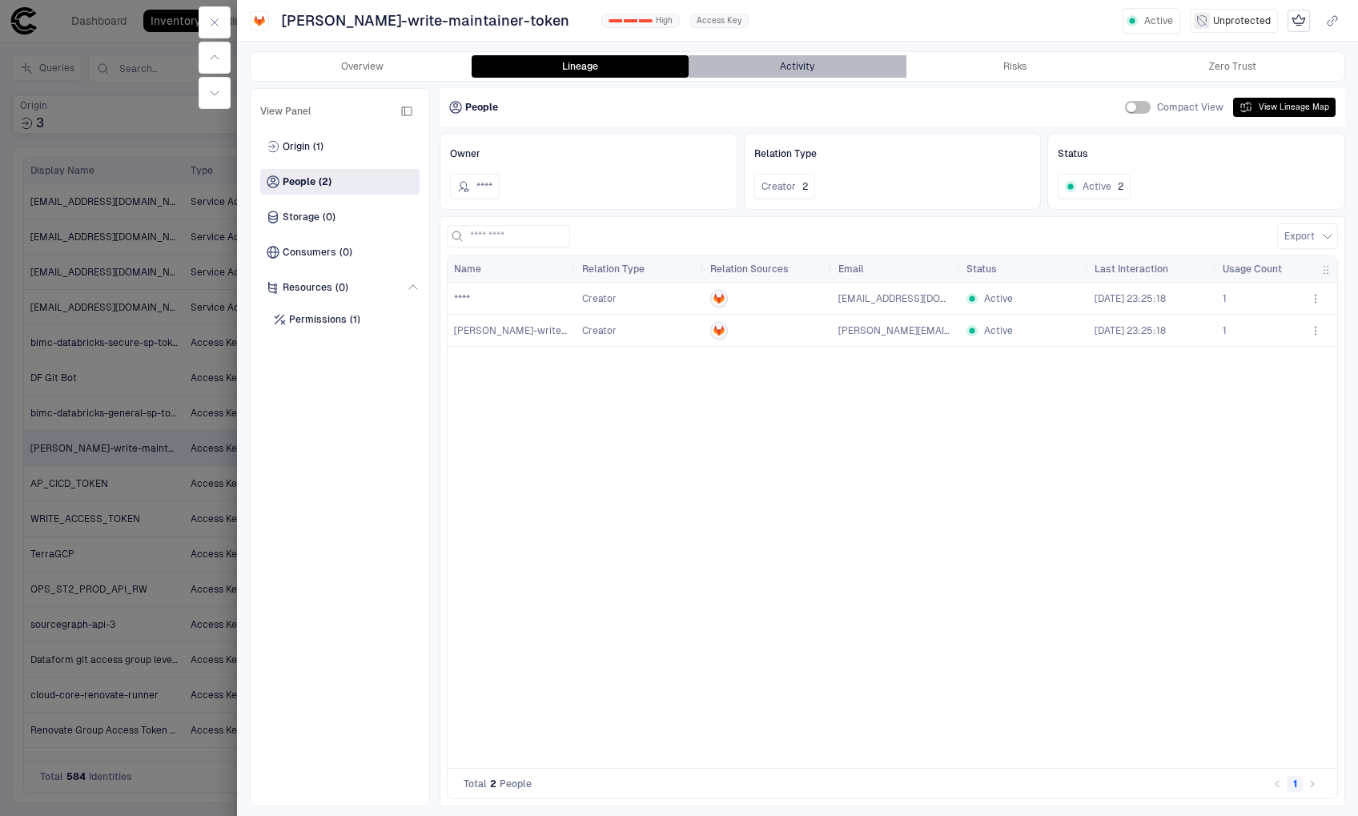
click at [811, 62] on button "Activity" at bounding box center [798, 66] width 218 height 22
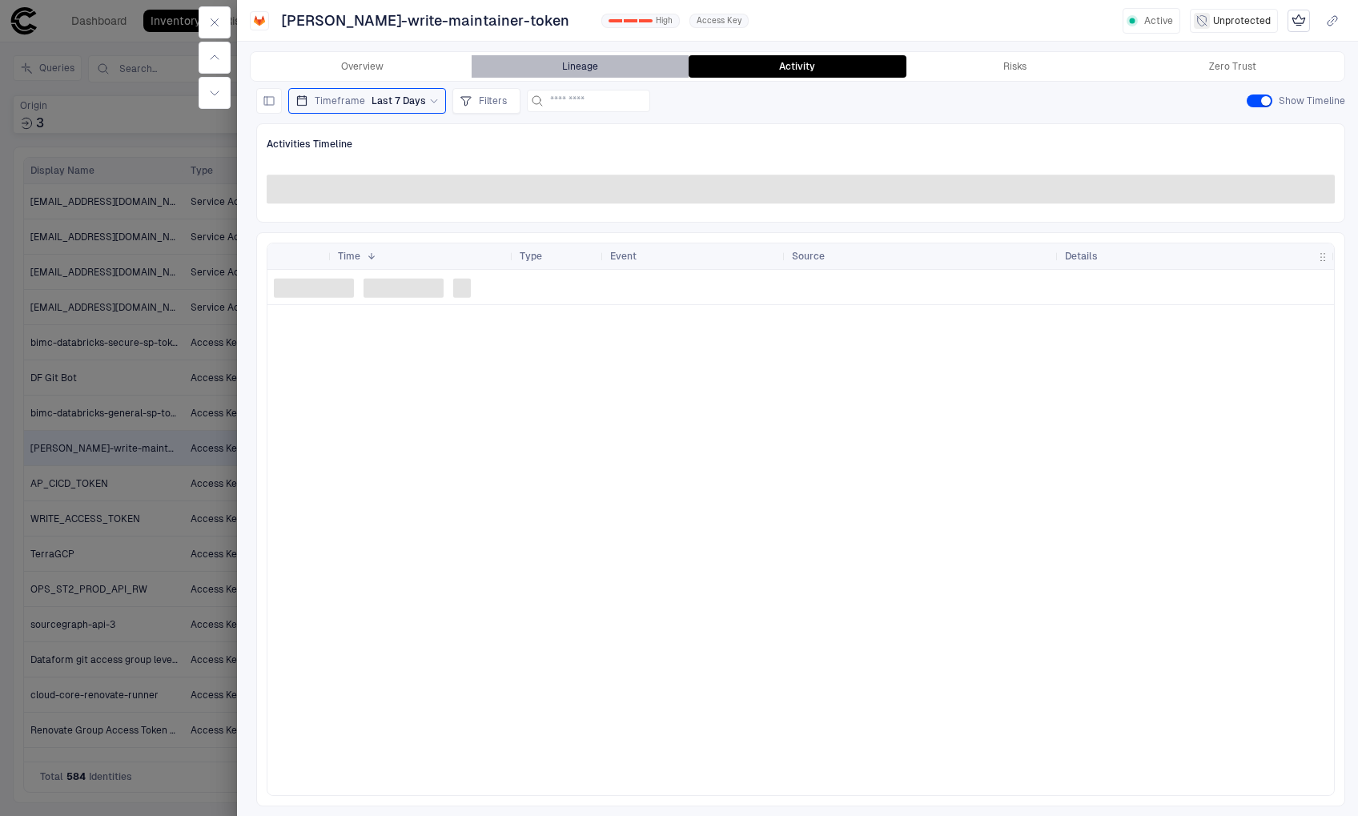
click at [598, 66] on button "Lineage" at bounding box center [581, 66] width 218 height 22
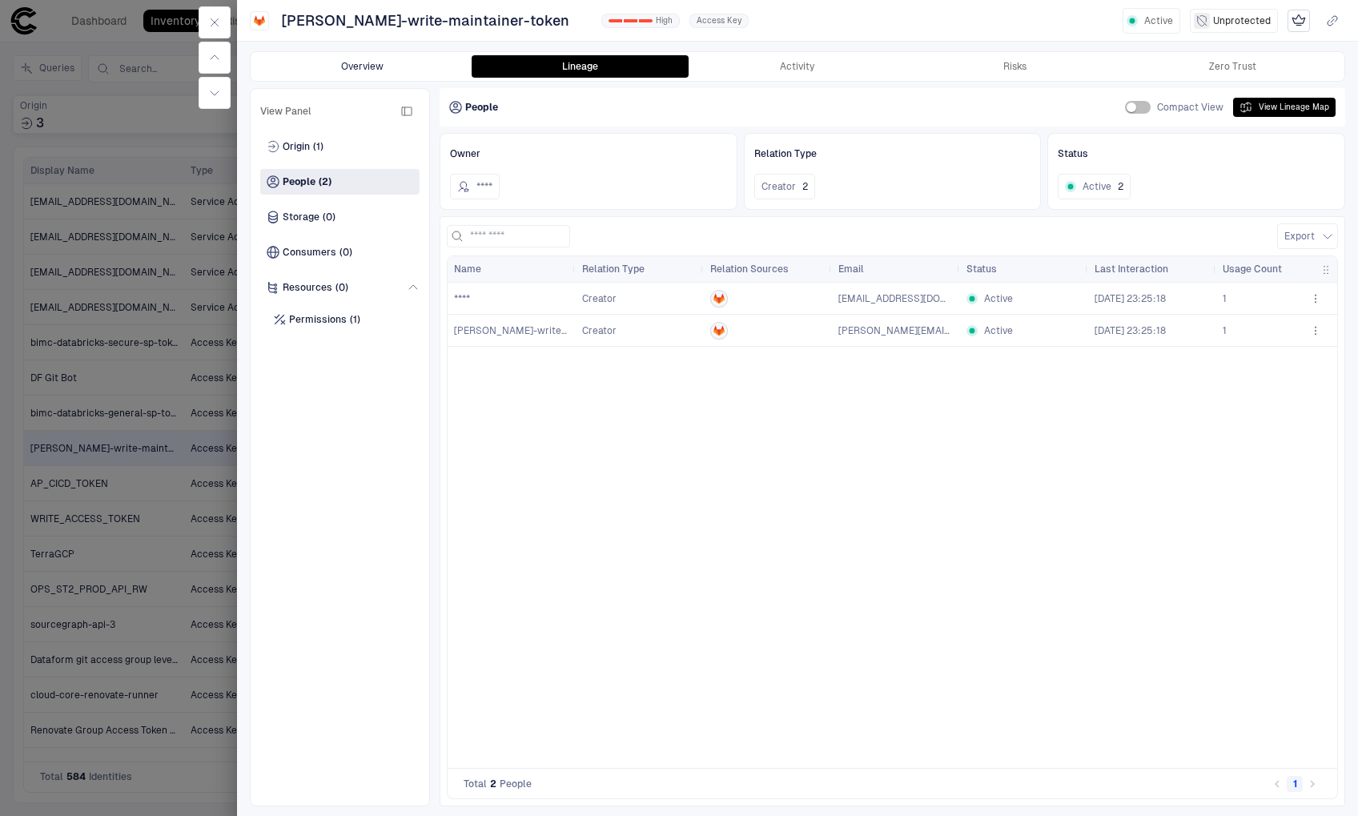
click at [407, 70] on button "Overview" at bounding box center [363, 66] width 218 height 22
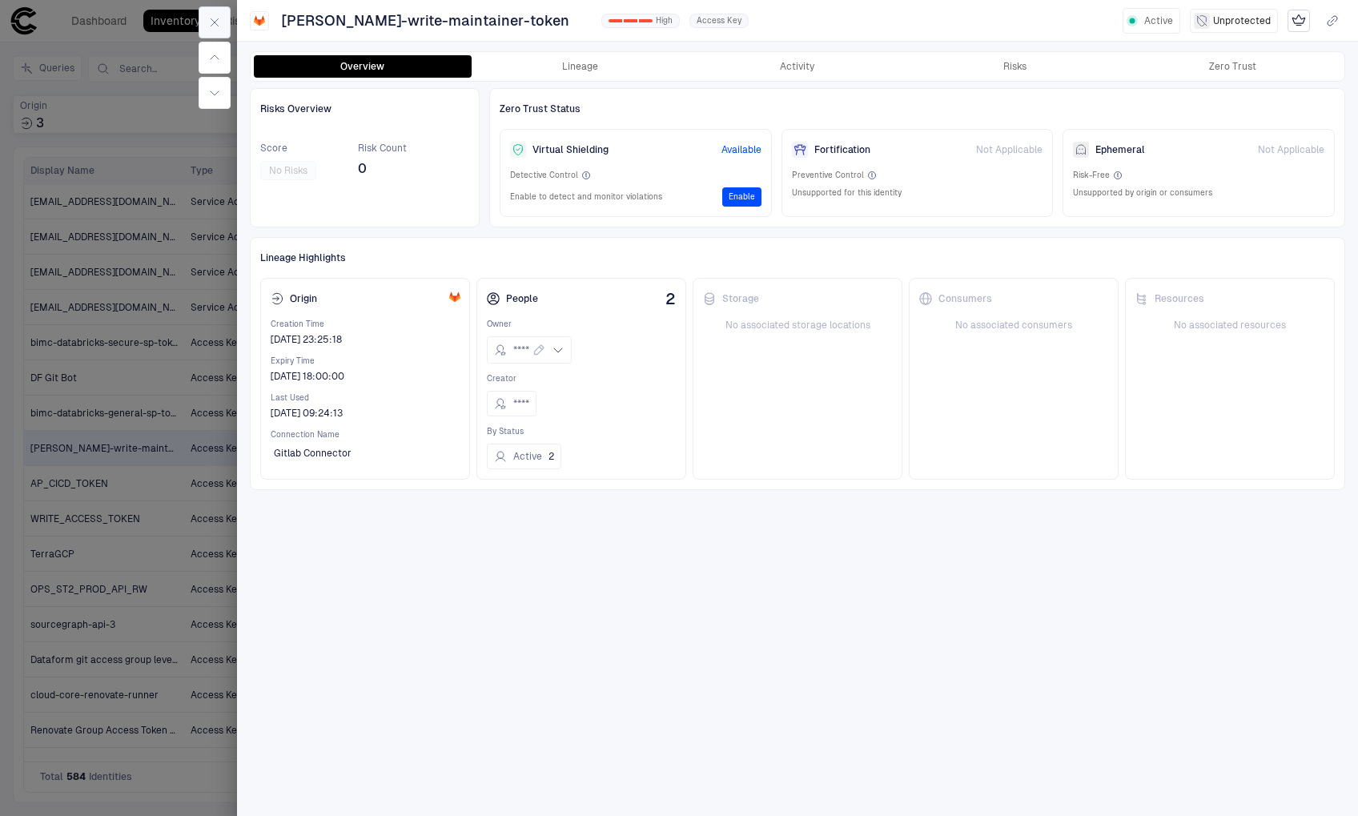
click at [218, 27] on icon "button" at bounding box center [214, 22] width 13 height 13
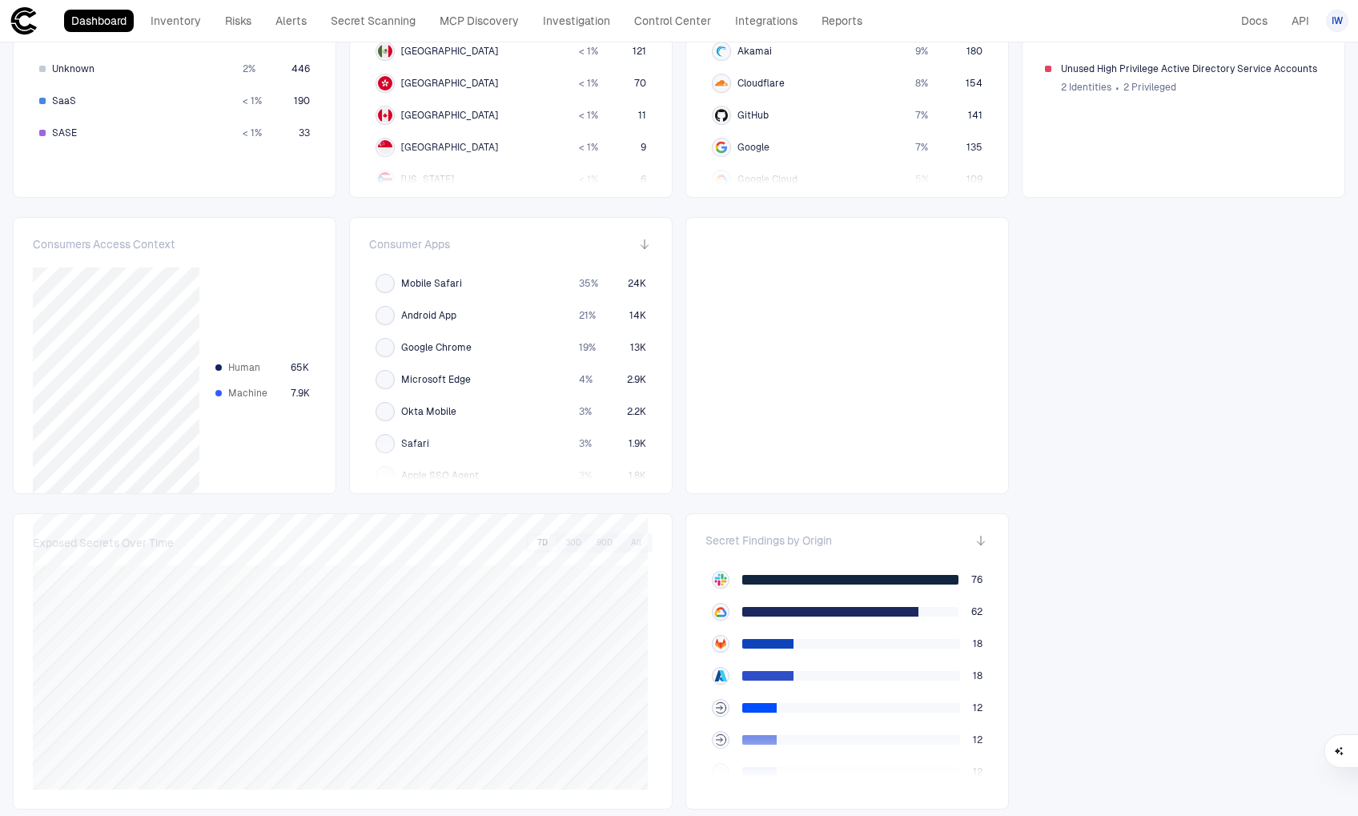
scroll to position [673, 0]
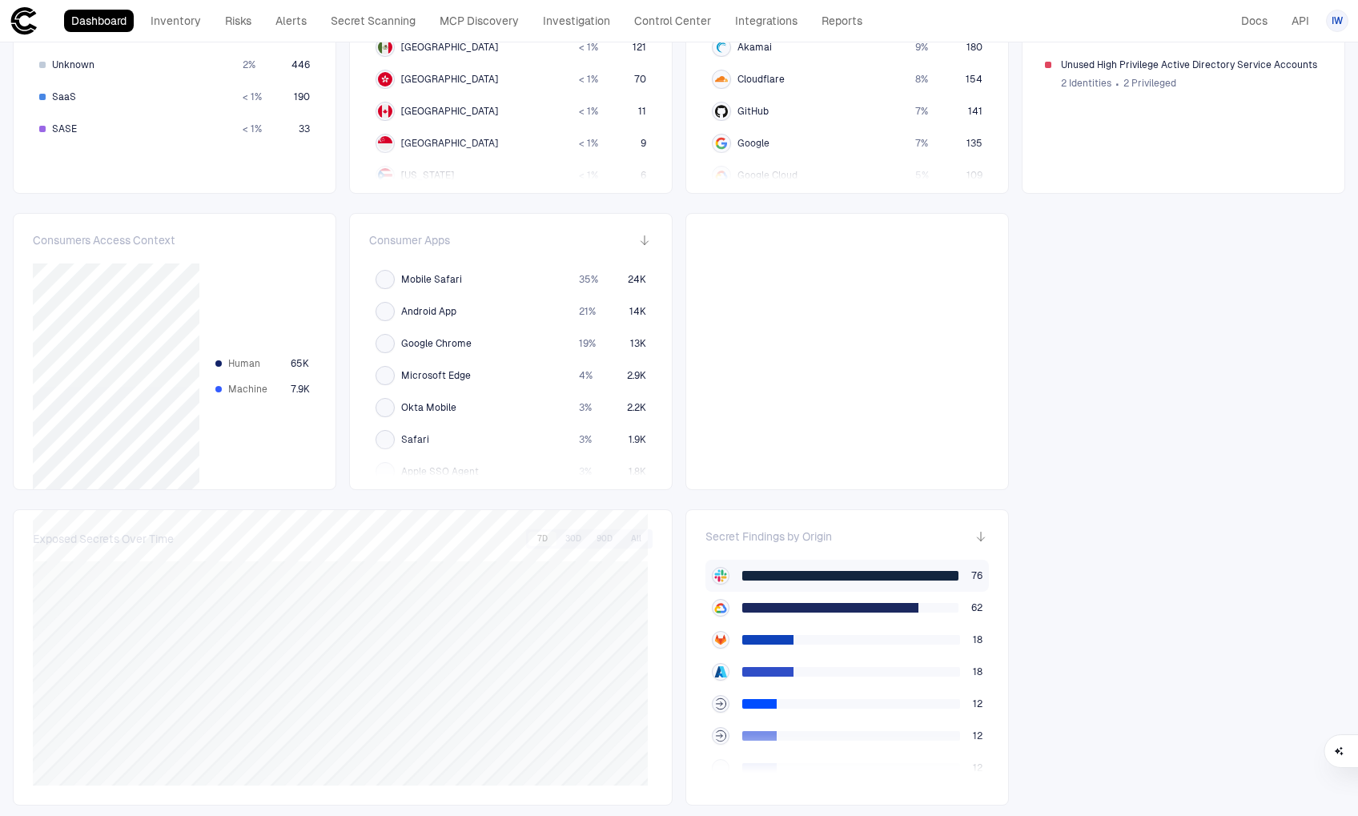
click at [971, 569] on span "76" at bounding box center [976, 575] width 11 height 13
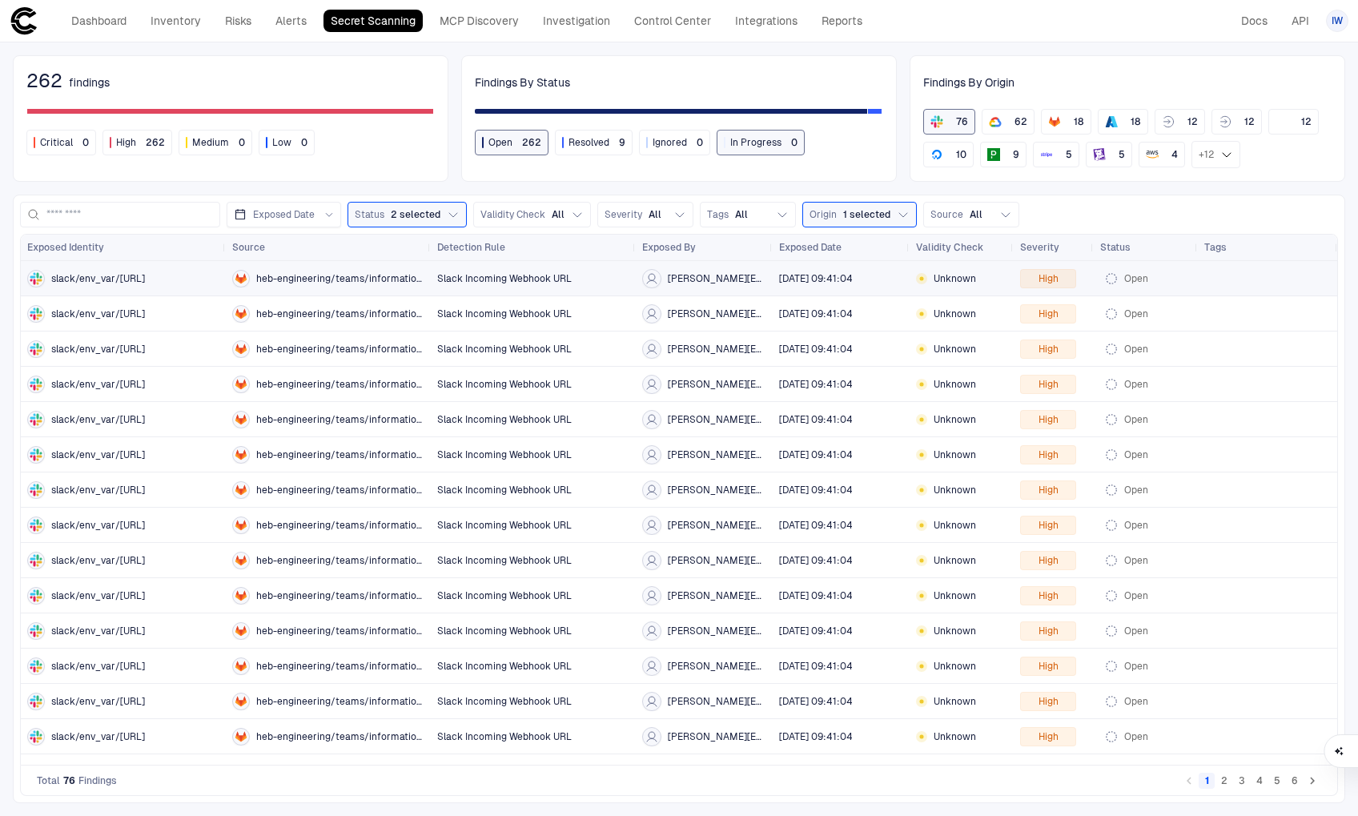
click at [129, 287] on div "slack/env_var/https://ho" at bounding box center [123, 278] width 192 height 33
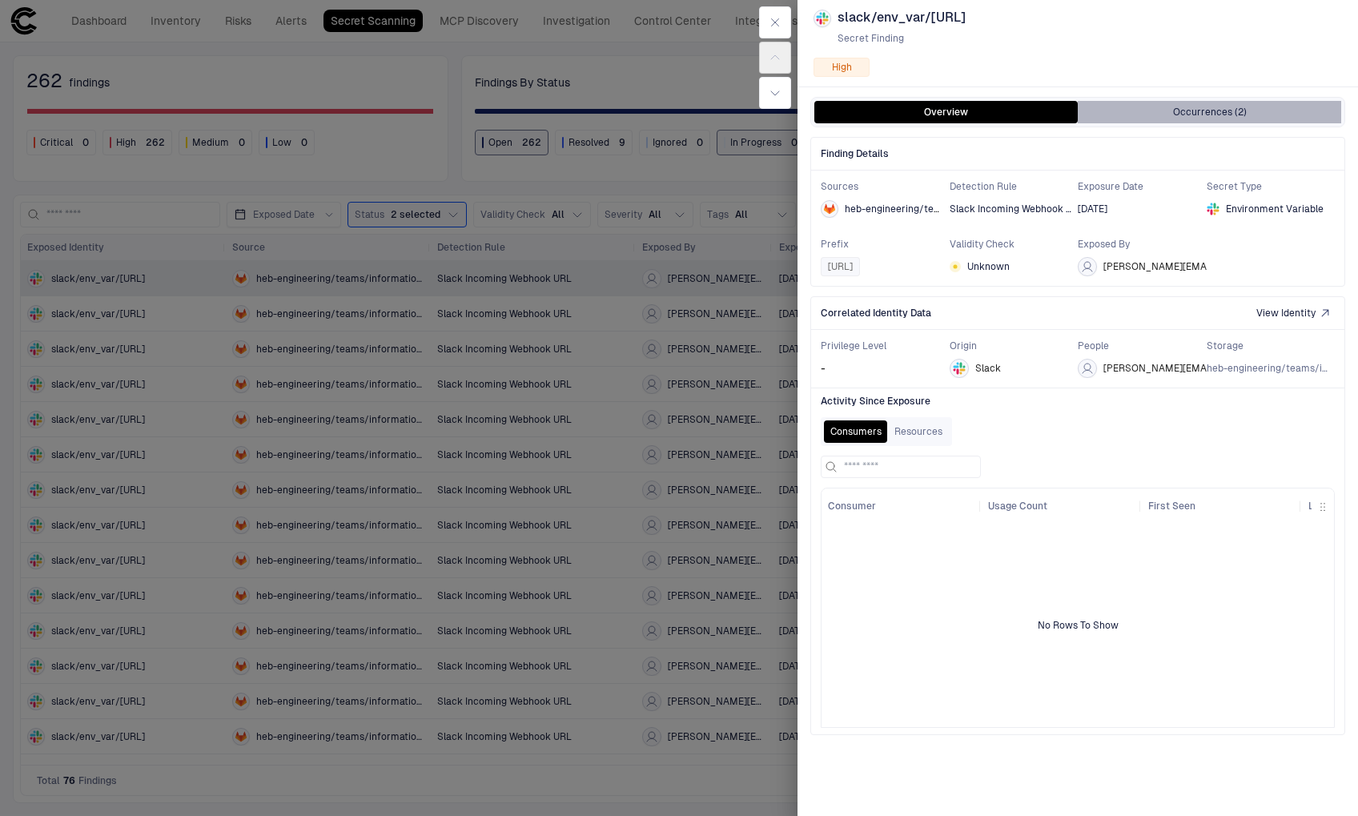
click at [1200, 116] on button "Occurrences (2)" at bounding box center [1209, 112] width 263 height 22
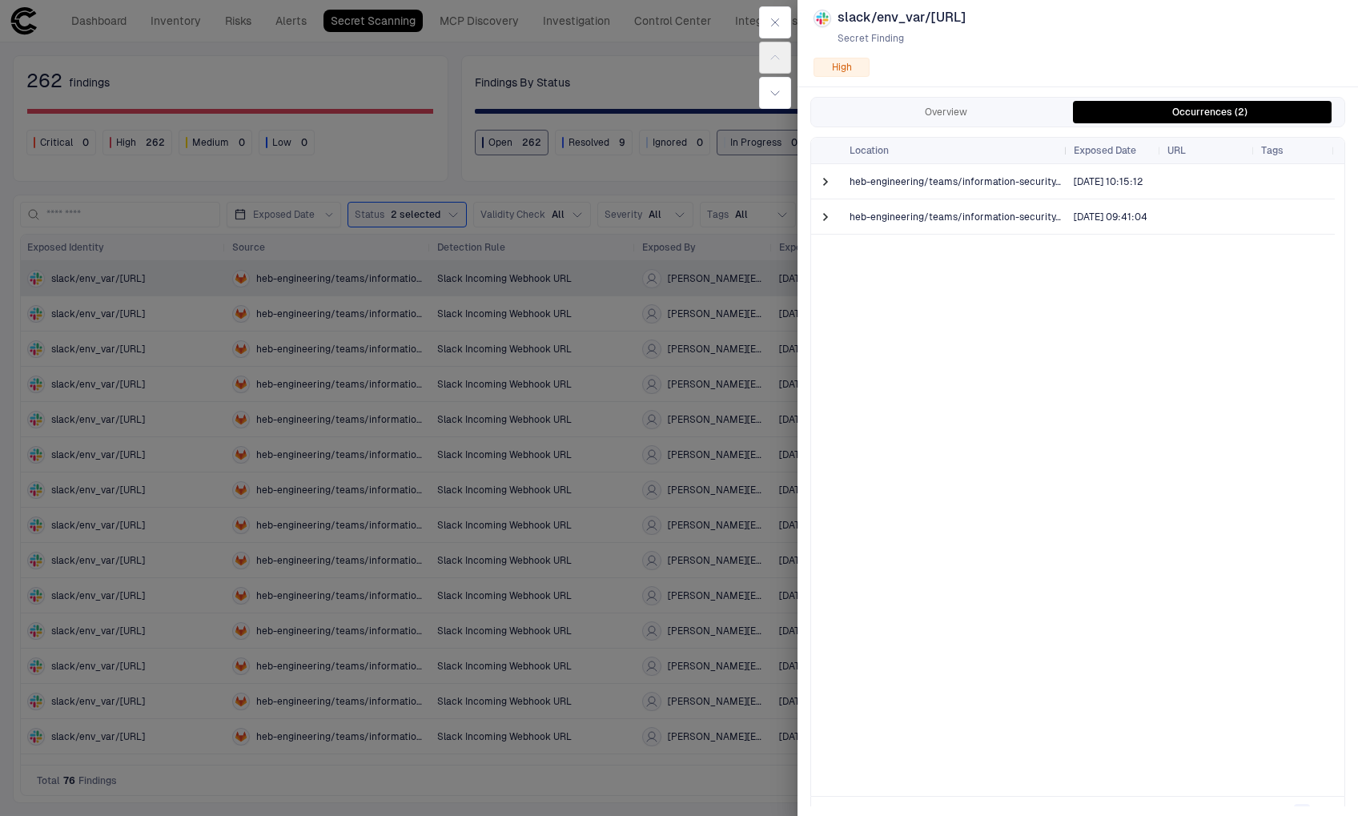
drag, startPoint x: 979, startPoint y: 153, endPoint x: 1066, endPoint y: 151, distance: 87.3
click at [1066, 151] on div at bounding box center [1066, 151] width 6 height 26
click at [830, 181] on span at bounding box center [826, 182] width 16 height 16
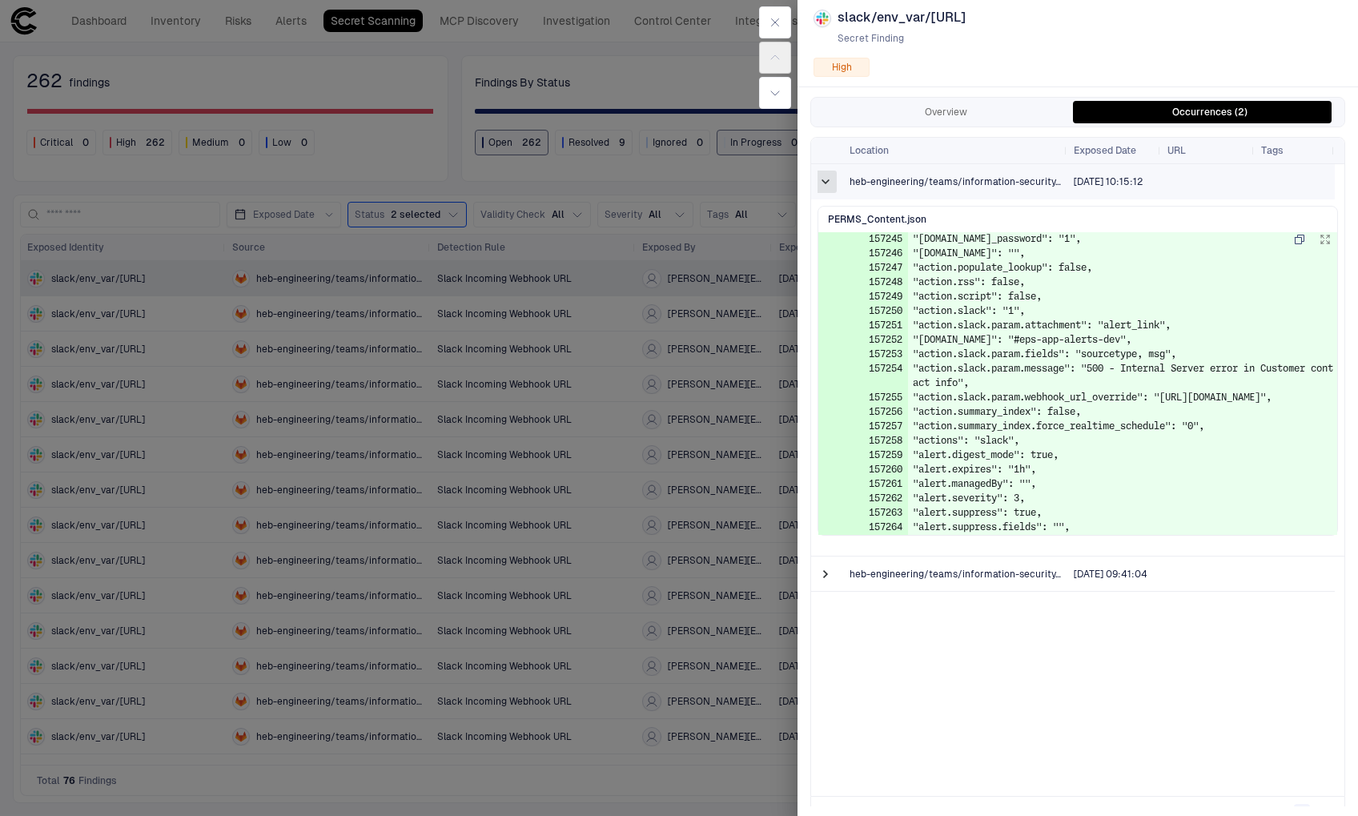
click at [822, 180] on span at bounding box center [826, 182] width 16 height 16
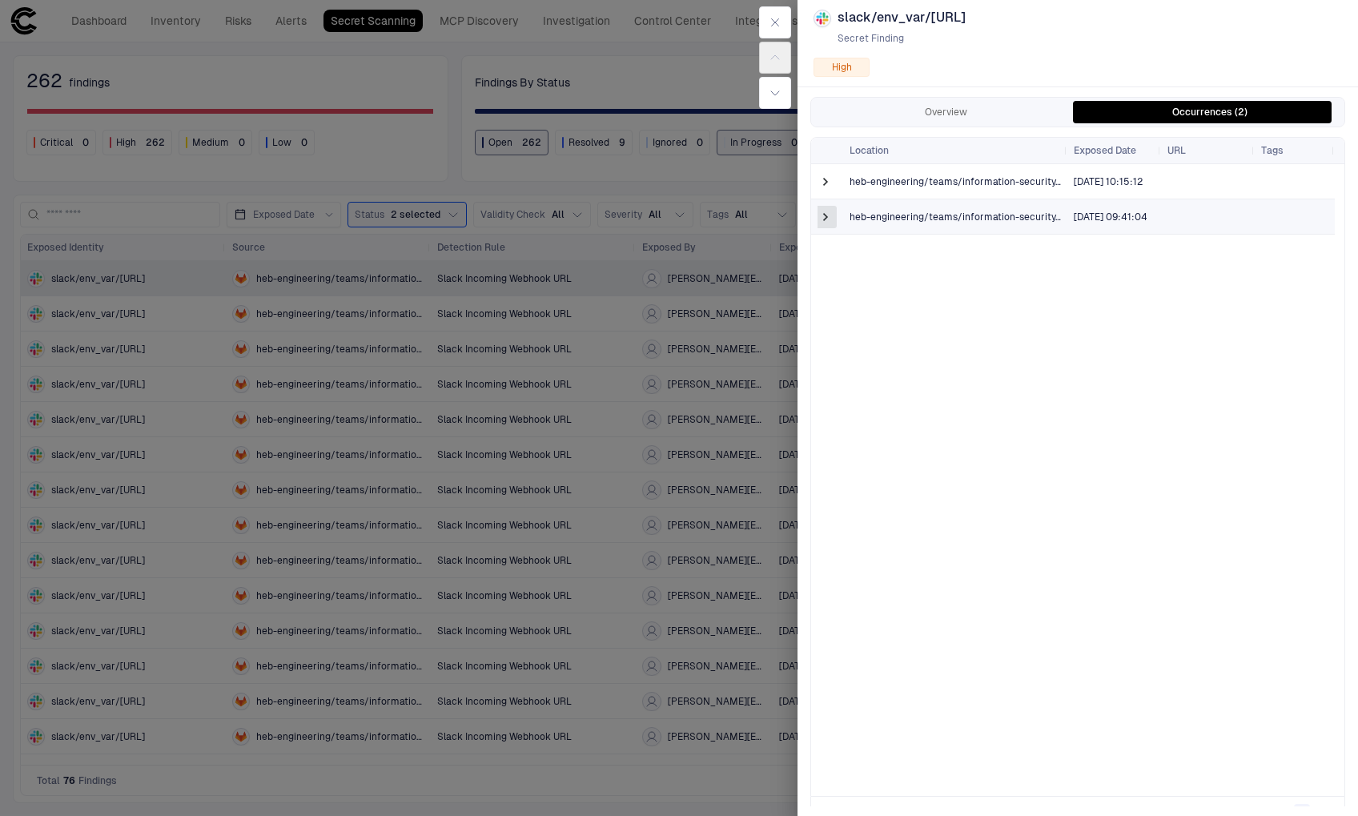
click at [824, 221] on span at bounding box center [826, 217] width 16 height 16
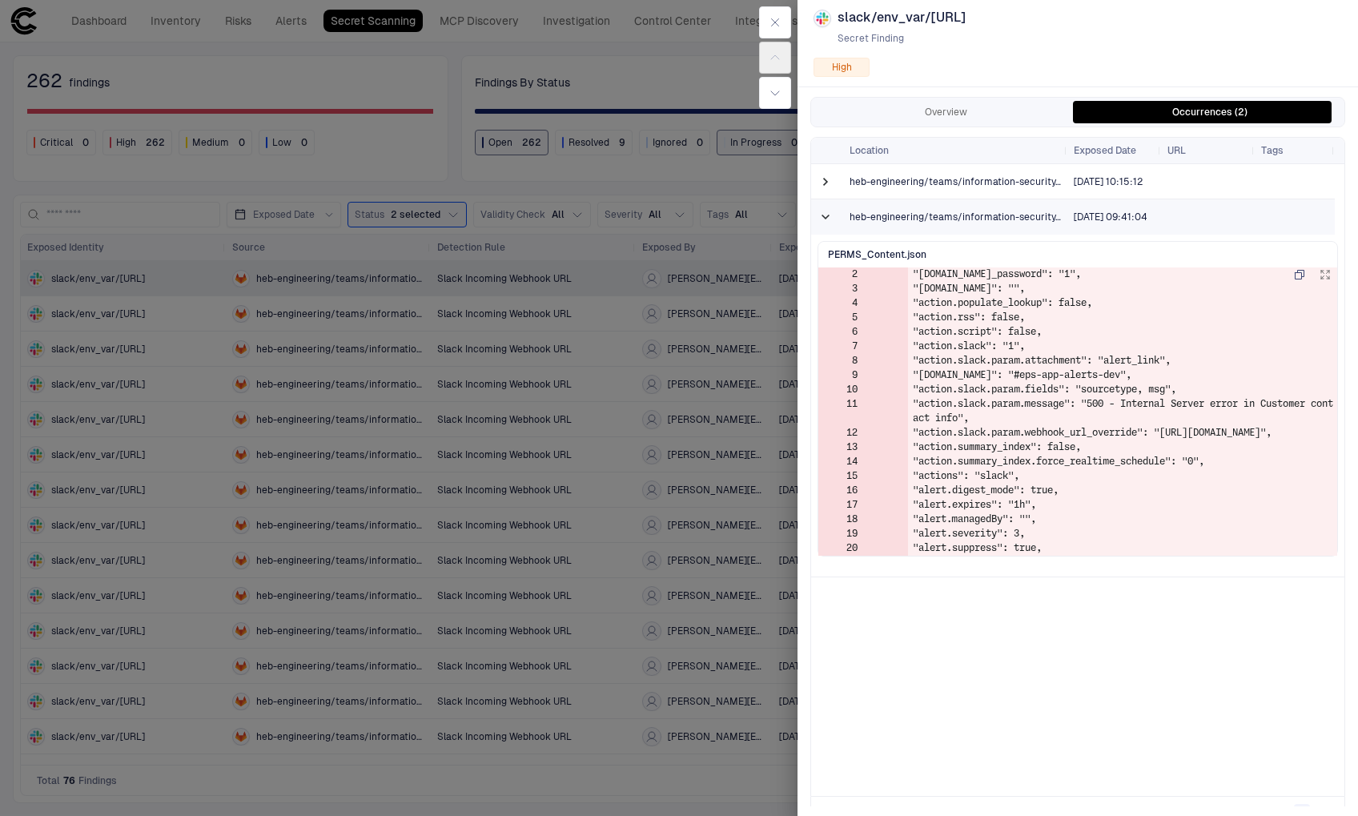
click at [824, 221] on span at bounding box center [826, 217] width 16 height 16
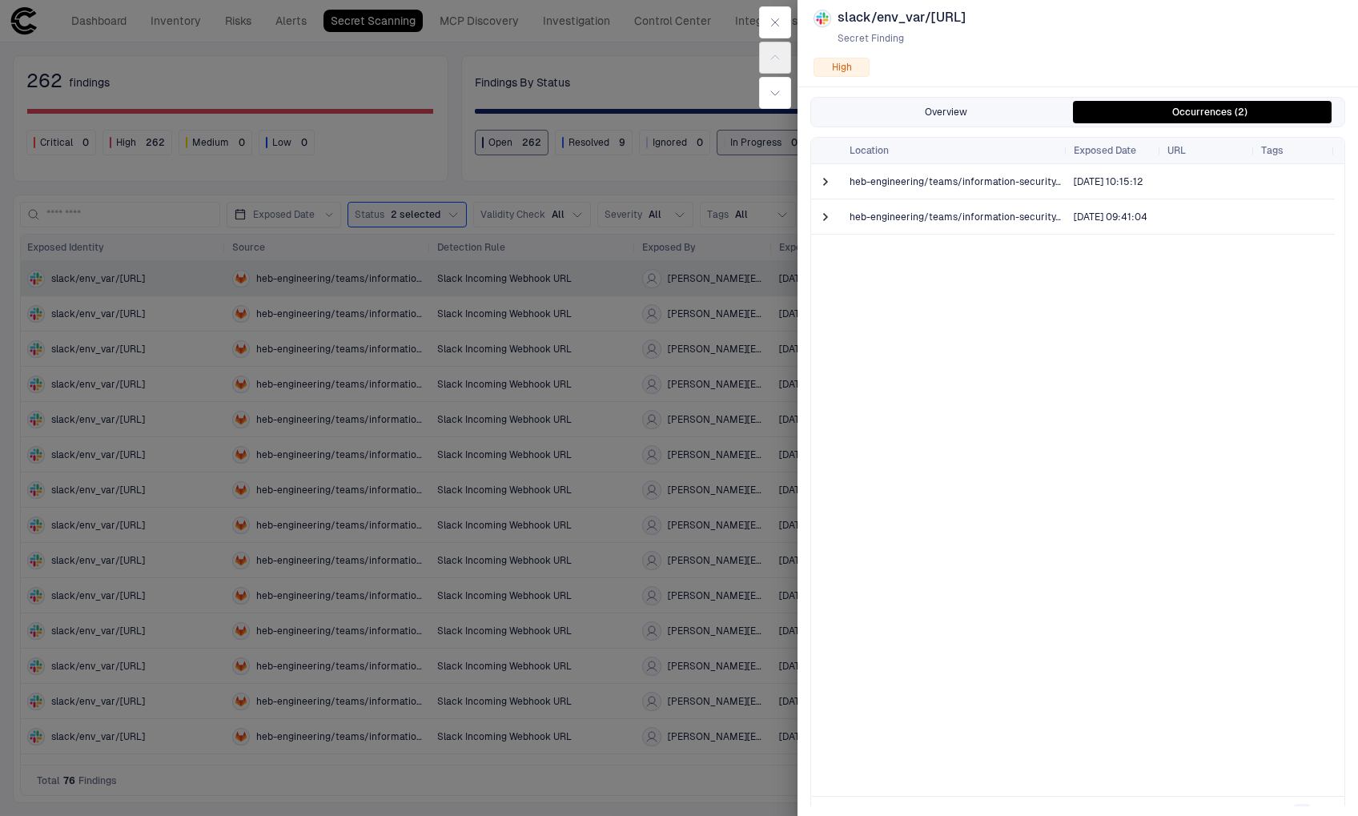
click at [922, 113] on button "Overview" at bounding box center [945, 112] width 263 height 22
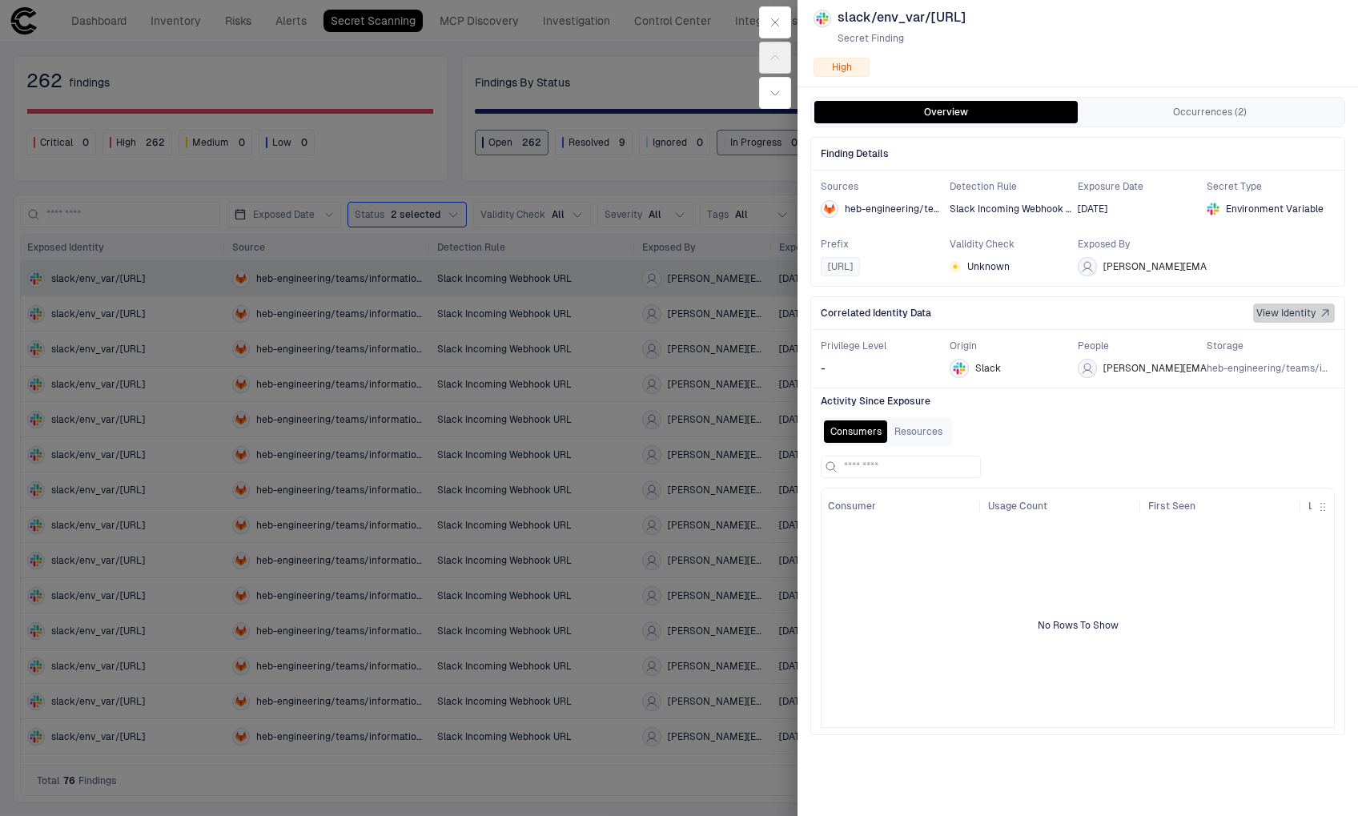
click at [1277, 314] on span "View Identity" at bounding box center [1285, 313] width 59 height 13
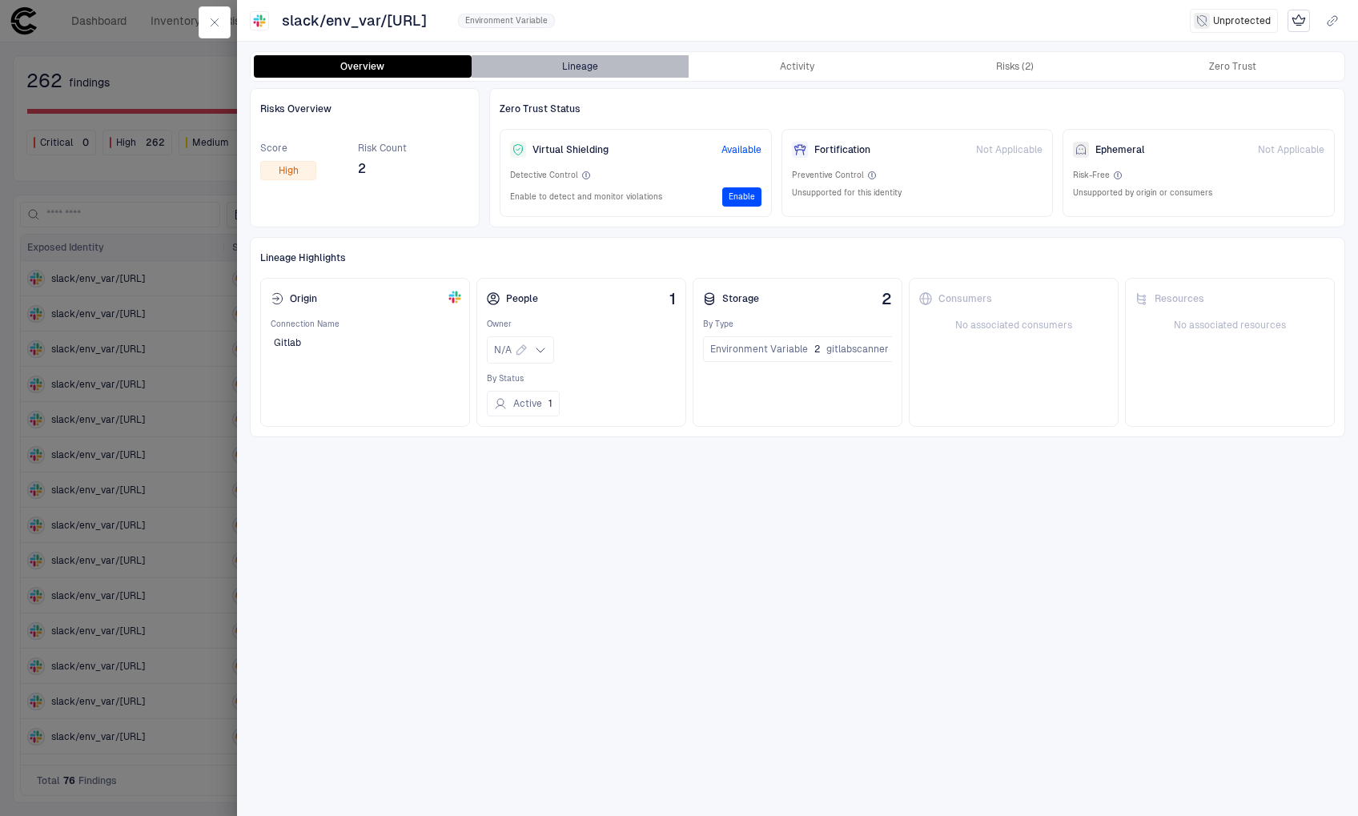
click at [588, 65] on button "Lineage" at bounding box center [581, 66] width 218 height 22
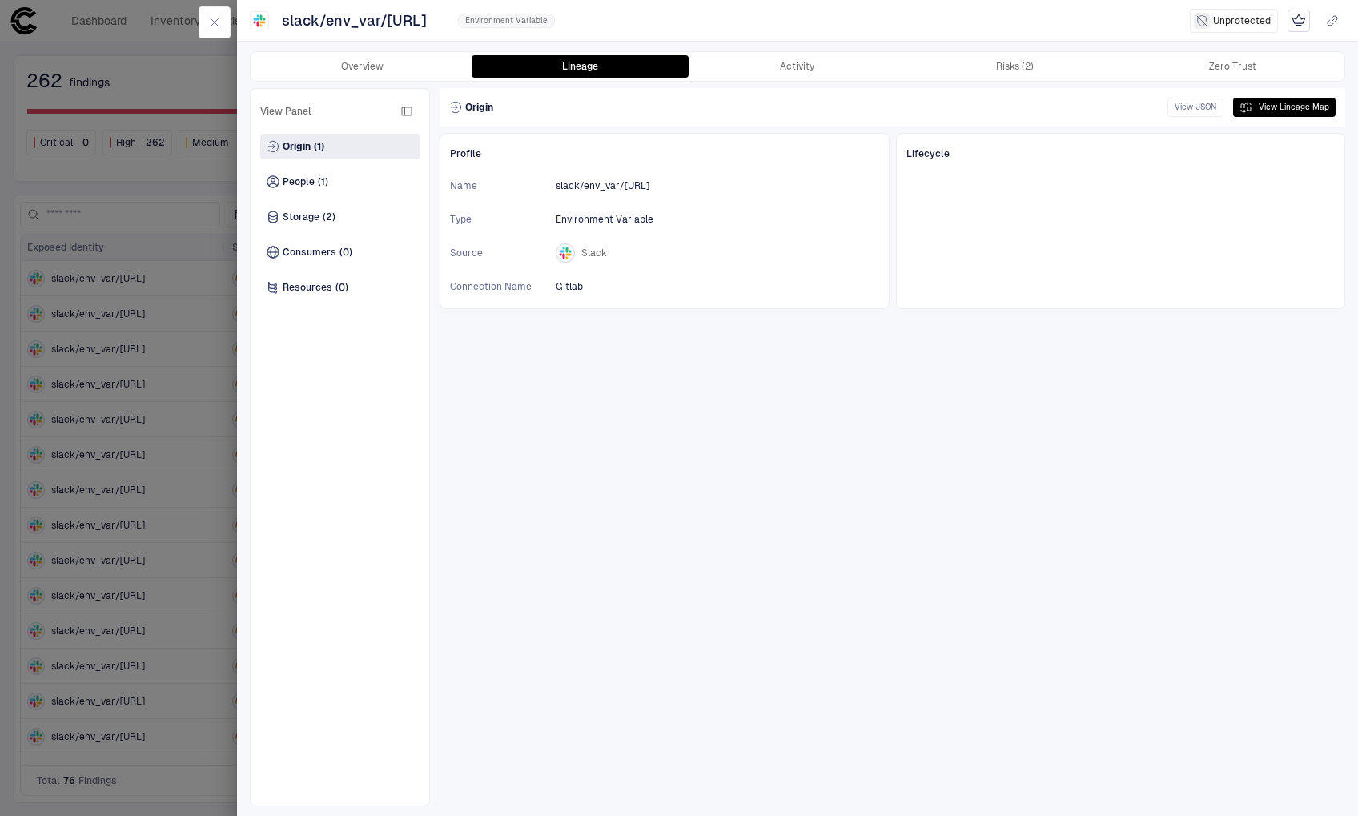
click at [385, 203] on div "Origin (1) People (1) Storage (2) Consumers (0) Resources (0)" at bounding box center [339, 465] width 159 height 662
click at [377, 184] on div "People (1)" at bounding box center [339, 182] width 159 height 26
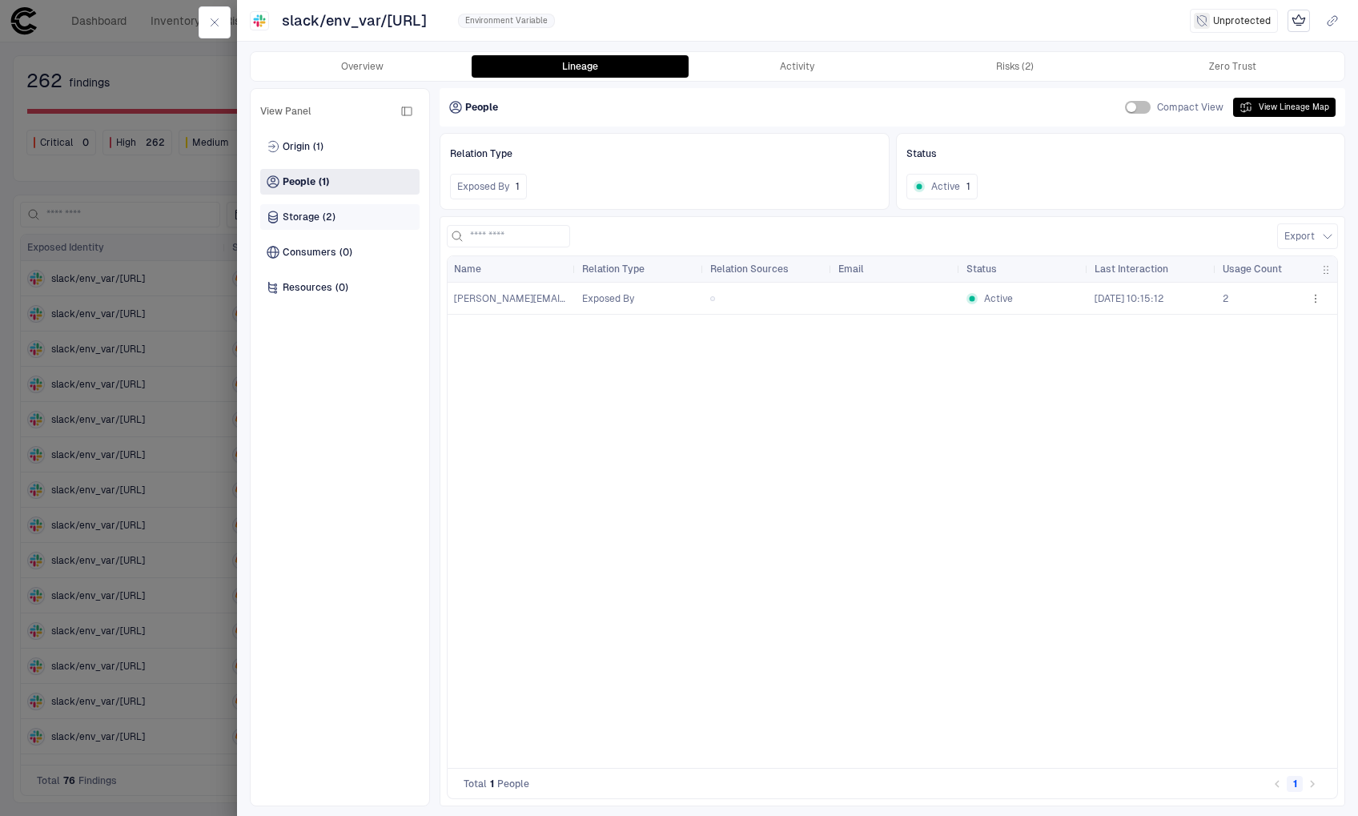
click at [299, 211] on span "Storage" at bounding box center [301, 217] width 37 height 13
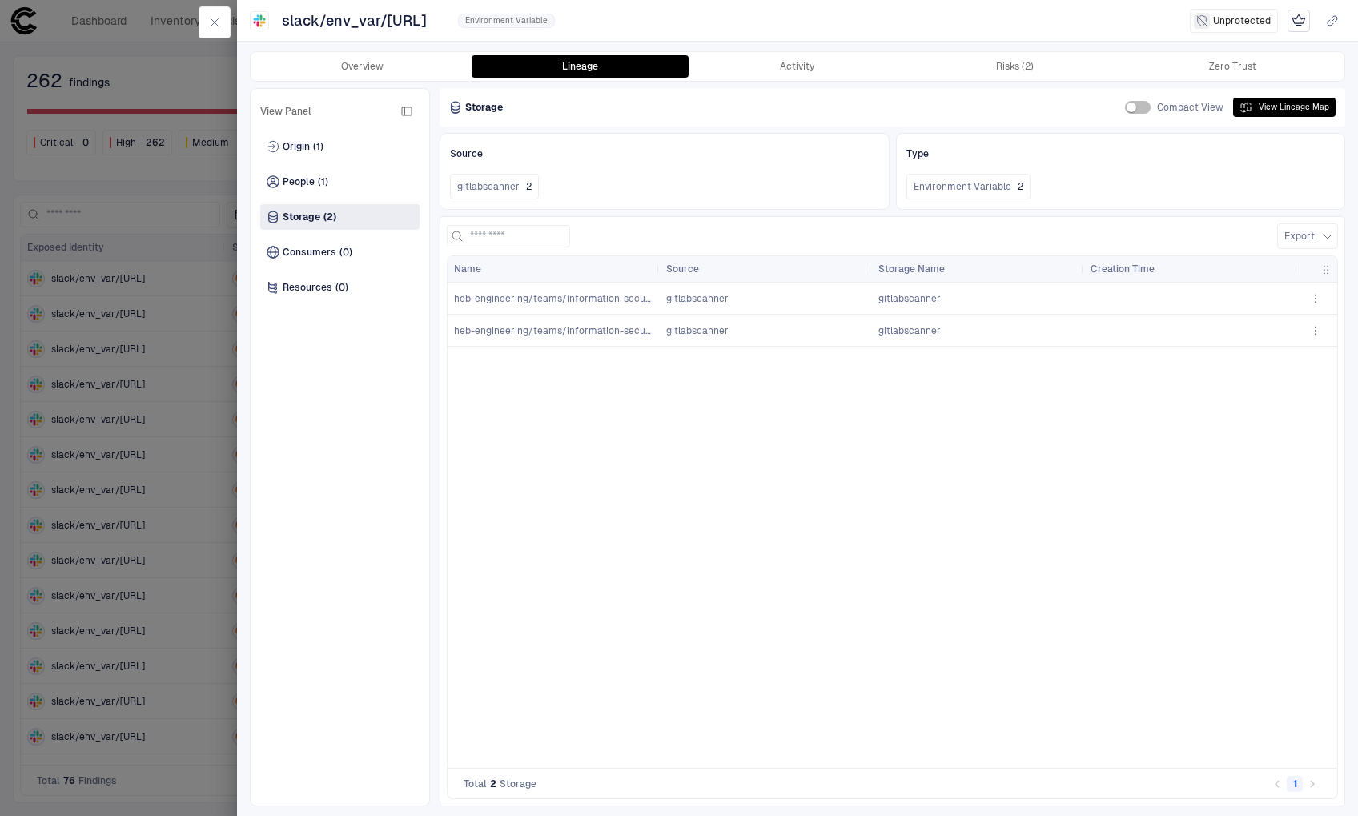
click at [513, 309] on span "heb-engineering/teams/information-security/fusion-center/siem/splunk-cloud-util…" at bounding box center [553, 299] width 199 height 32
click at [513, 305] on span "heb-engineering/teams/information-security/fusion-center/siem/splunk-cloud-util…" at bounding box center [553, 299] width 199 height 32
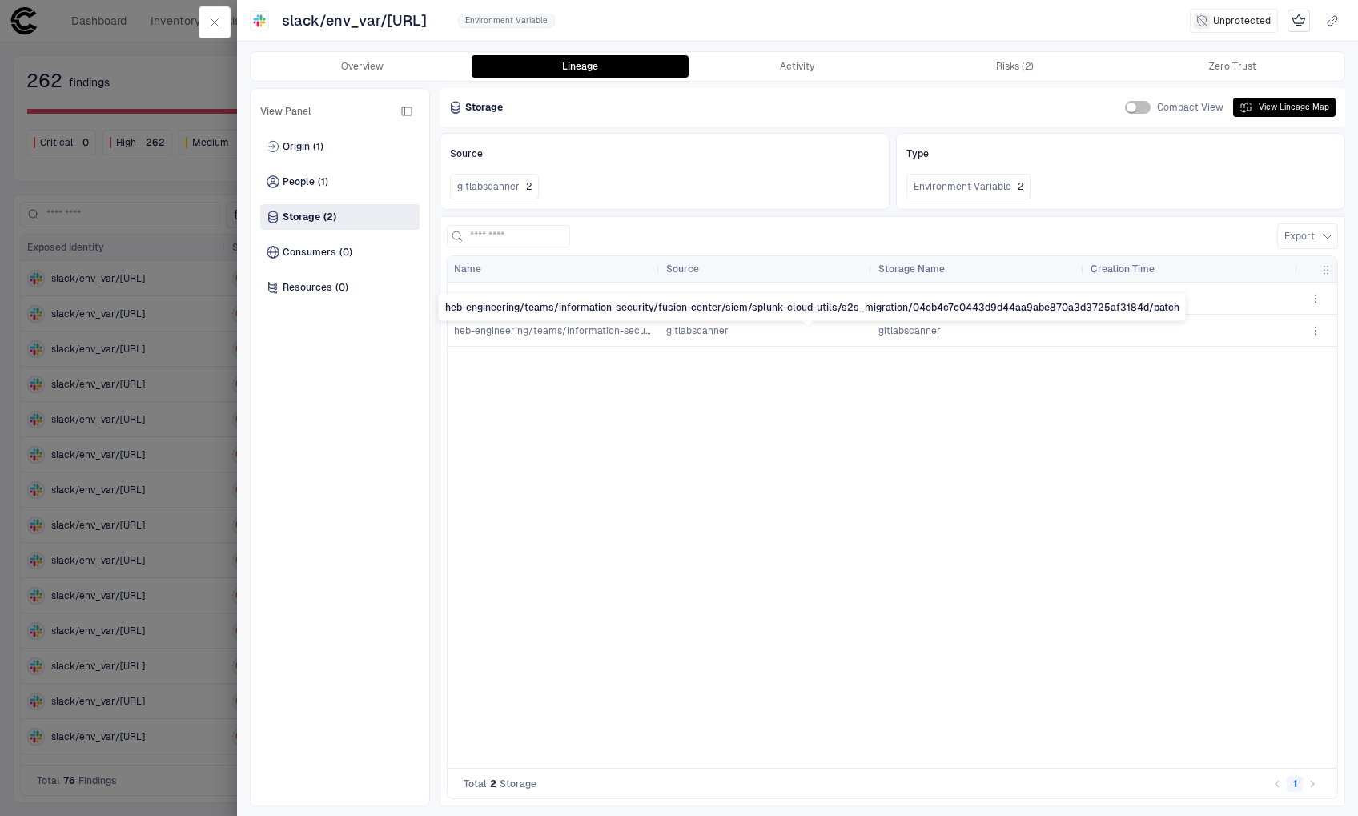
click at [515, 326] on span "heb-engineering/teams/information-security/fusion-center/siem/splunk-cloud-util…" at bounding box center [812, 330] width 717 height 11
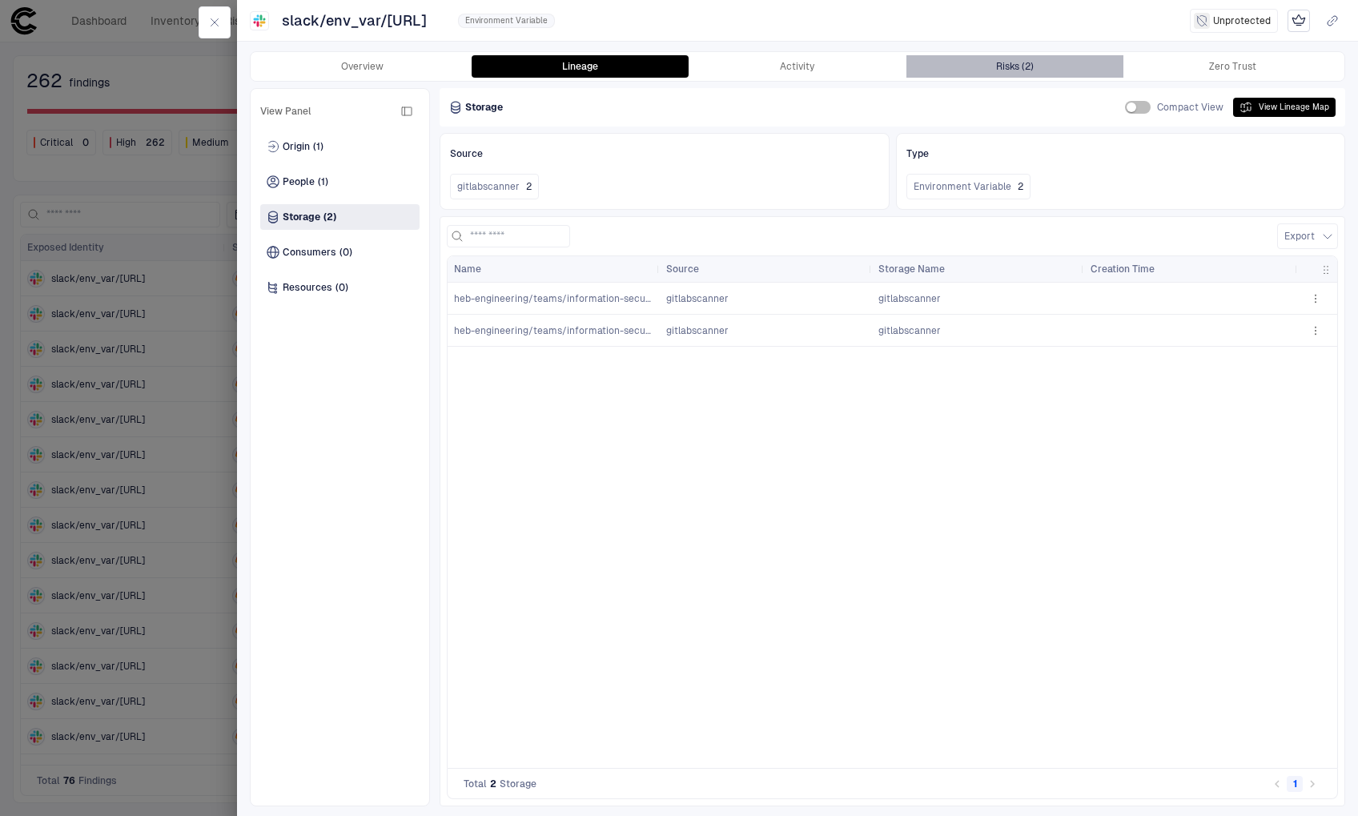
click at [979, 72] on button "Risks (2)" at bounding box center [1015, 66] width 218 height 22
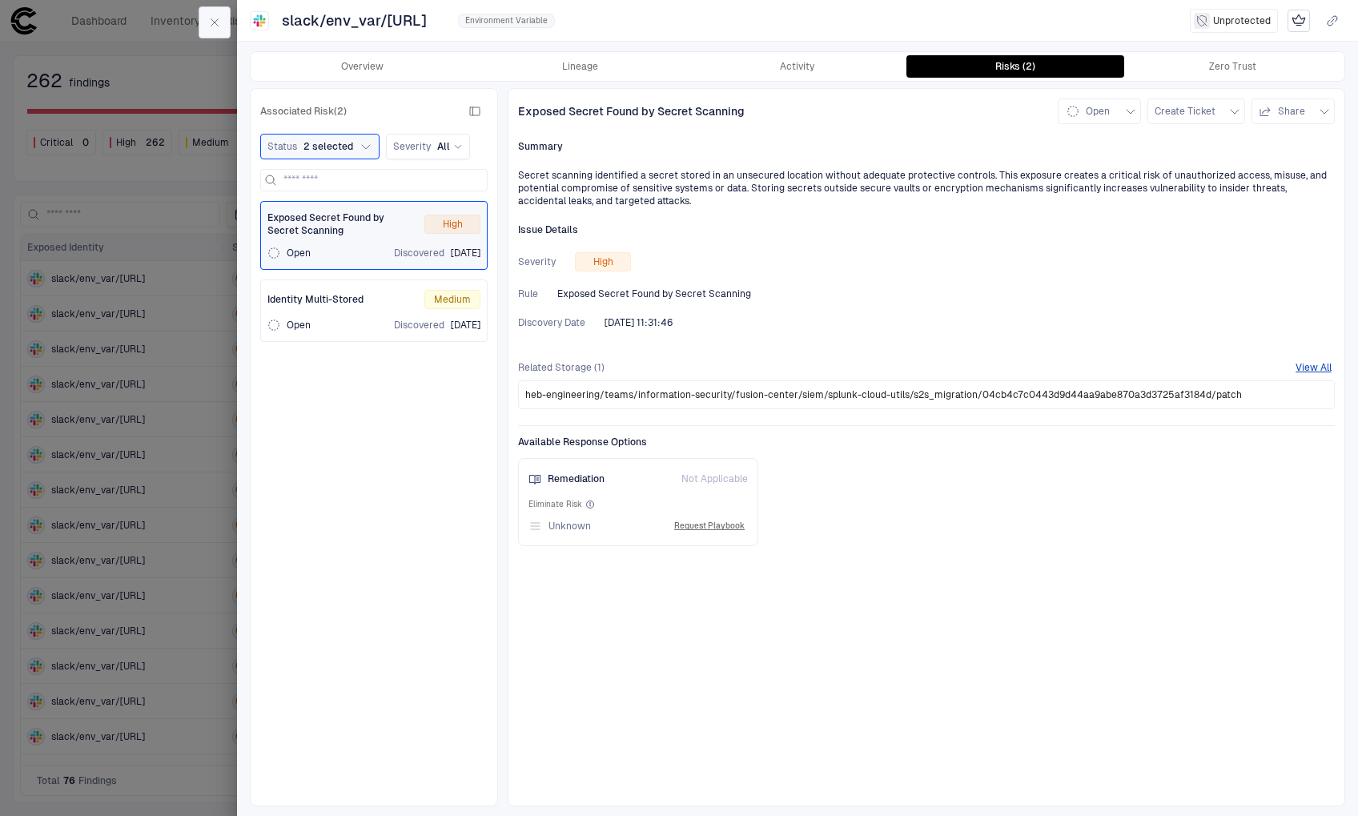
click at [227, 26] on button "button" at bounding box center [215, 22] width 32 height 32
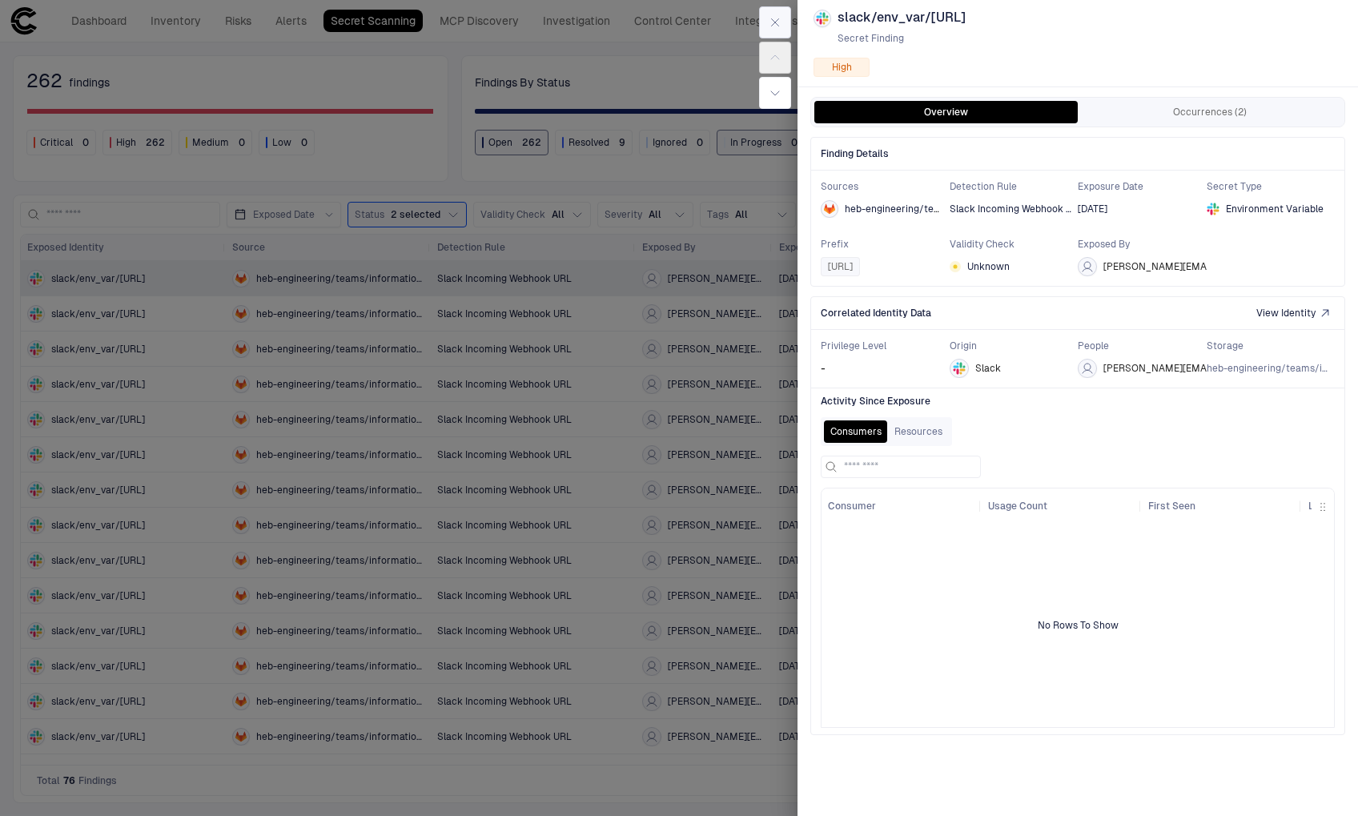
click at [781, 22] on icon "button" at bounding box center [775, 22] width 13 height 13
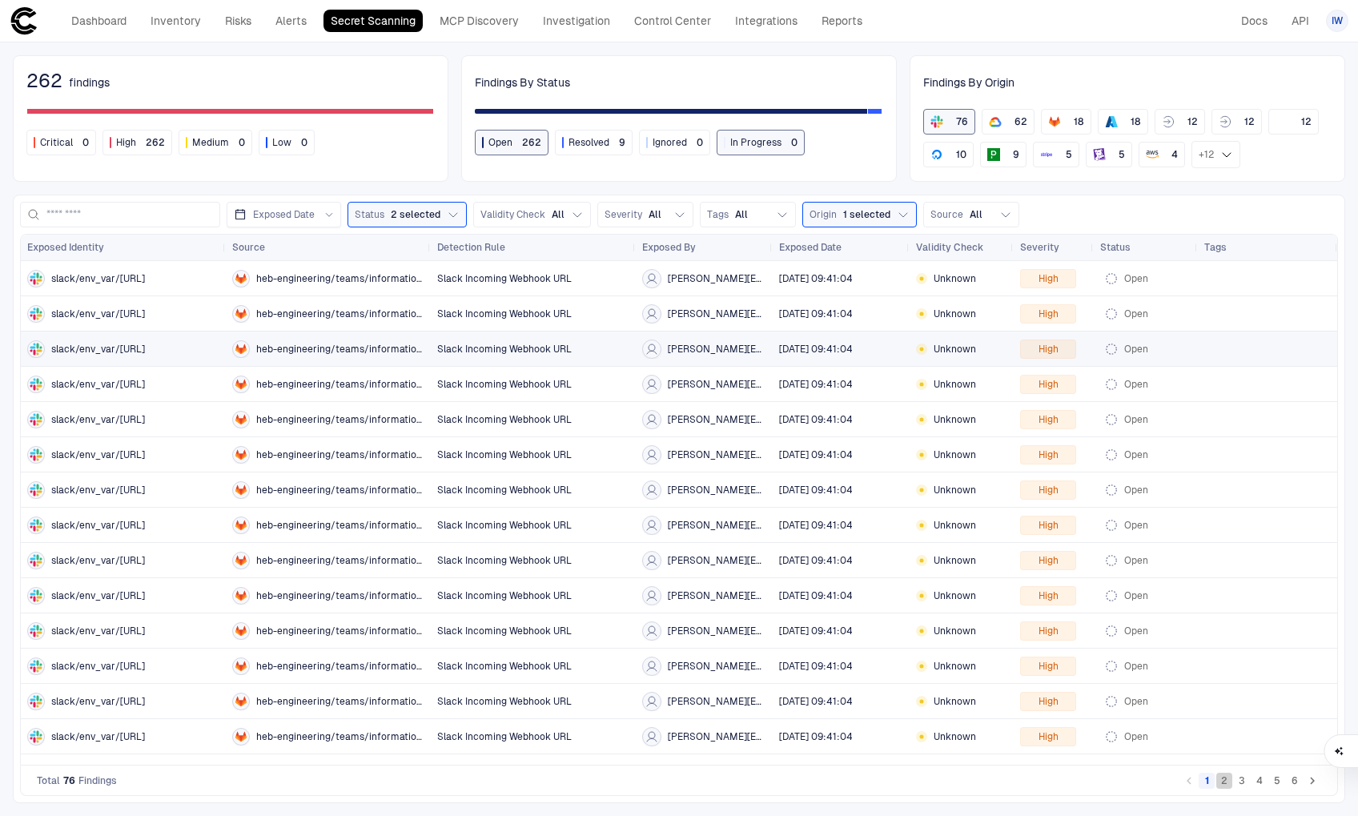
click at [1226, 783] on button "2" at bounding box center [1224, 781] width 16 height 16
click at [1244, 783] on button "3" at bounding box center [1242, 781] width 16 height 16
click at [1256, 782] on button "4" at bounding box center [1260, 781] width 16 height 16
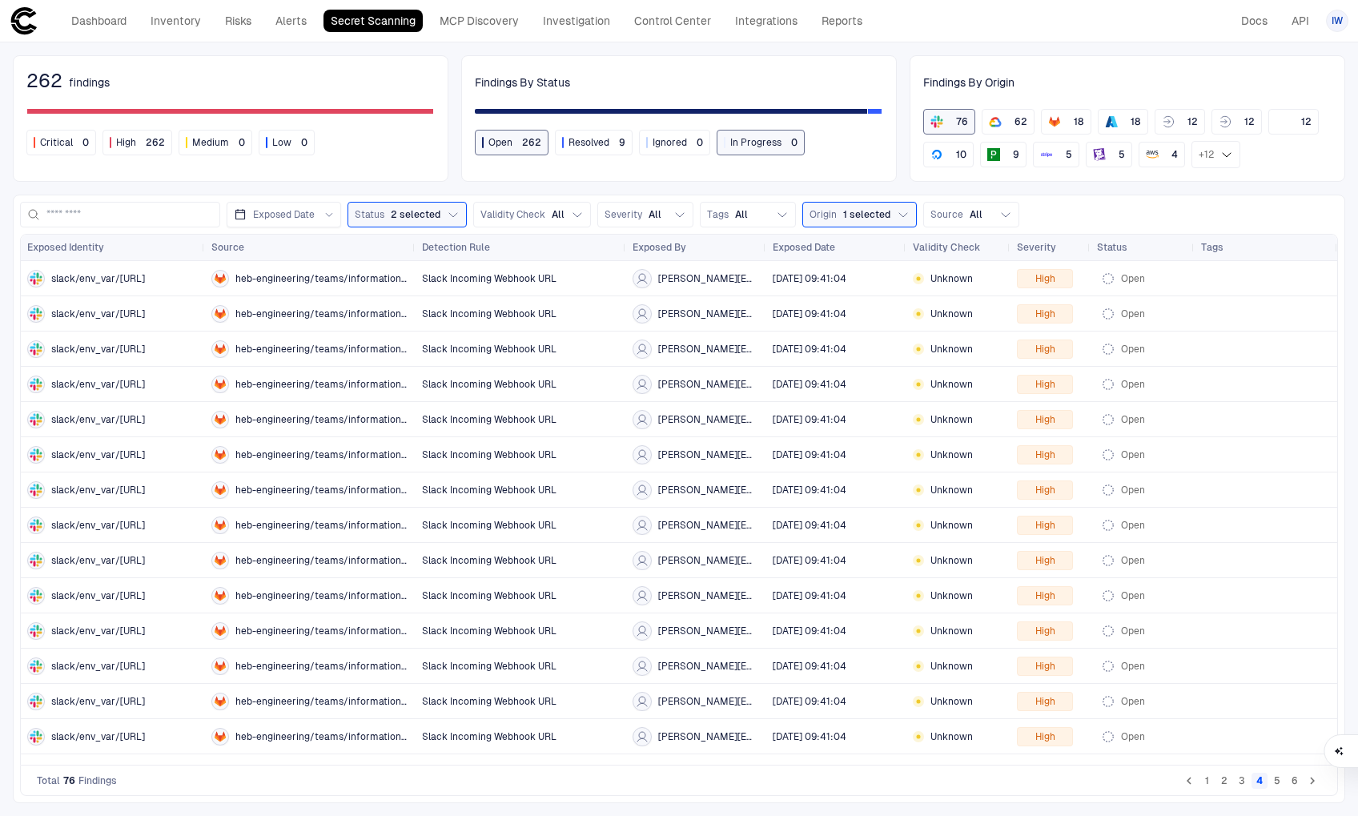
drag, startPoint x: 223, startPoint y: 251, endPoint x: 202, endPoint y: 272, distance: 30.0
click at [202, 272] on div "Exposed Identity Source Detection Rule Exposed Date" at bounding box center [679, 500] width 1316 height 530
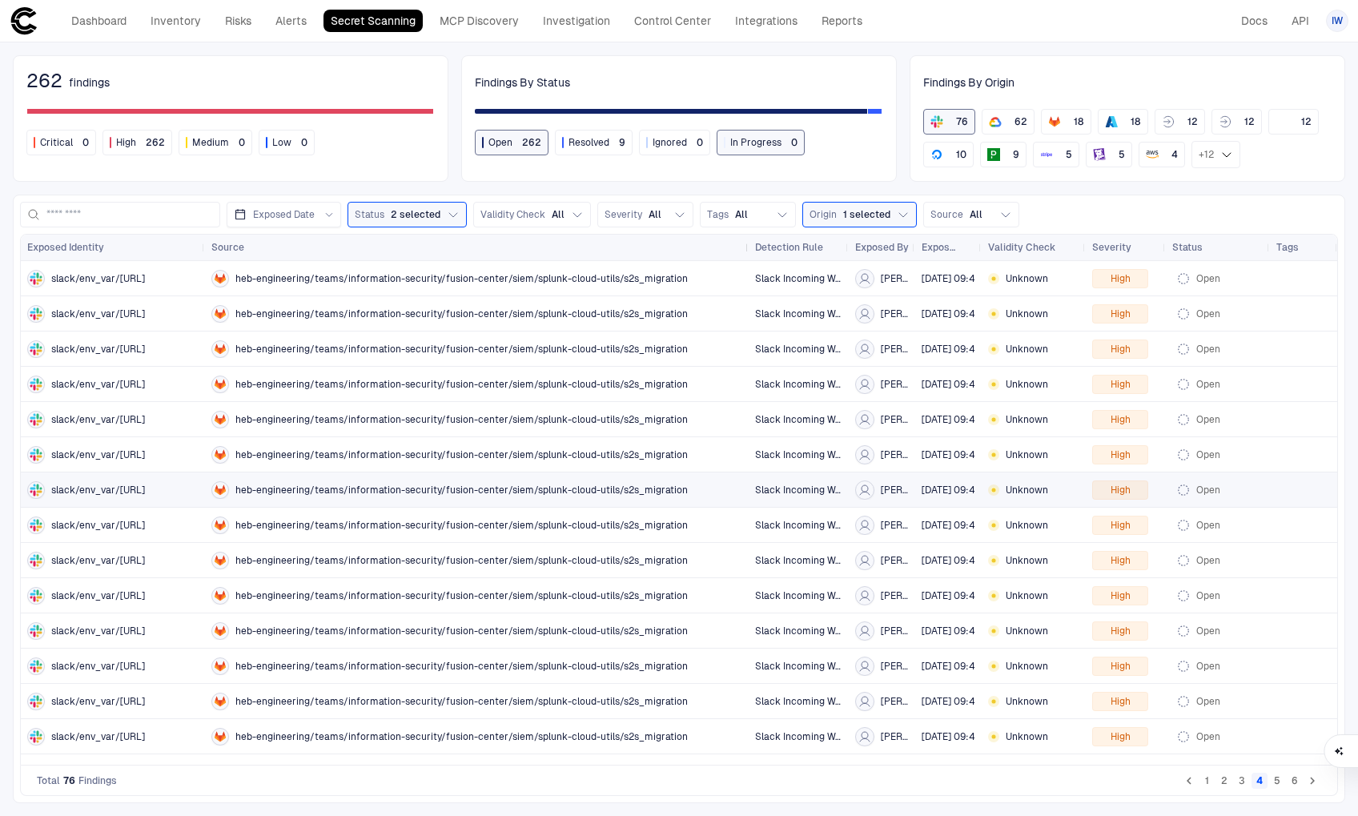
drag, startPoint x: 414, startPoint y: 247, endPoint x: 747, endPoint y: 255, distance: 333.2
click at [747, 255] on div at bounding box center [748, 248] width 6 height 26
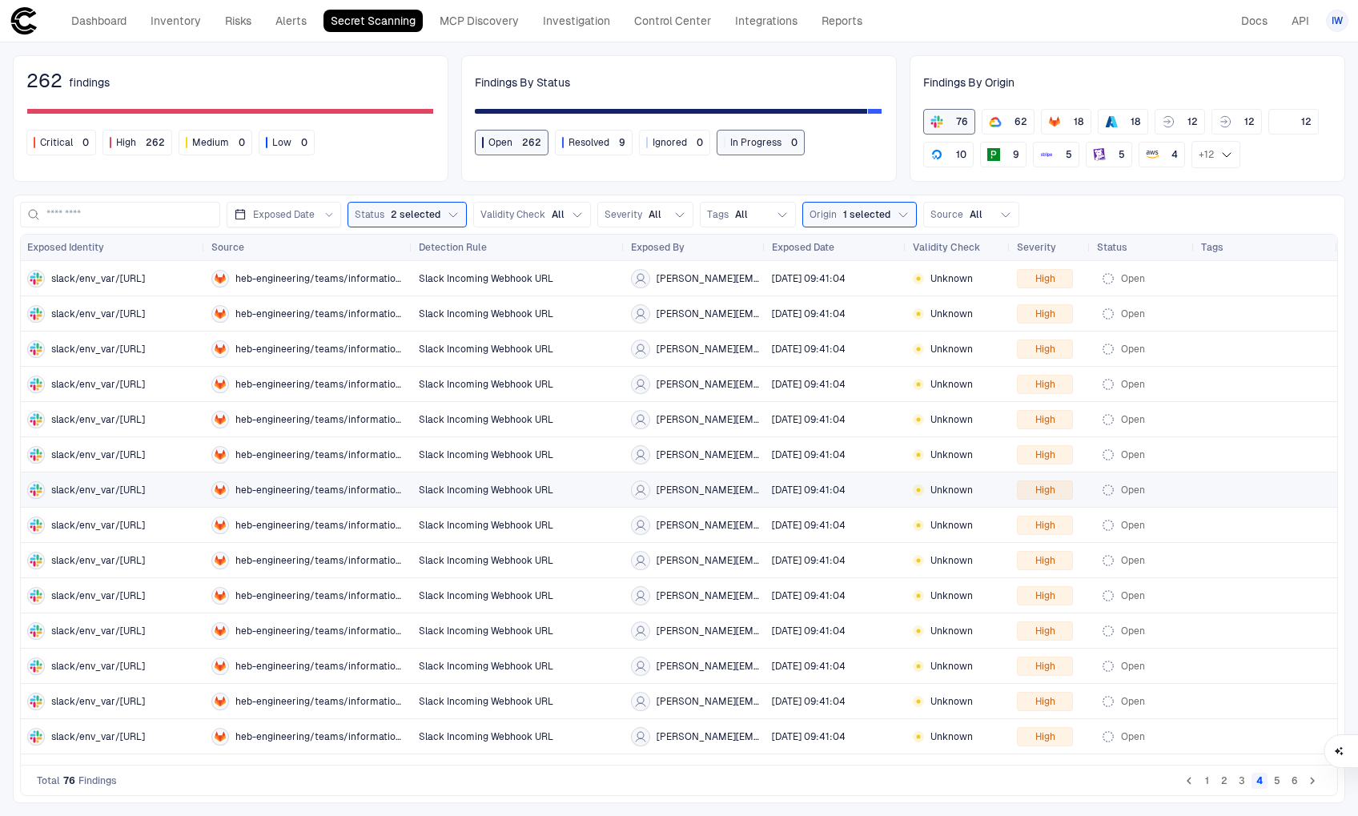
drag, startPoint x: 746, startPoint y: 247, endPoint x: 410, endPoint y: 236, distance: 336.5
click at [410, 236] on div at bounding box center [411, 248] width 6 height 26
click at [1282, 782] on button "5" at bounding box center [1277, 781] width 16 height 16
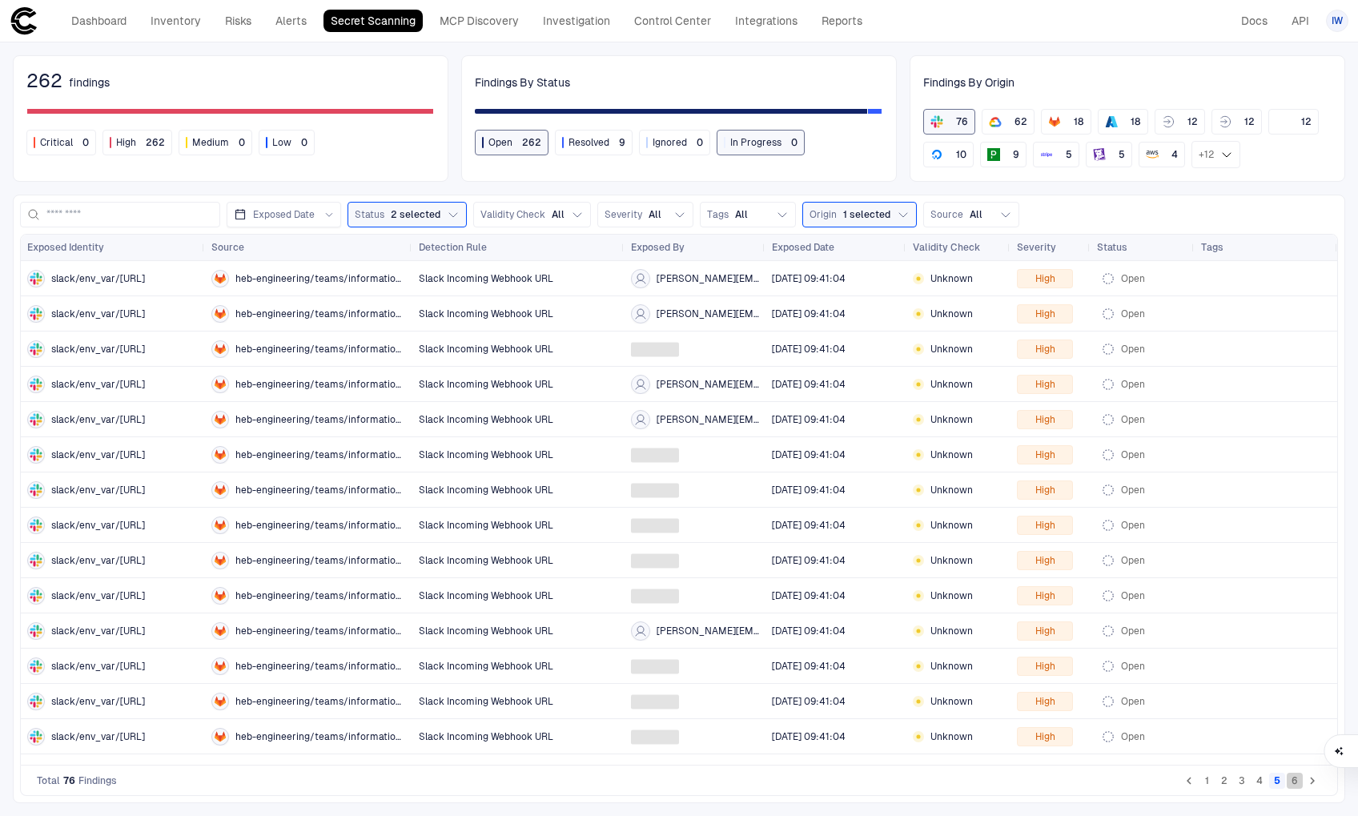
click at [1290, 782] on button "6" at bounding box center [1295, 781] width 16 height 16
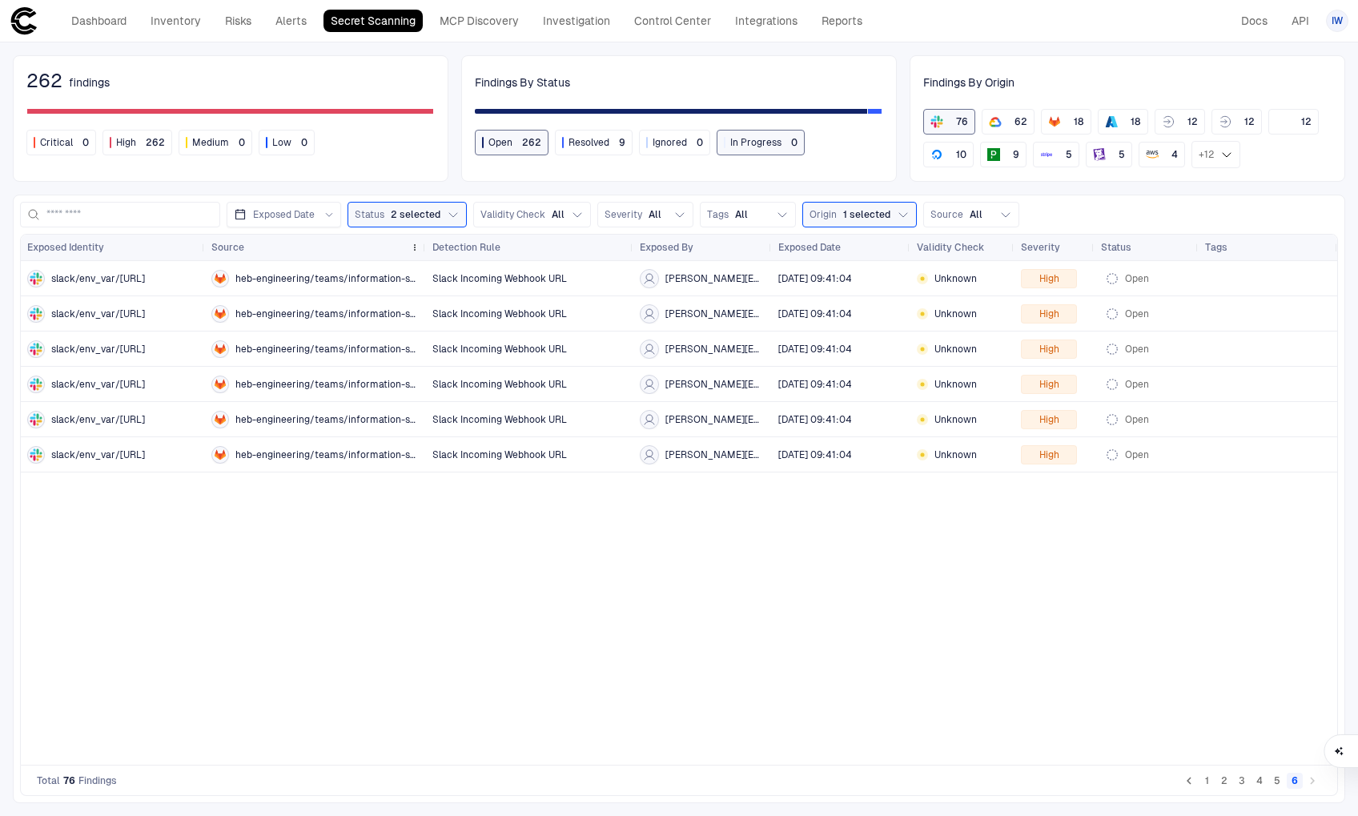
drag, startPoint x: 408, startPoint y: 246, endPoint x: 421, endPoint y: 252, distance: 15.0
click at [422, 252] on div at bounding box center [425, 248] width 6 height 26
click at [1063, 122] on div "18" at bounding box center [1066, 121] width 36 height 13
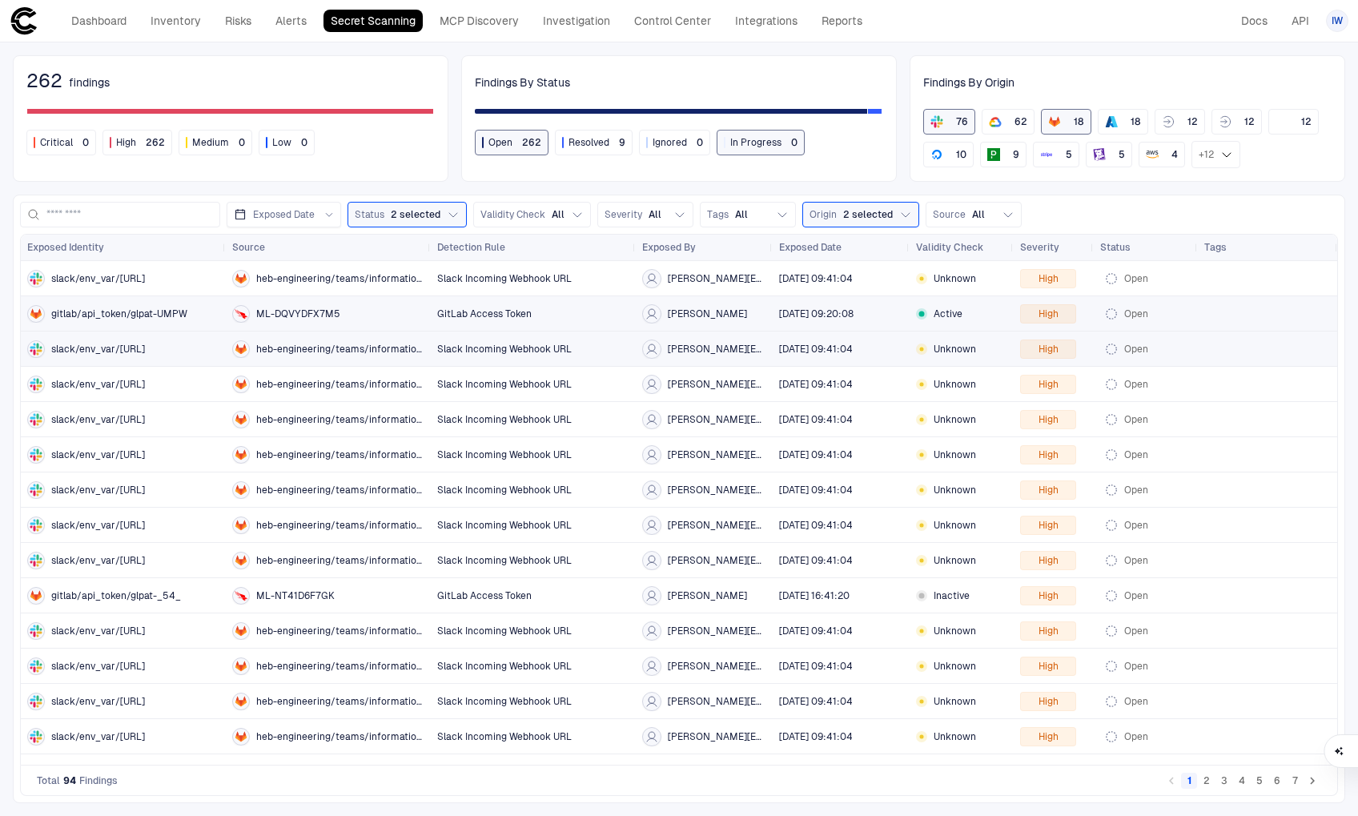
click at [87, 312] on span "gitlab/api_token/glpat-UMPW" at bounding box center [119, 314] width 136 height 13
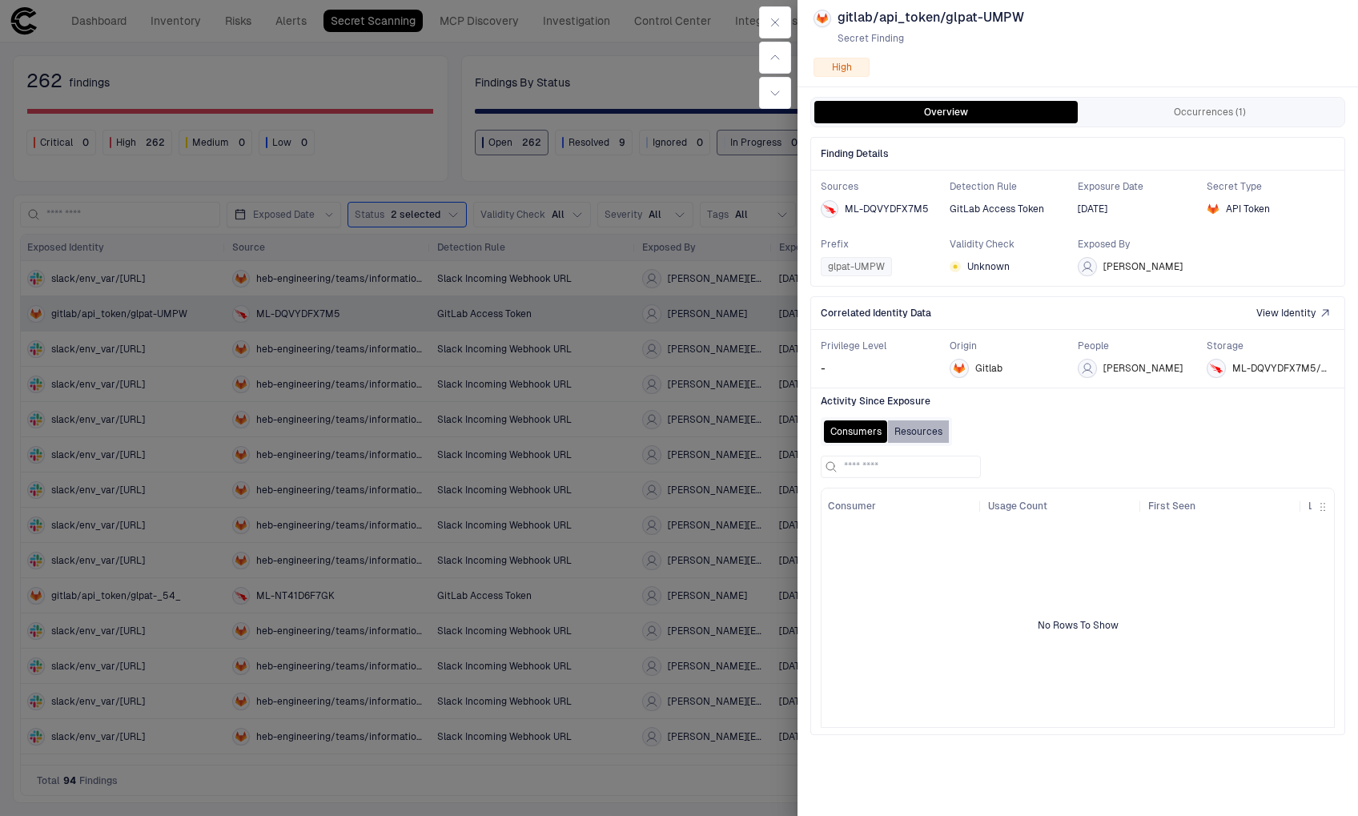
click at [900, 426] on button "Resources" at bounding box center [918, 431] width 61 height 22
click at [851, 427] on button "Consumers" at bounding box center [856, 431] width 64 height 22
click at [1188, 113] on button "Occurrences (1)" at bounding box center [1209, 112] width 263 height 22
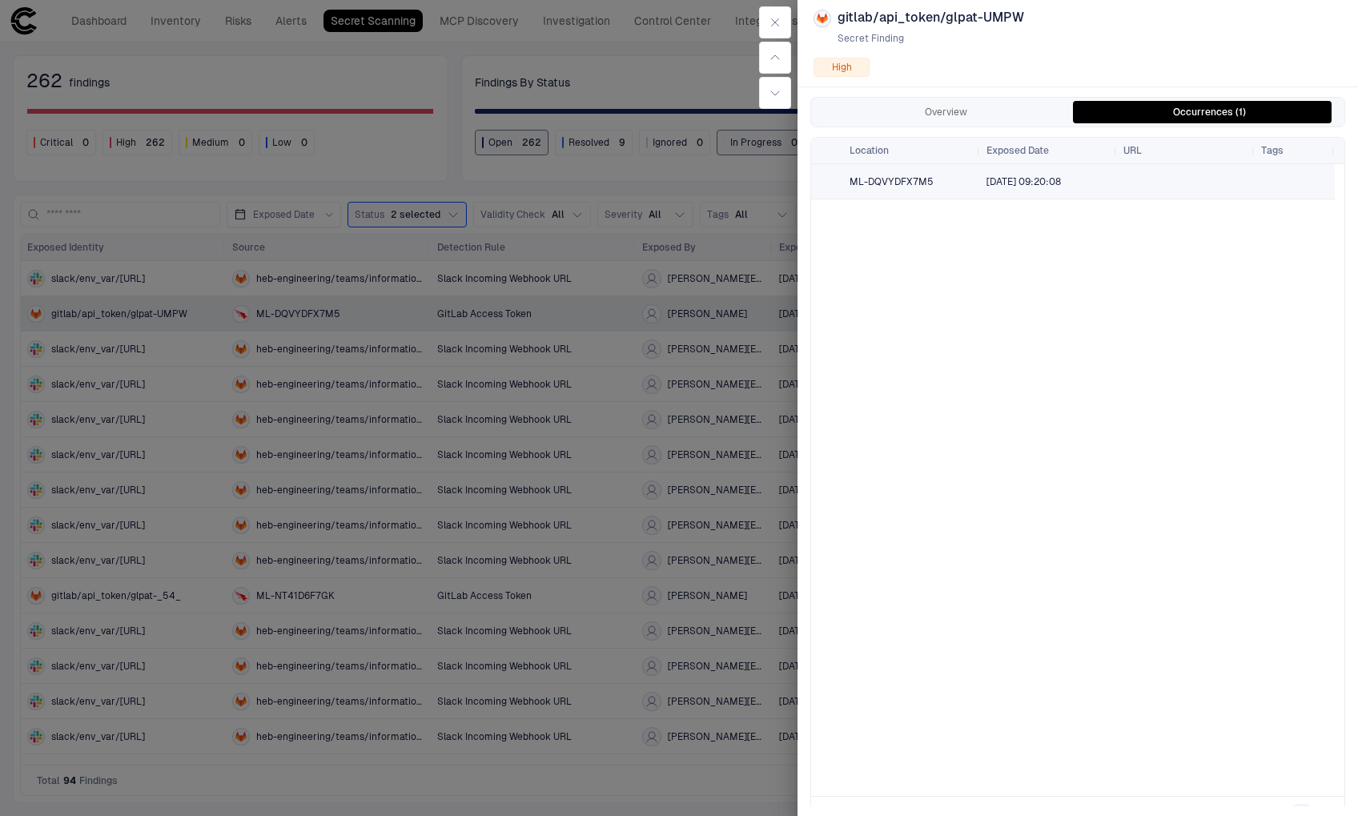
click at [865, 179] on span "ML-DQVYDFX7M5" at bounding box center [892, 181] width 84 height 11
click at [931, 107] on button "Overview" at bounding box center [945, 112] width 263 height 22
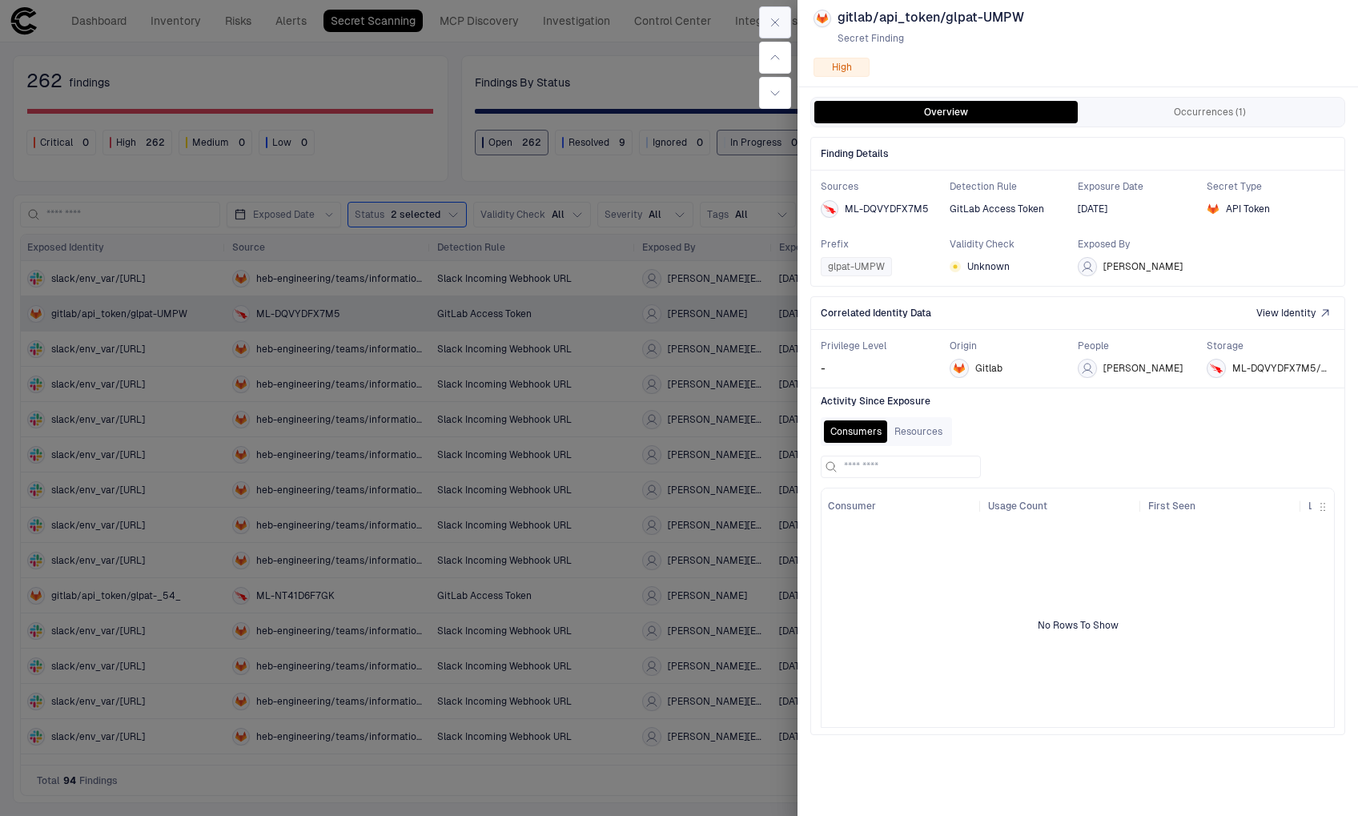
click at [779, 18] on icon "button" at bounding box center [775, 22] width 13 height 13
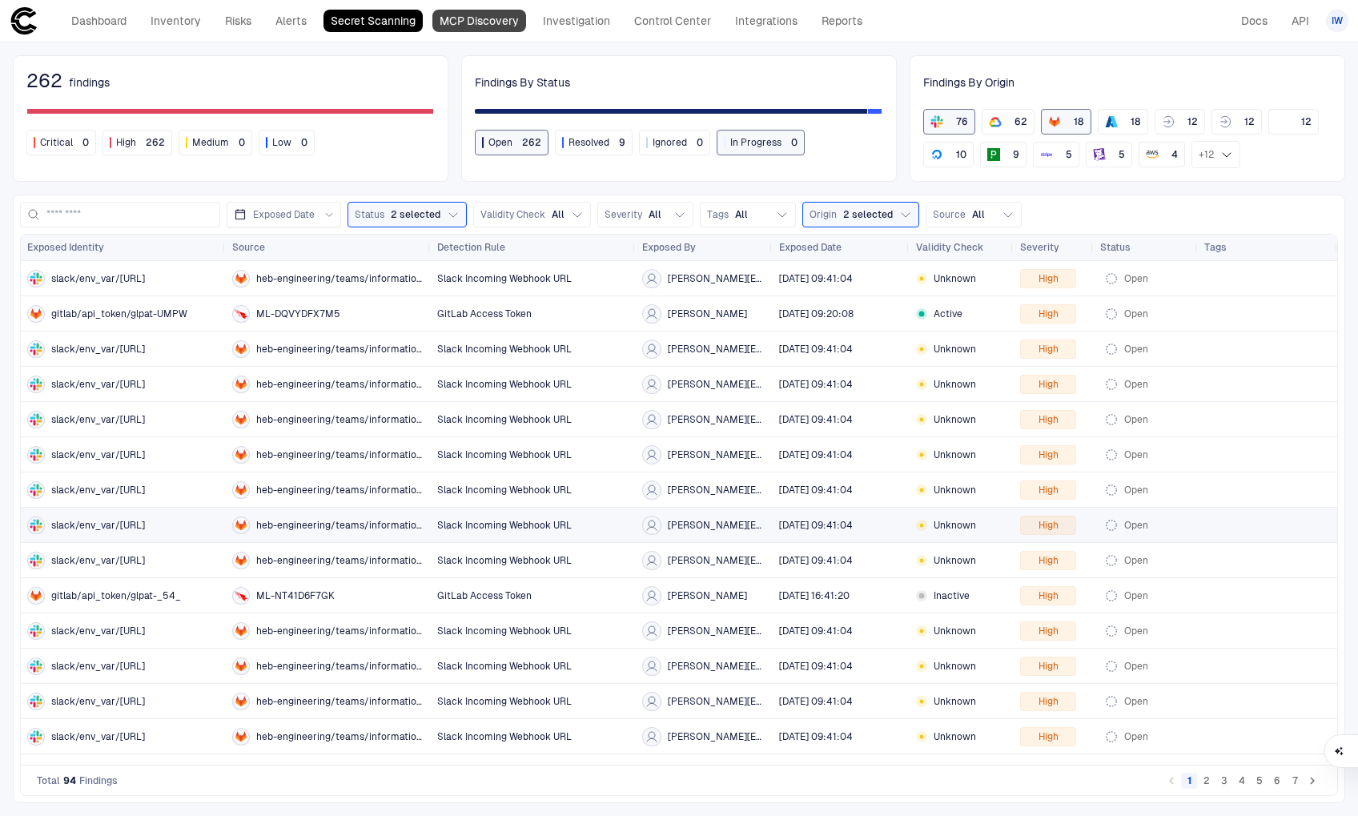
click at [500, 13] on link "MCP Discovery" at bounding box center [479, 21] width 94 height 22
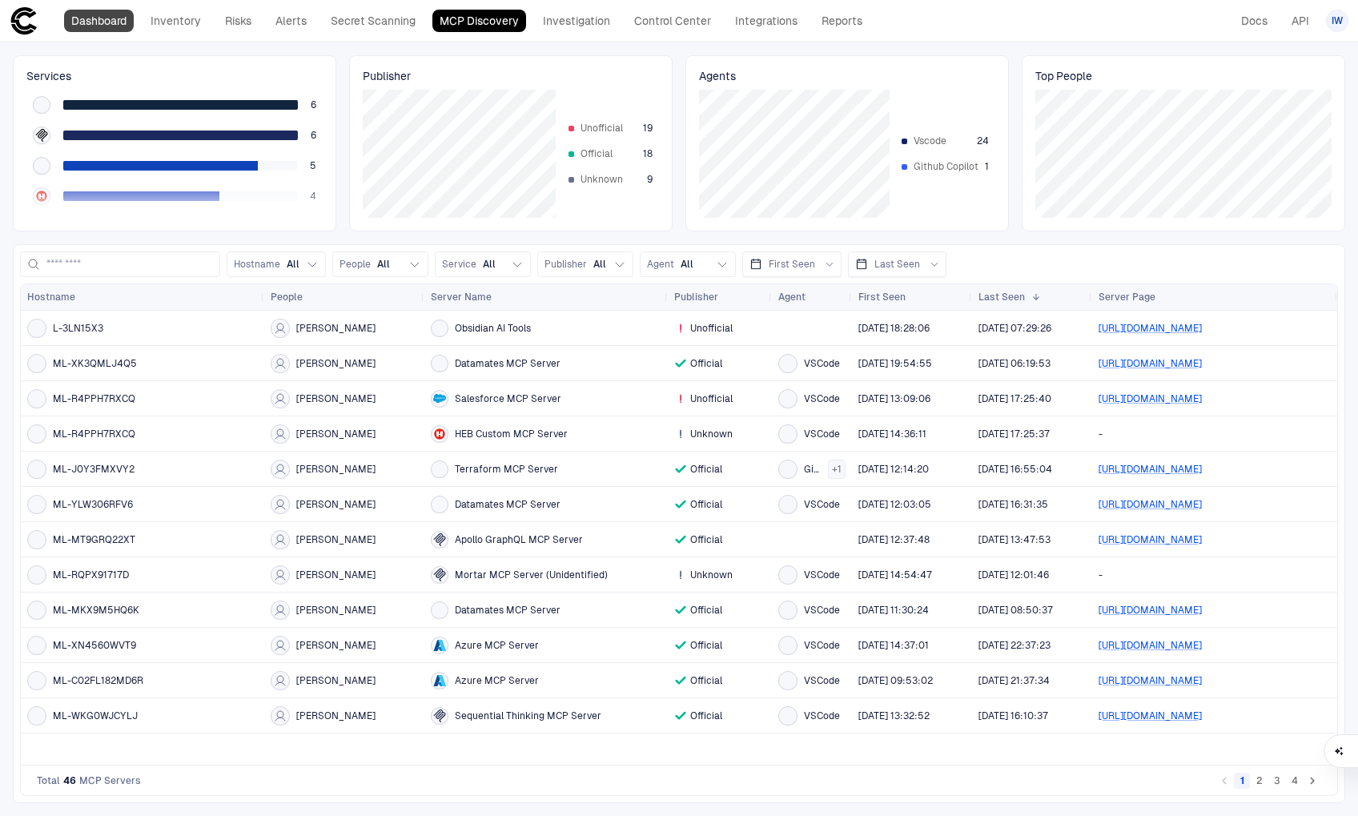
click at [93, 22] on link "Dashboard" at bounding box center [99, 21] width 70 height 22
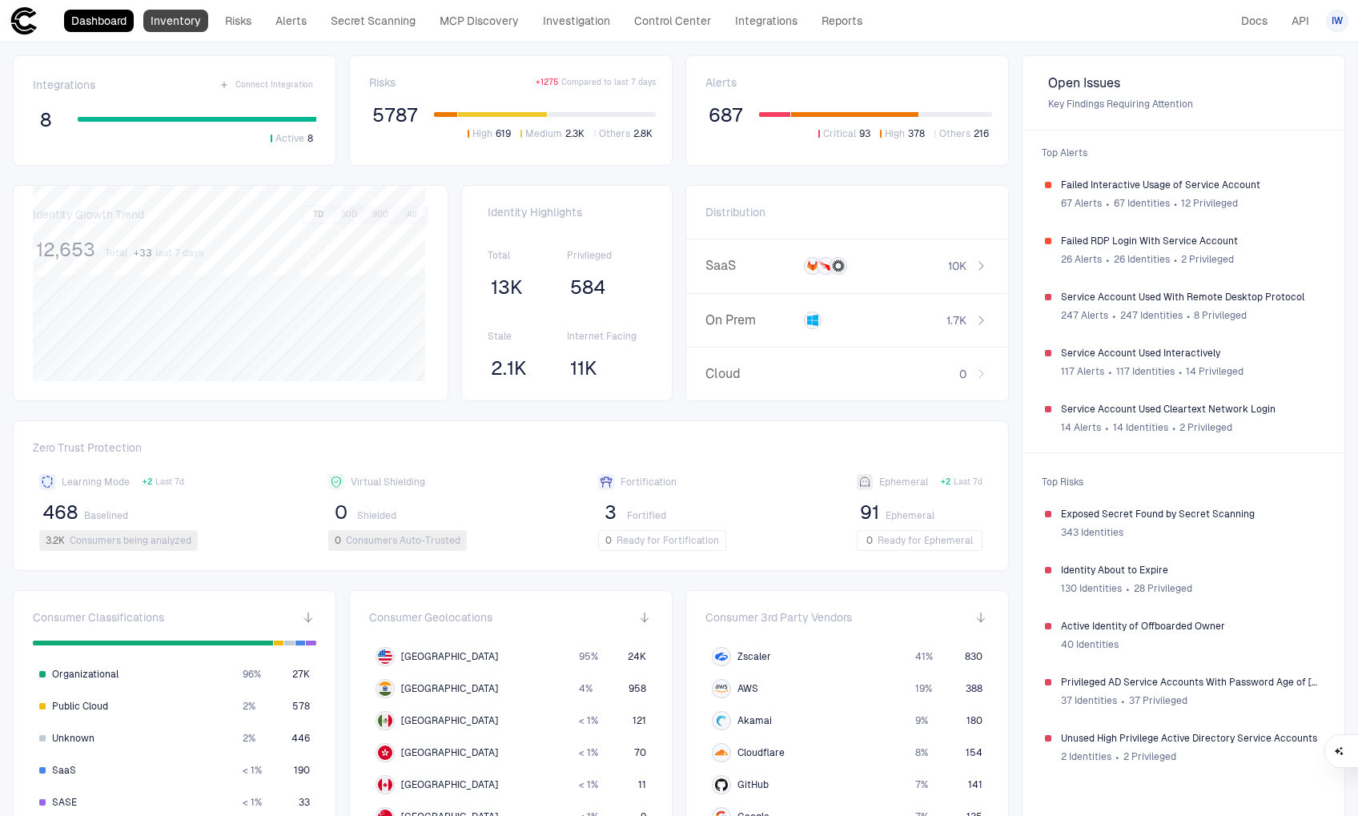
click at [183, 14] on link "Inventory" at bounding box center [175, 21] width 65 height 22
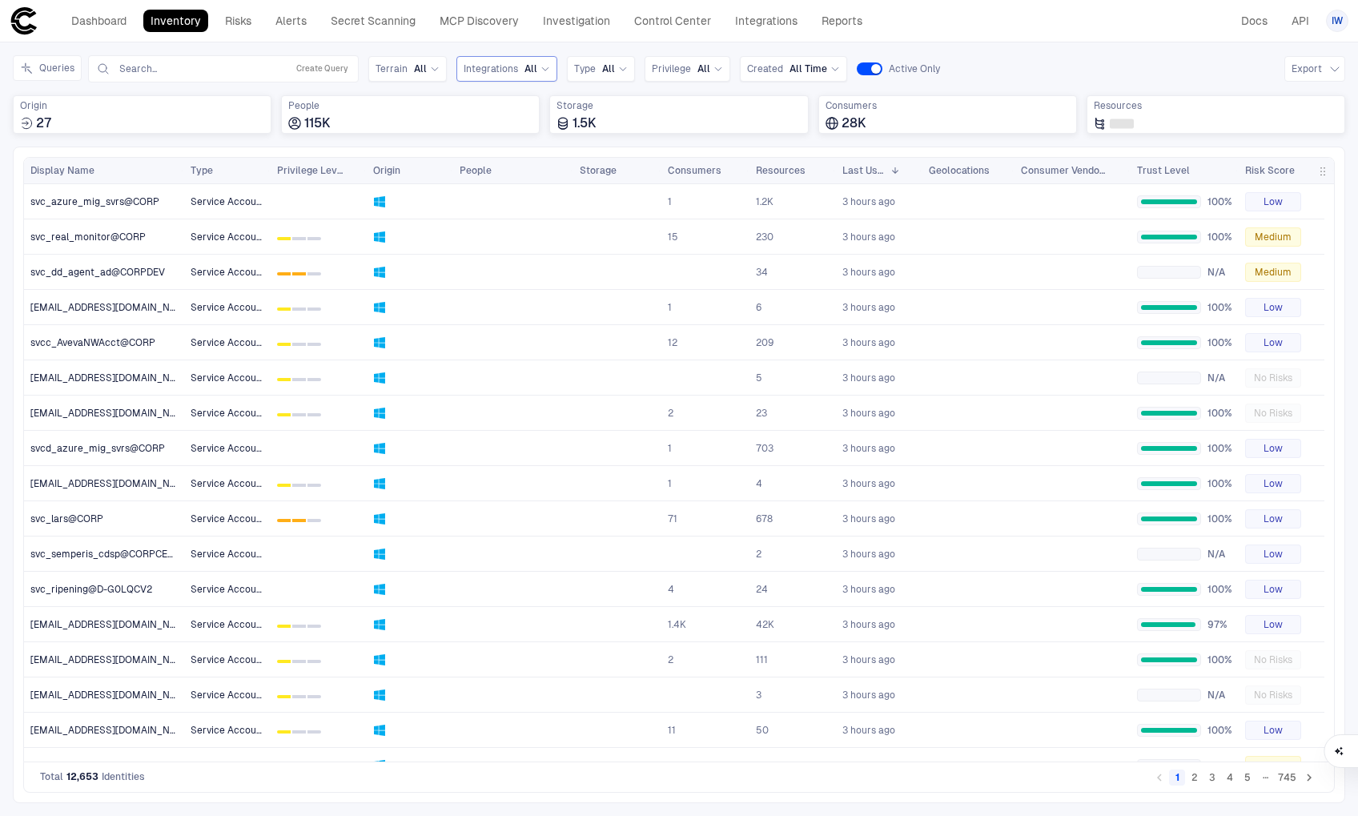
click at [518, 70] on div "Integrations All" at bounding box center [507, 68] width 86 height 13
click at [514, 131] on span "Okta" at bounding box center [556, 134] width 132 height 13
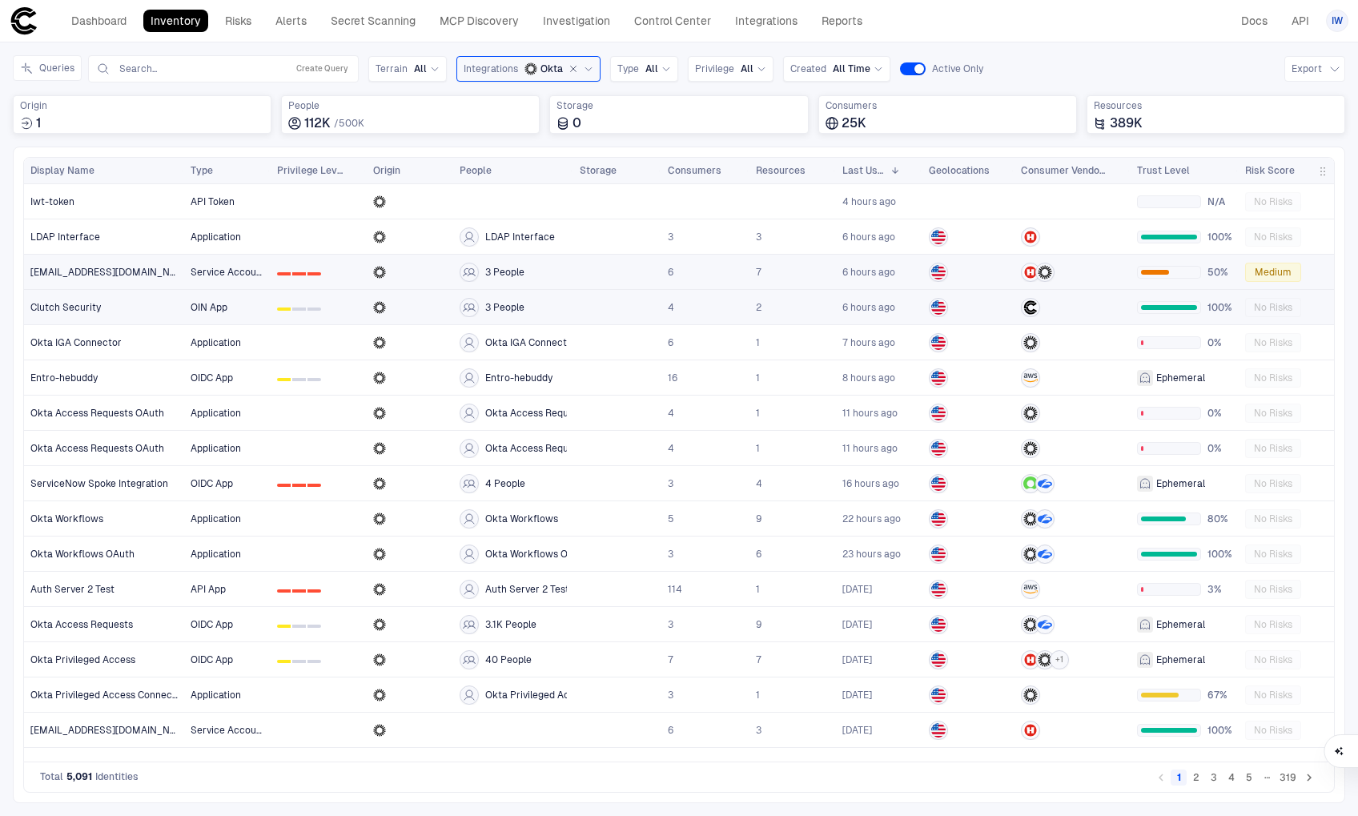
click at [64, 305] on span "Clutch Security" at bounding box center [65, 307] width 70 height 13
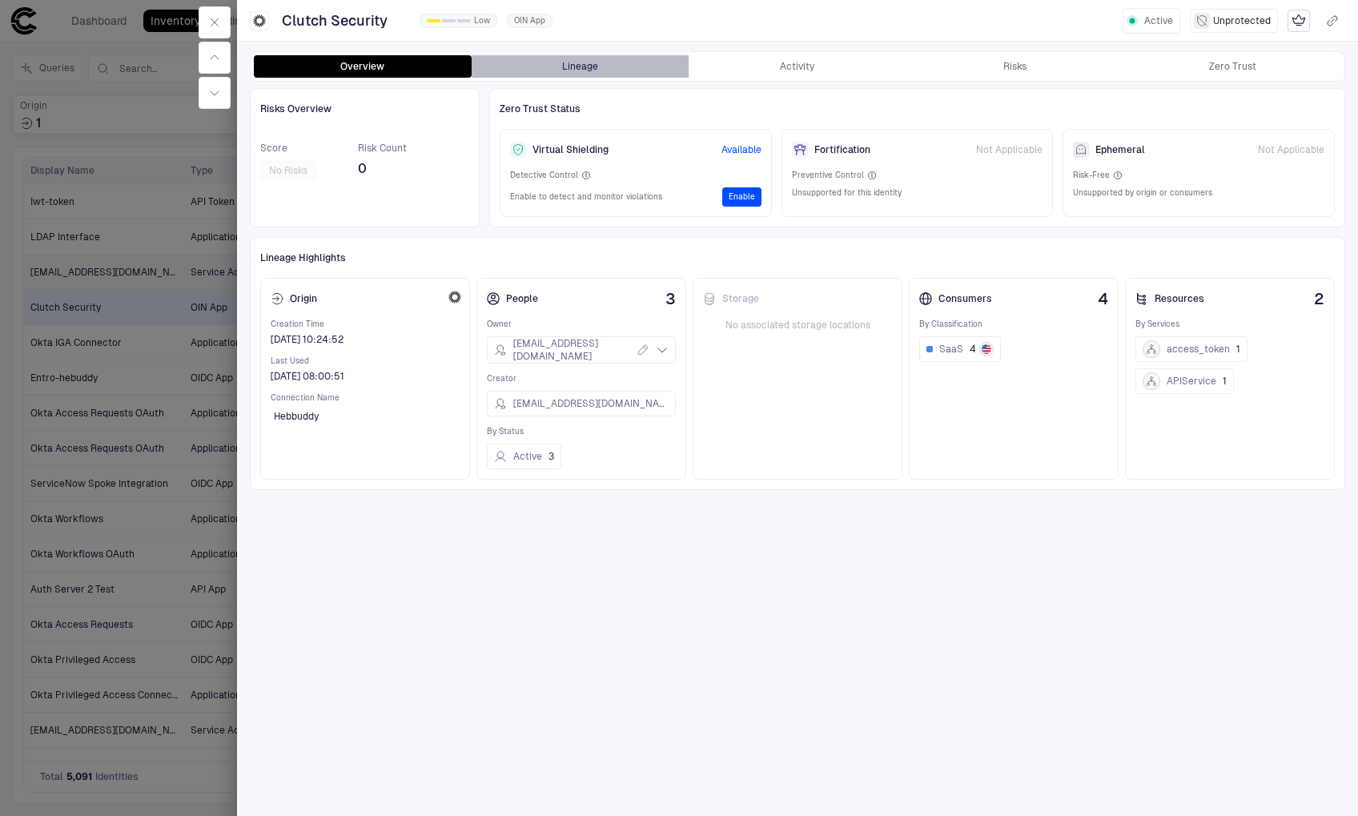
click at [574, 66] on button "Lineage" at bounding box center [581, 66] width 218 height 22
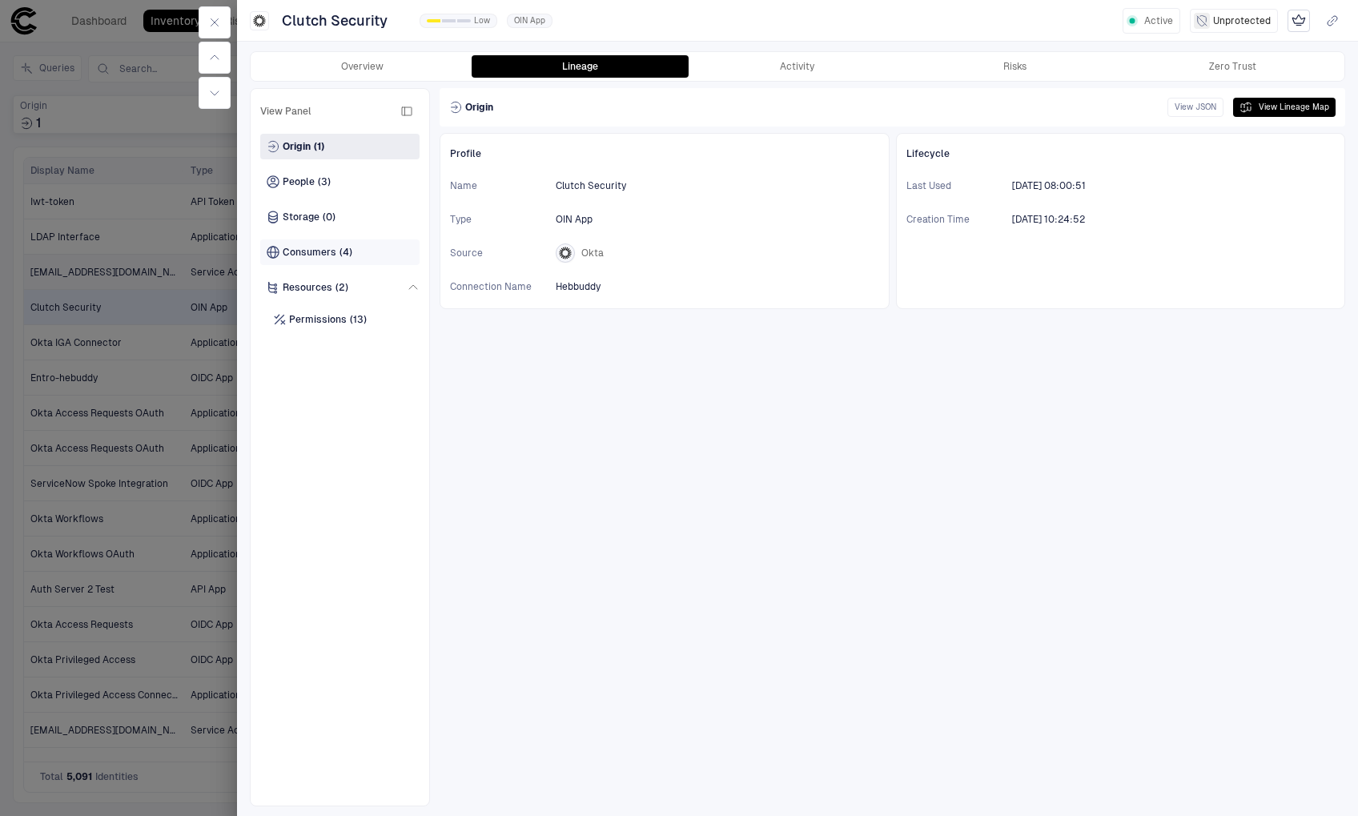
click at [372, 251] on div "Consumers (4)" at bounding box center [339, 252] width 159 height 26
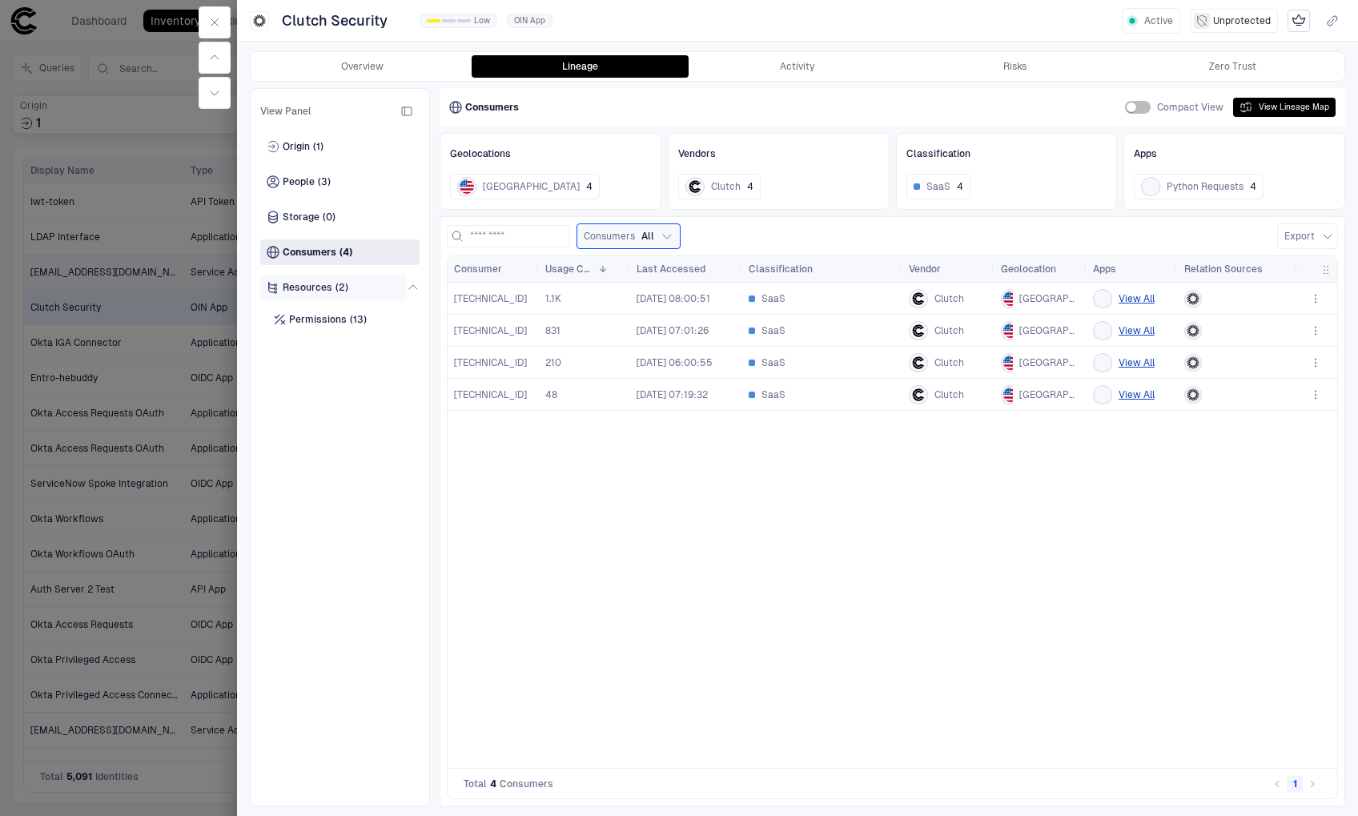
click at [368, 289] on div "Resources (2)" at bounding box center [333, 288] width 147 height 26
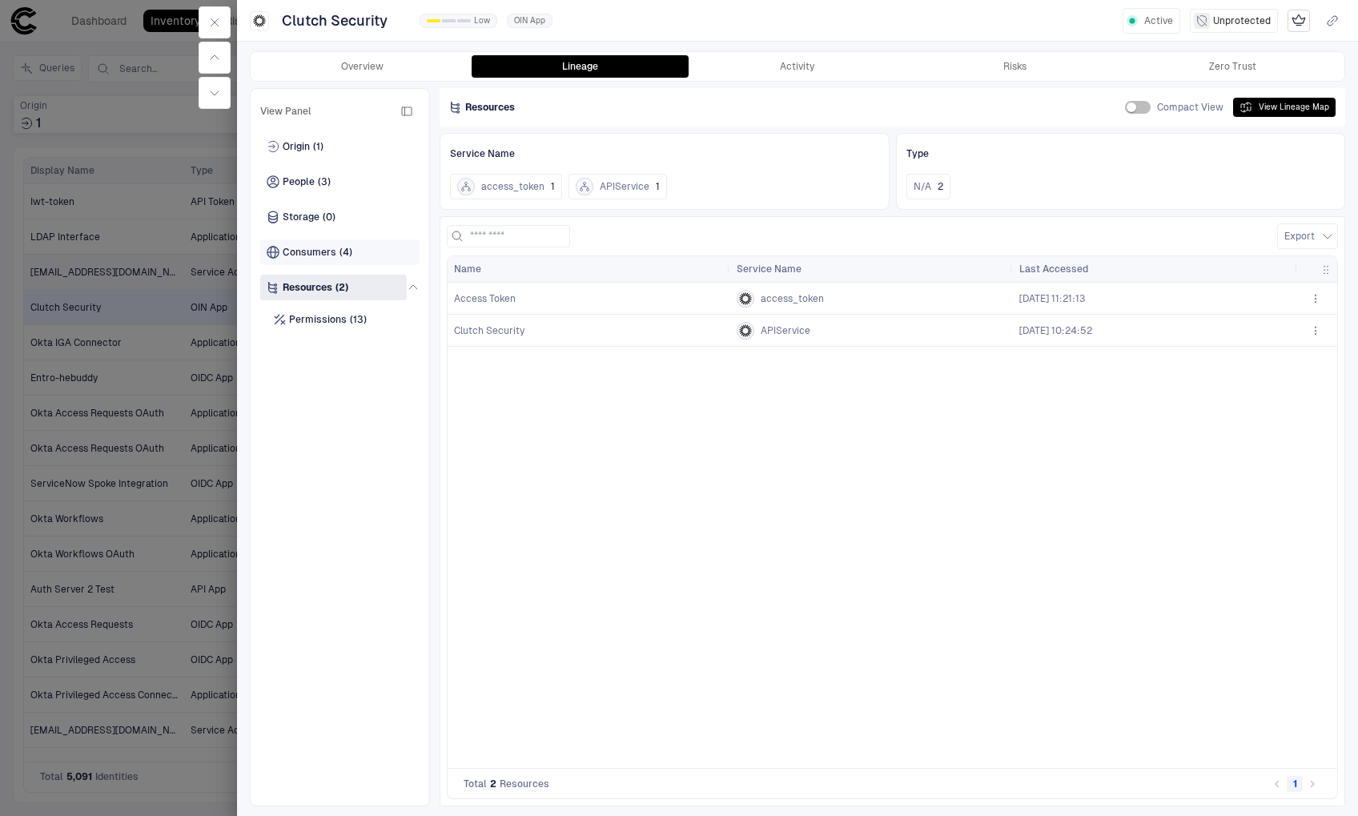
click at [358, 262] on div "Consumers (4)" at bounding box center [339, 252] width 159 height 26
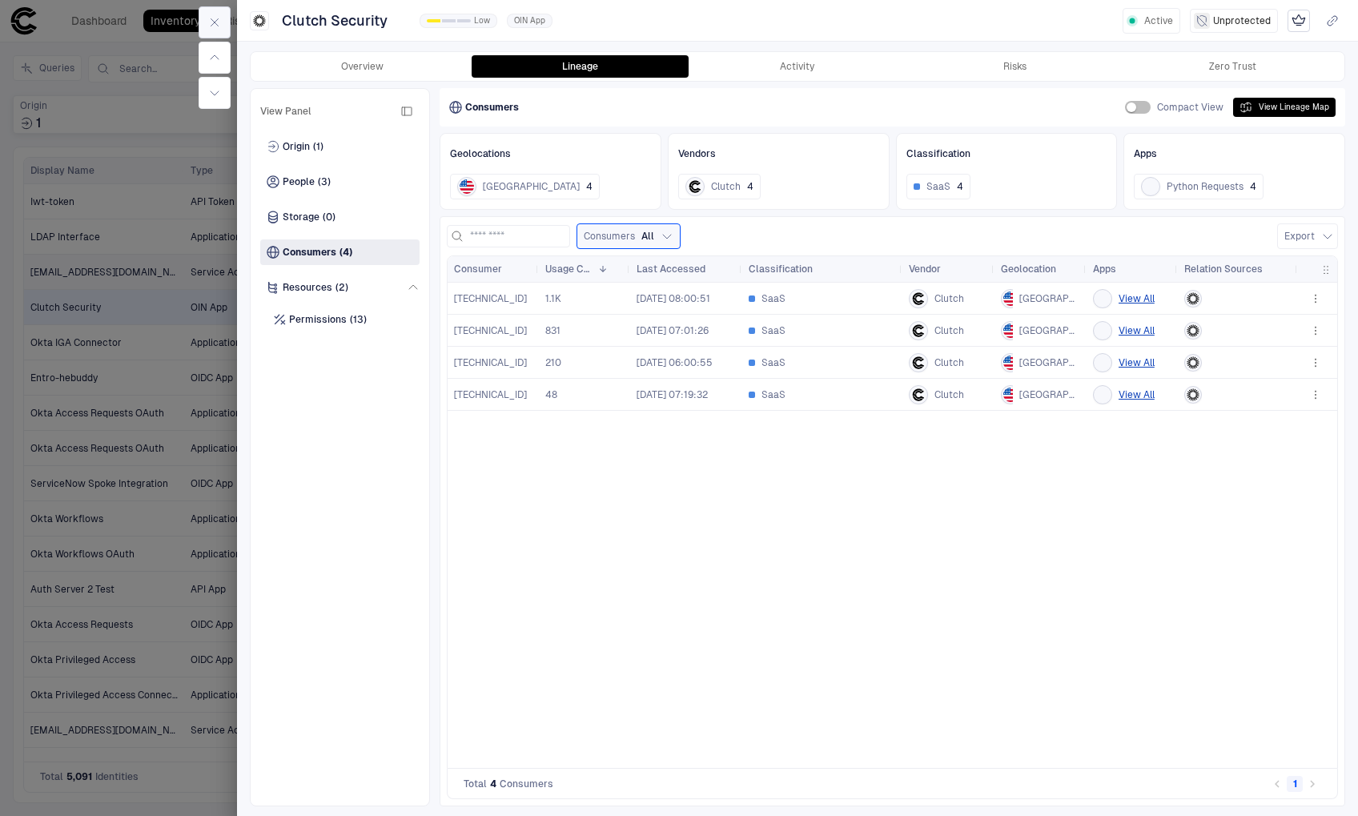
click at [224, 22] on button "button" at bounding box center [215, 22] width 32 height 32
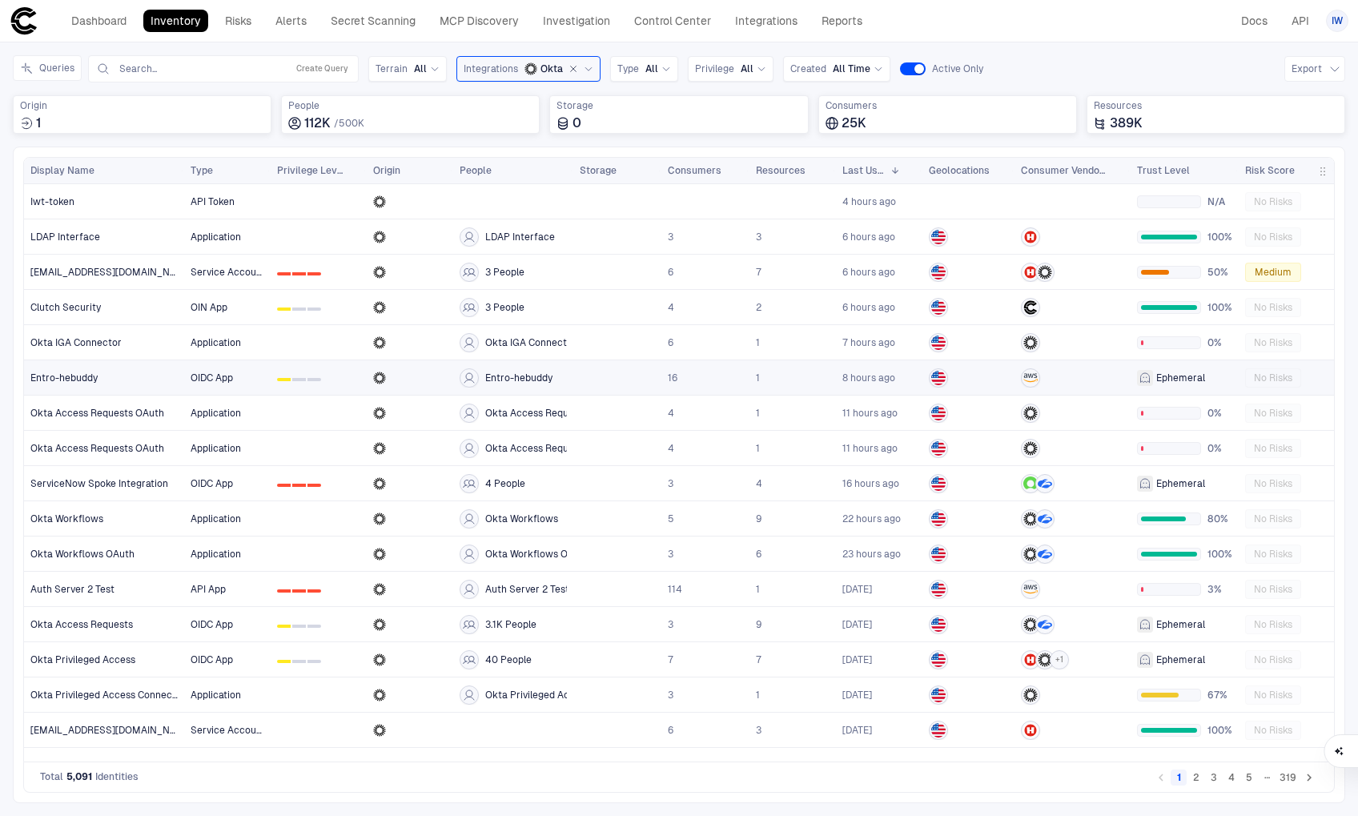
click at [103, 374] on div "Entro-hebuddy" at bounding box center [104, 378] width 148 height 13
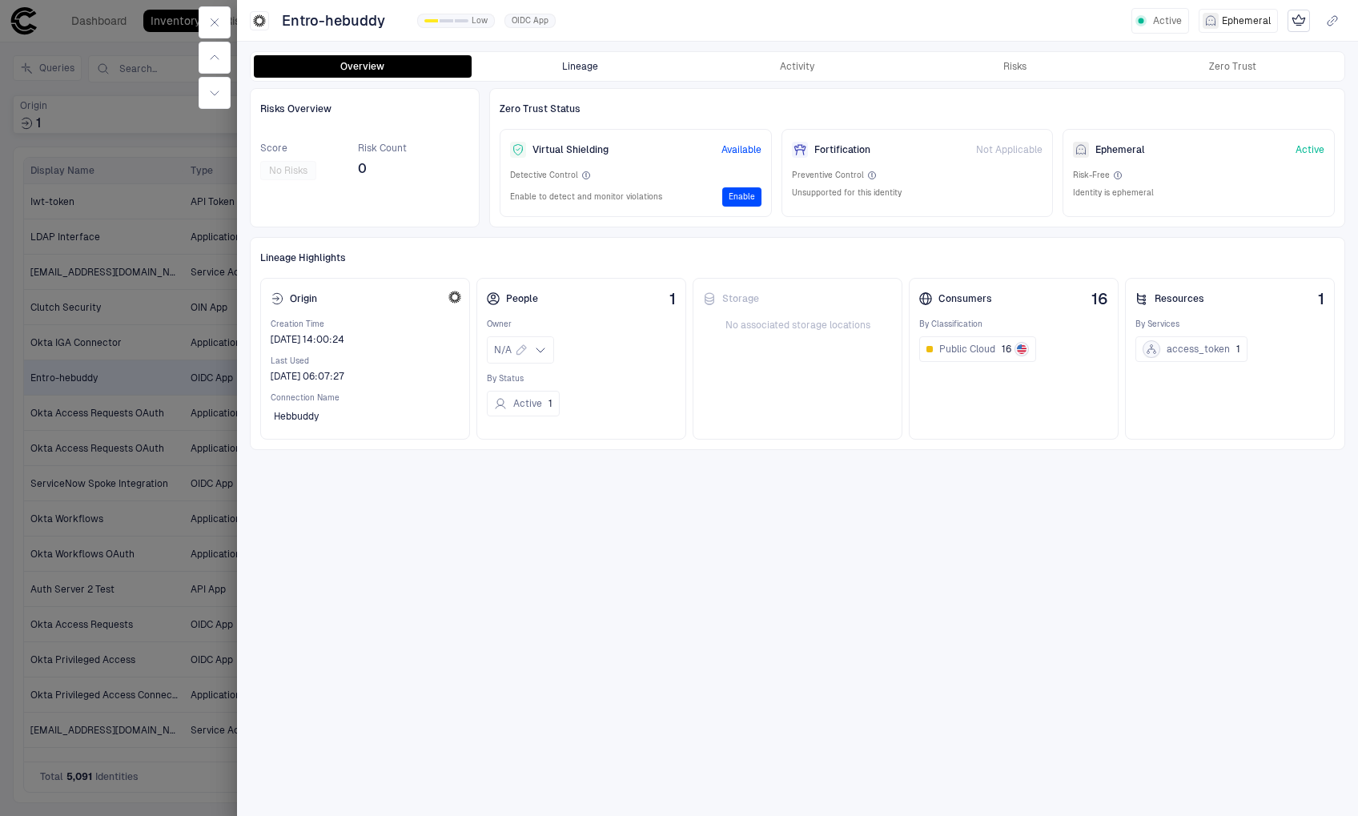
click at [577, 74] on button "Lineage" at bounding box center [581, 66] width 218 height 22
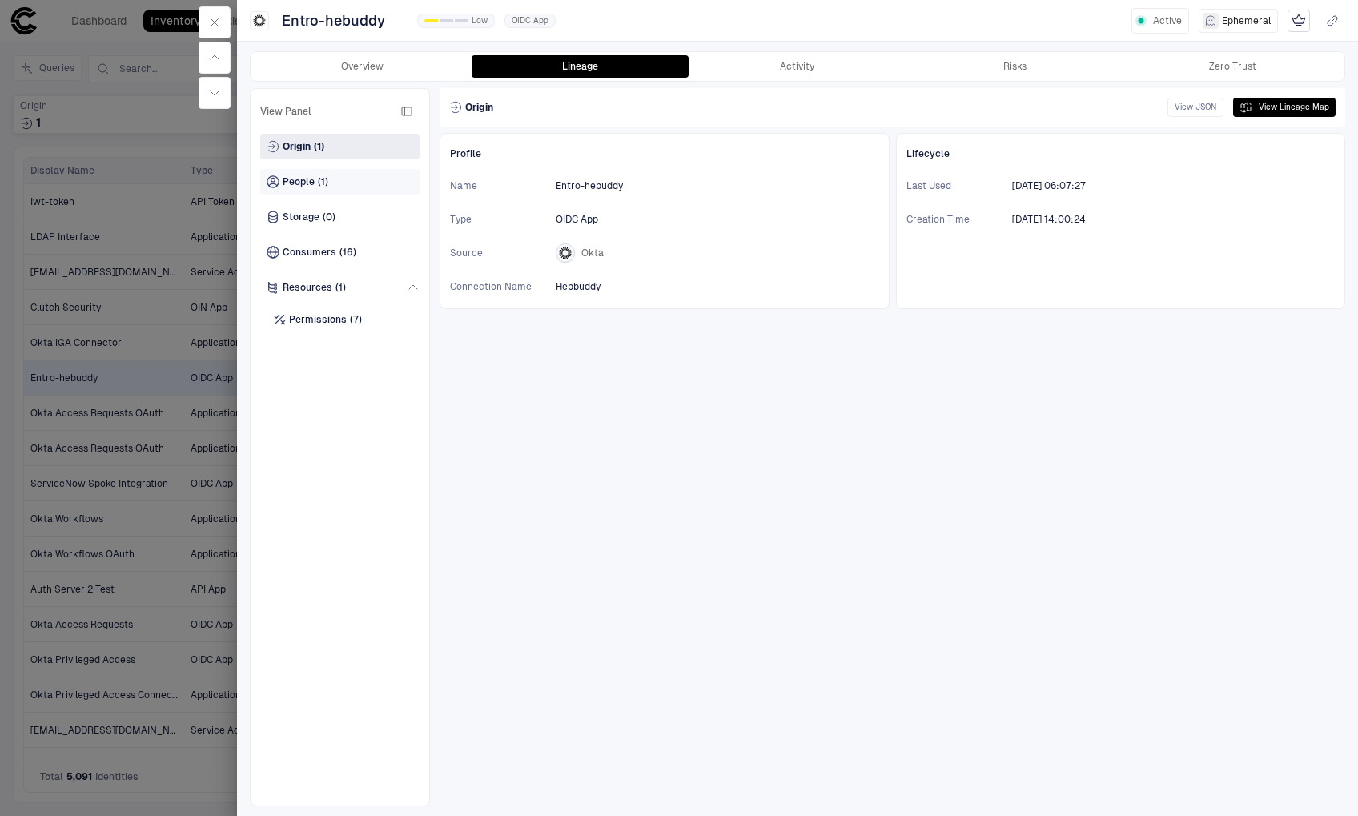
click at [348, 188] on div "People (1)" at bounding box center [339, 182] width 159 height 26
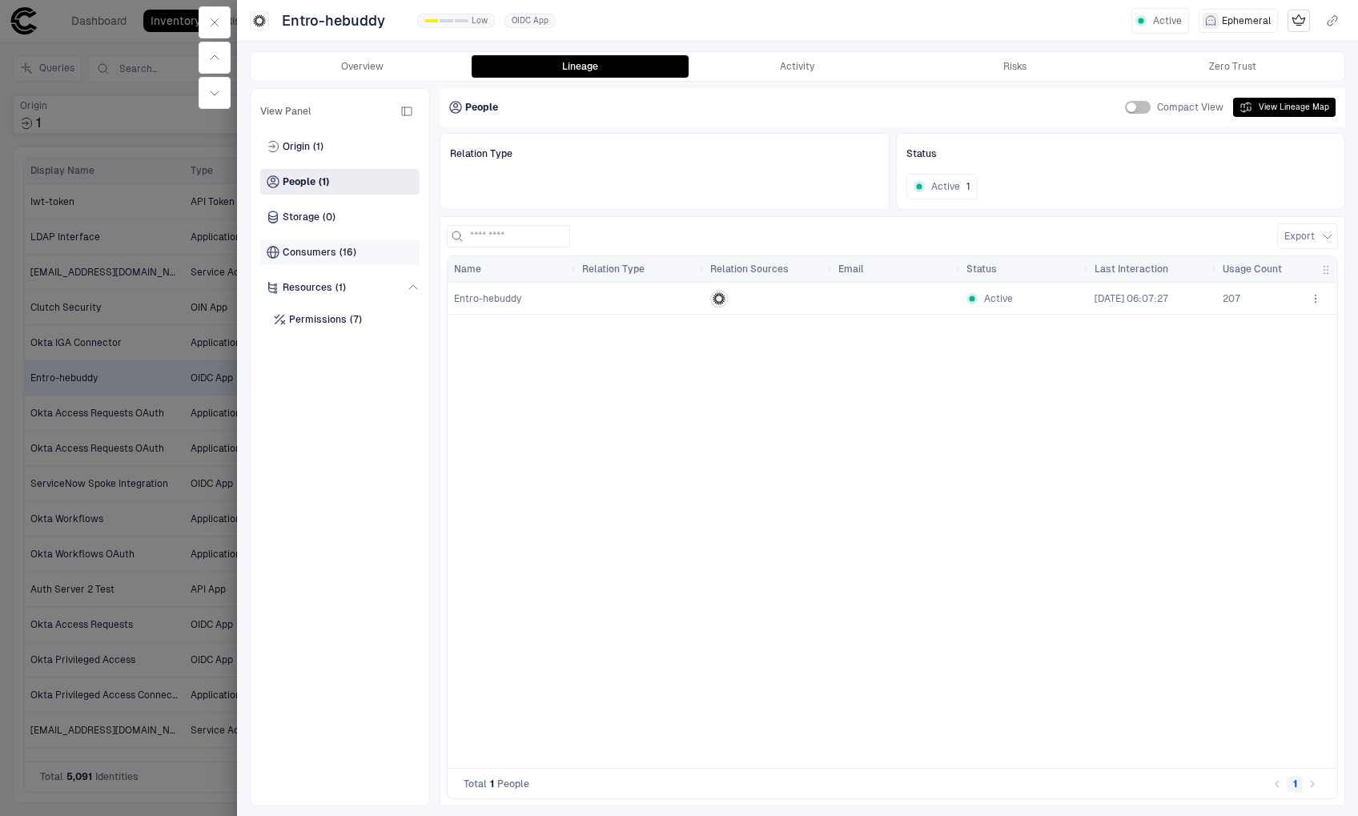
click at [356, 251] on div "Consumers (16)" at bounding box center [339, 252] width 159 height 26
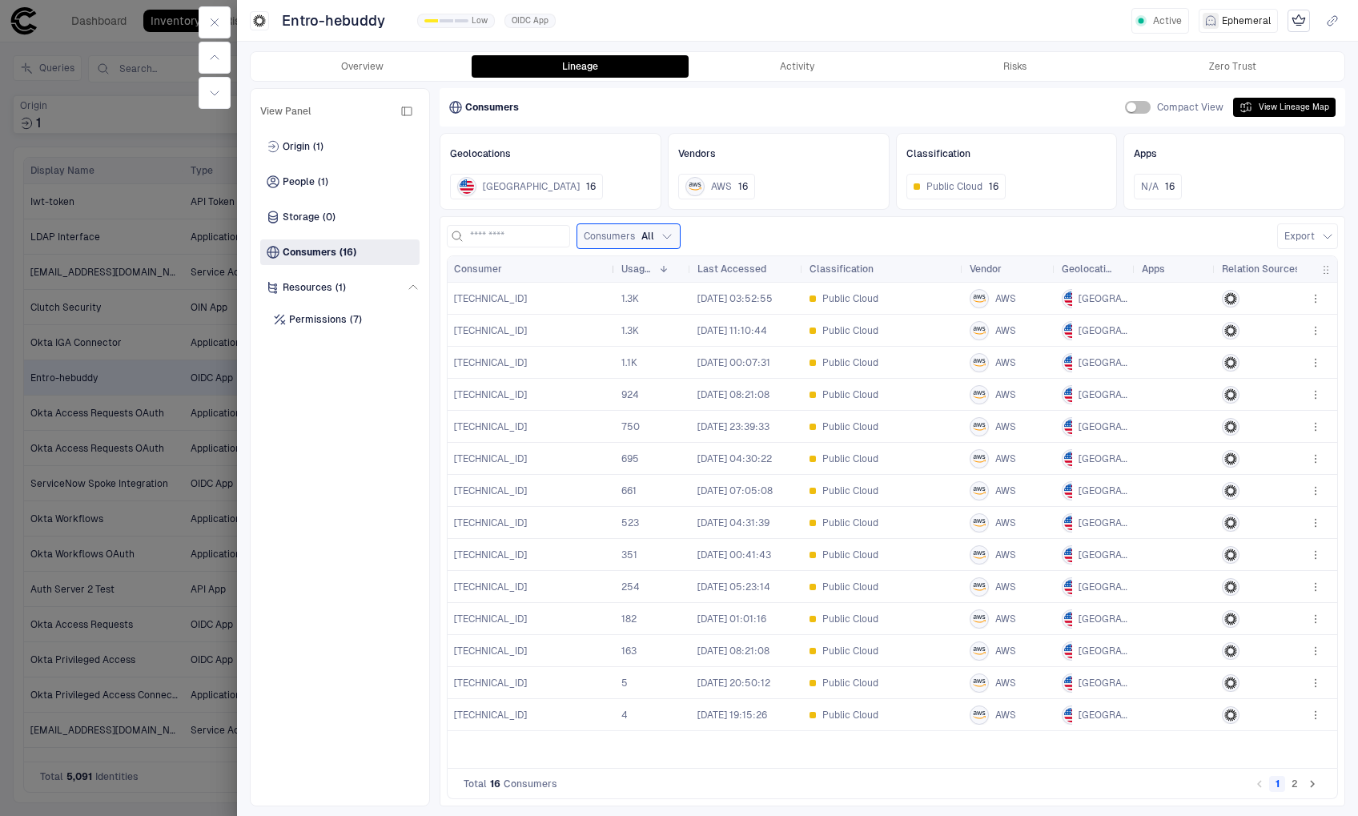
drag, startPoint x: 535, startPoint y: 267, endPoint x: 611, endPoint y: 269, distance: 76.1
click at [611, 269] on div at bounding box center [614, 269] width 6 height 26
click at [501, 300] on span "54.166.200.231" at bounding box center [490, 298] width 73 height 13
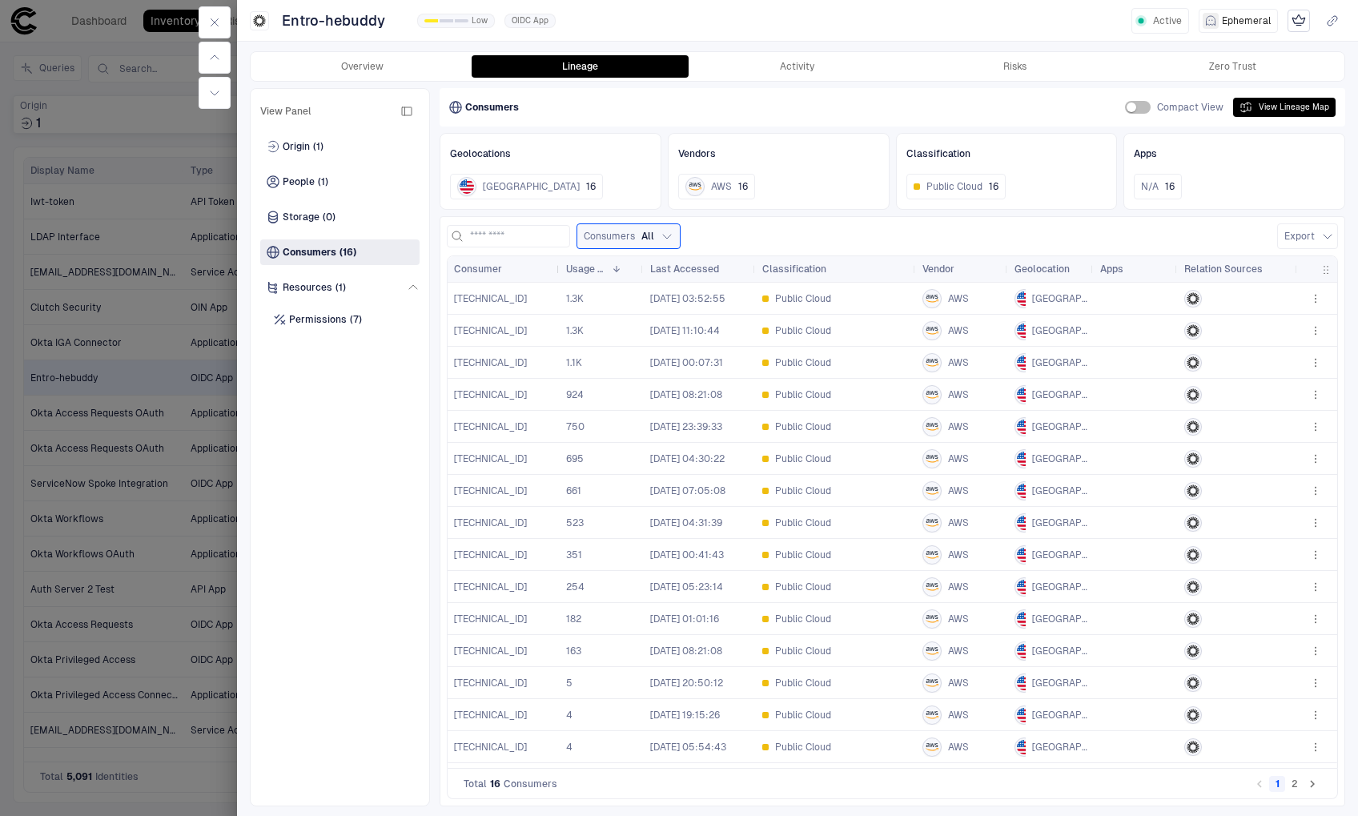
drag, startPoint x: 613, startPoint y: 265, endPoint x: 557, endPoint y: 267, distance: 55.3
click at [557, 267] on div at bounding box center [559, 269] width 6 height 26
click at [947, 180] on span "Public Cloud" at bounding box center [955, 186] width 56 height 13
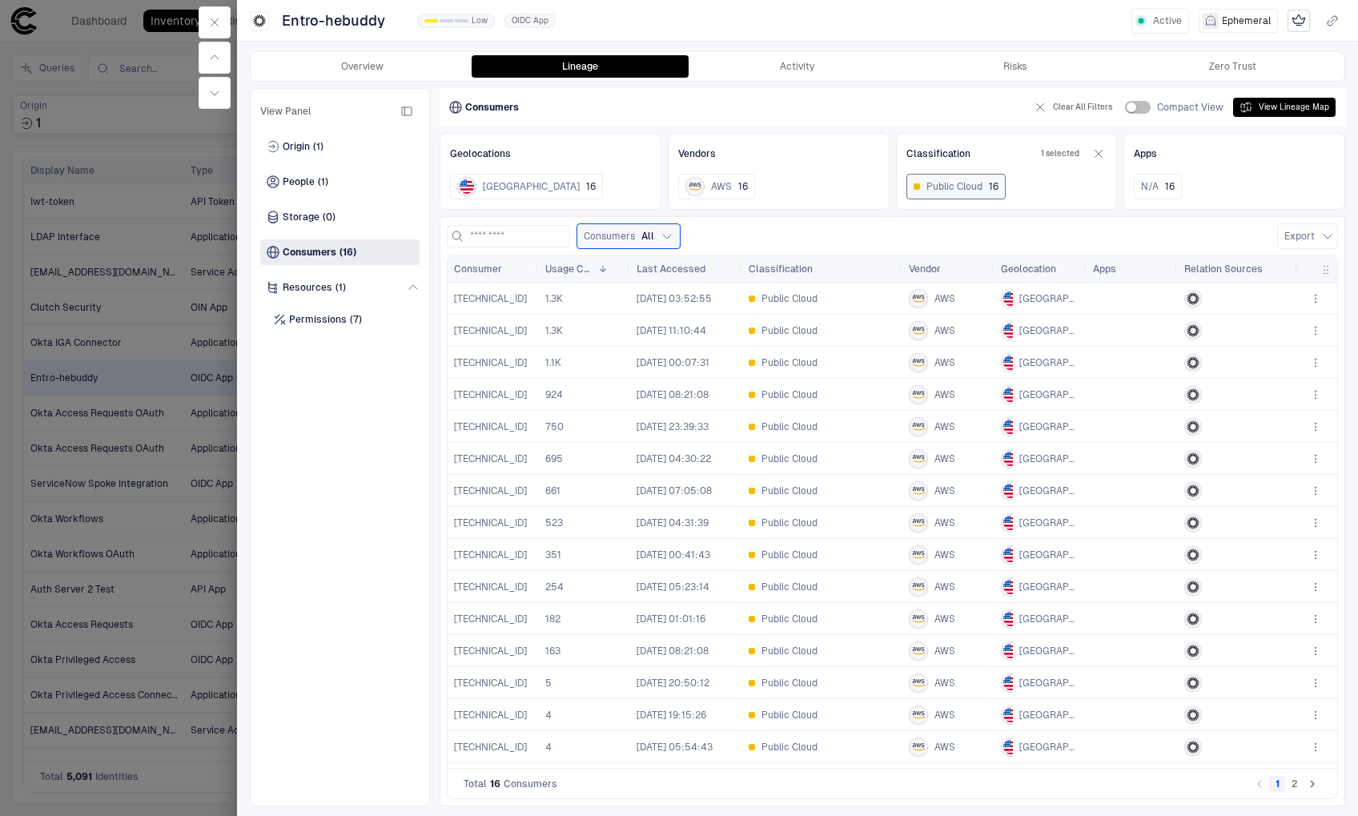
click at [1103, 157] on icon "button" at bounding box center [1098, 153] width 13 height 13
click at [1172, 189] on span "16" at bounding box center [1170, 186] width 10 height 13
click at [1329, 152] on icon "button" at bounding box center [1326, 153] width 13 height 13
click at [794, 62] on button "Activity" at bounding box center [798, 66] width 218 height 22
